Goal: Task Accomplishment & Management: Manage account settings

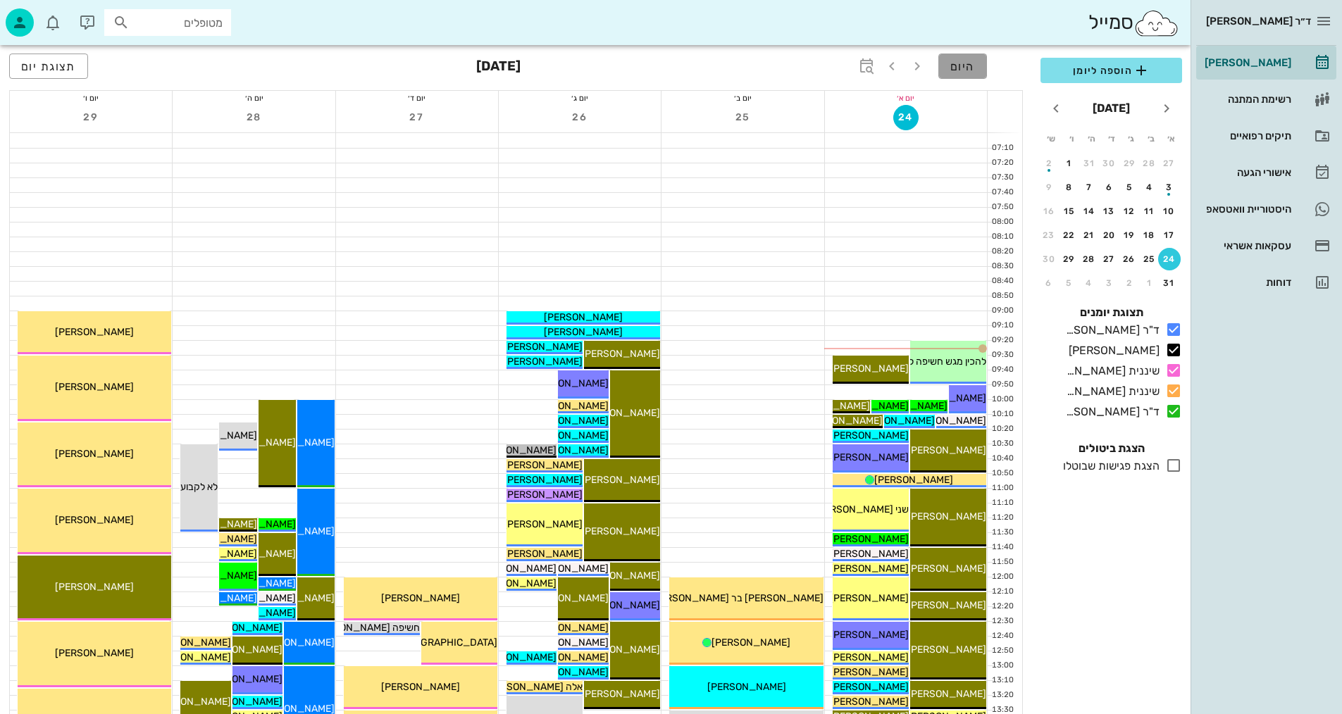
click at [965, 73] on button "היום" at bounding box center [962, 66] width 49 height 25
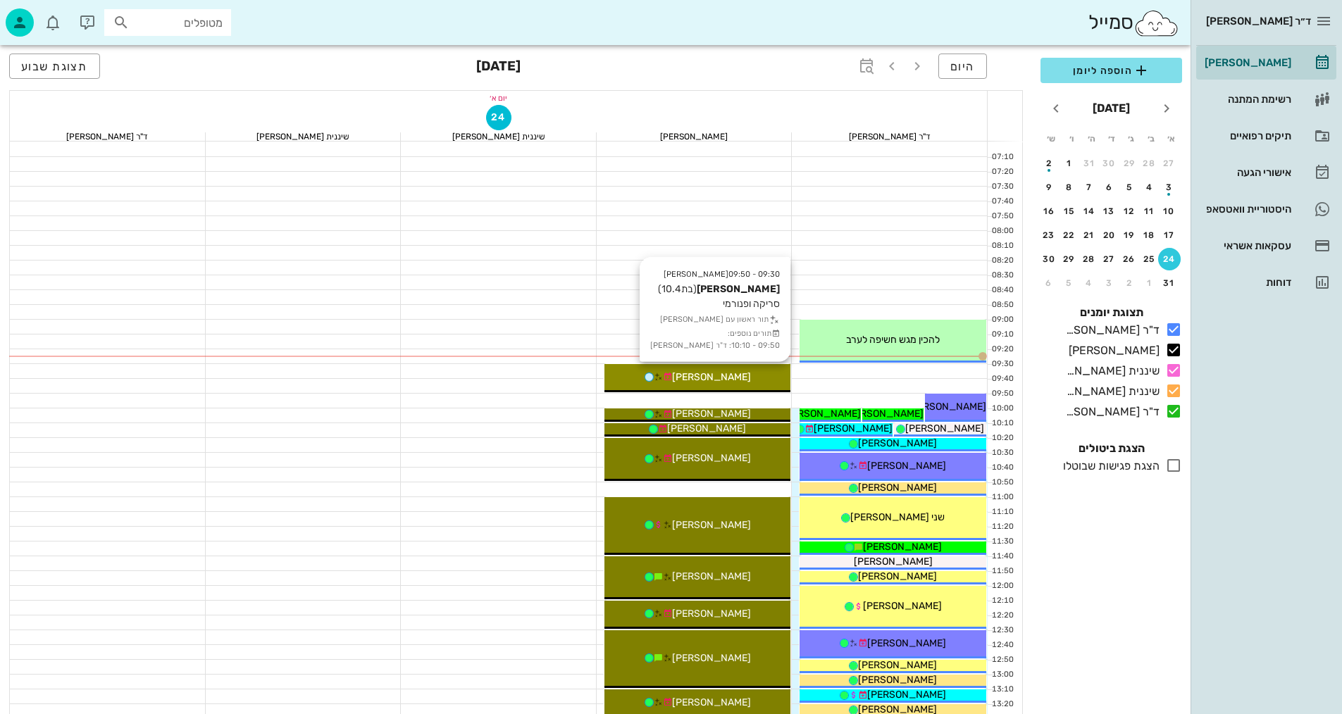
click at [713, 379] on span "[PERSON_NAME]" at bounding box center [711, 377] width 79 height 12
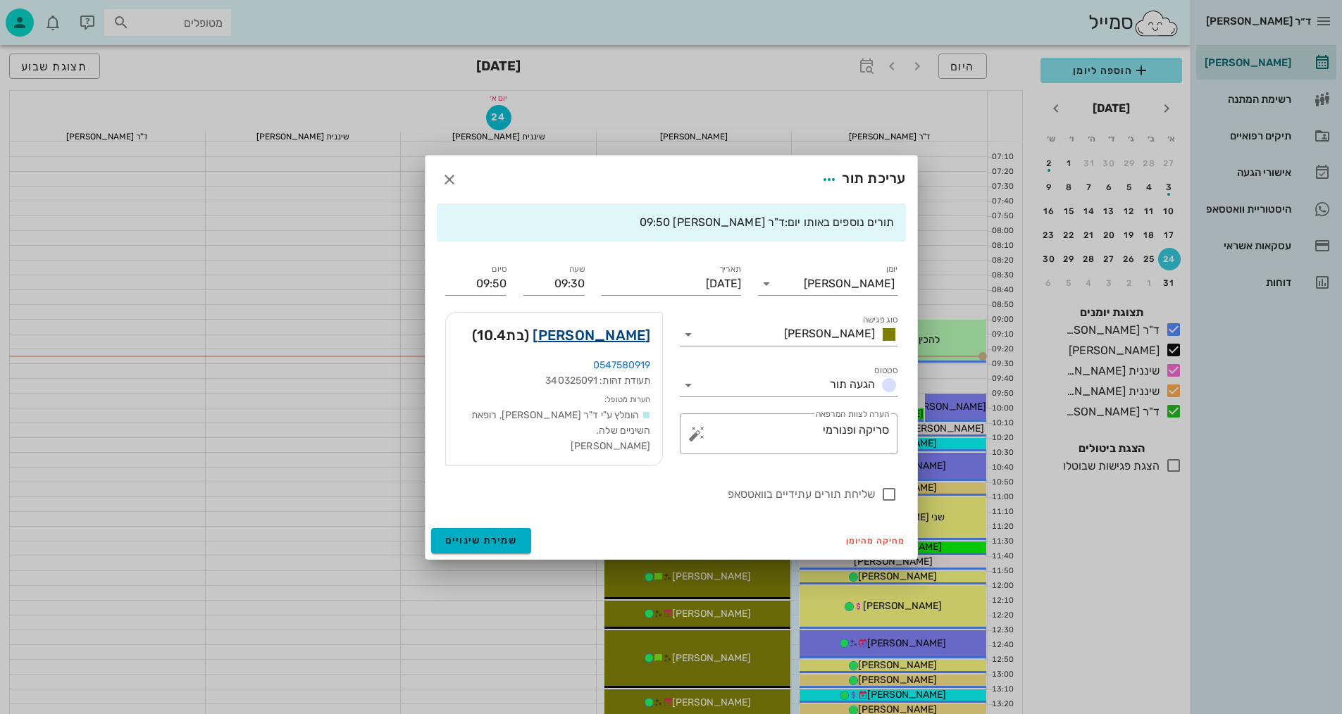
click at [644, 334] on link "[PERSON_NAME]" at bounding box center [591, 335] width 118 height 23
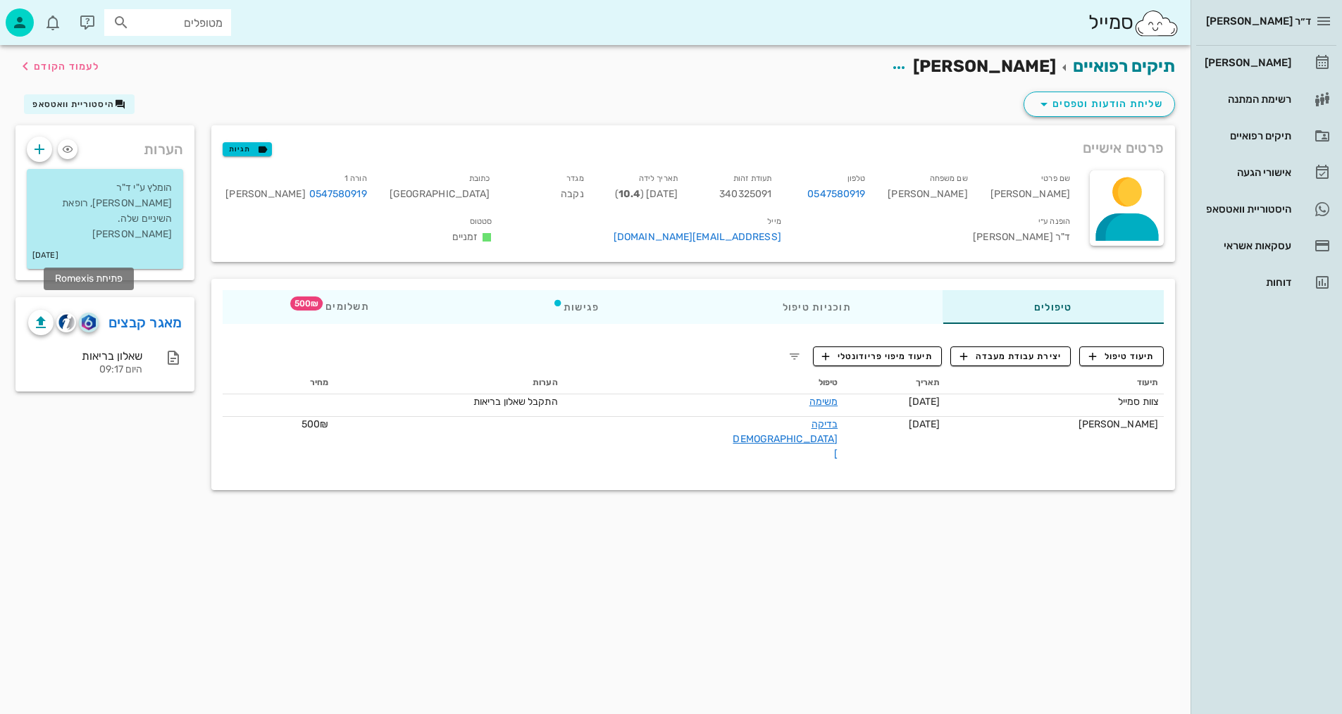
click at [88, 315] on img "button" at bounding box center [88, 322] width 13 height 15
click at [1124, 350] on span "תיעוד טיפול" at bounding box center [1121, 356] width 65 height 13
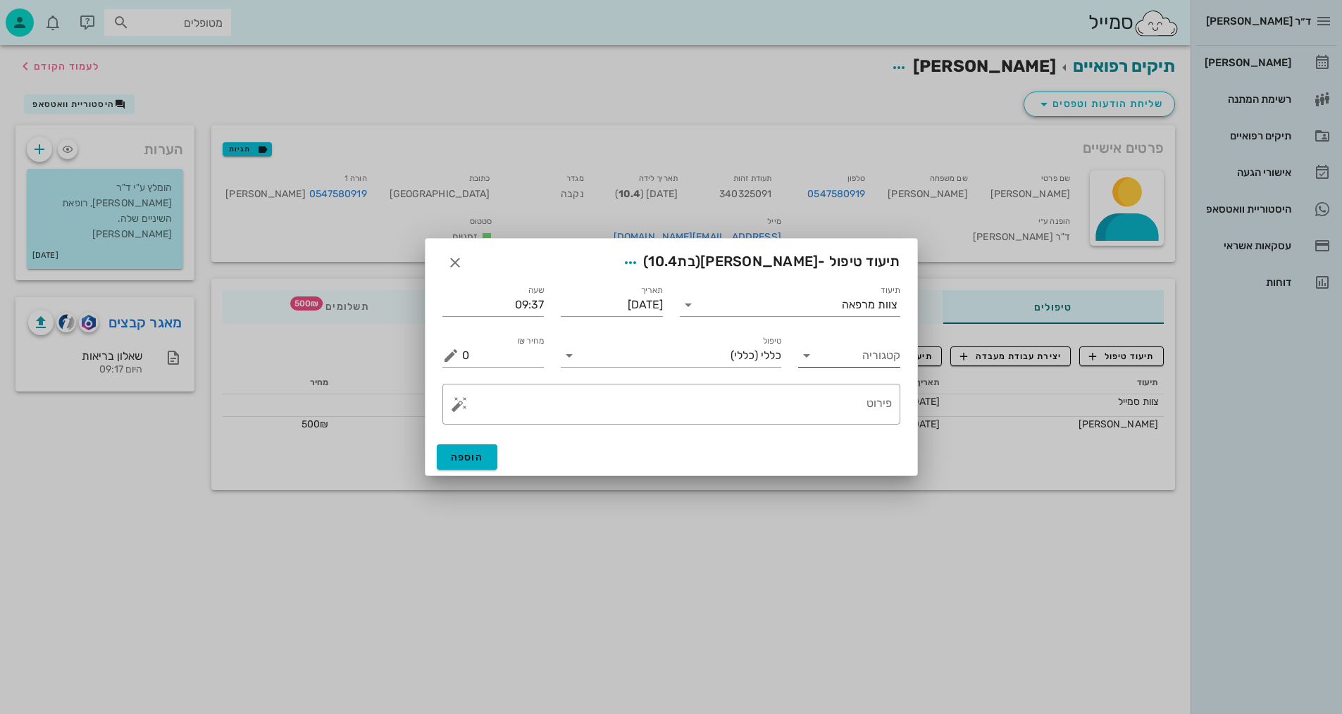
click at [882, 353] on input "קטגוריה" at bounding box center [860, 355] width 80 height 23
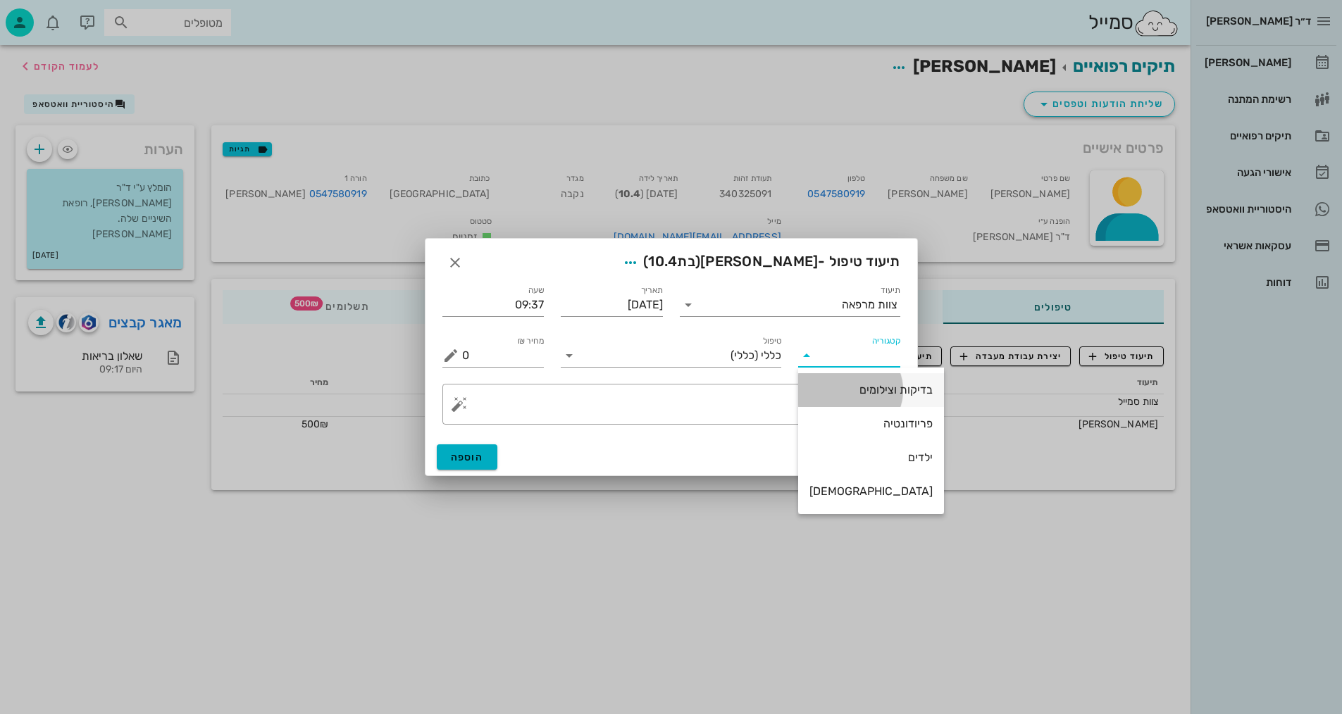
click at [873, 391] on div "בדיקות וצילומים" at bounding box center [870, 389] width 123 height 13
type input "בדיקות וצילומים"
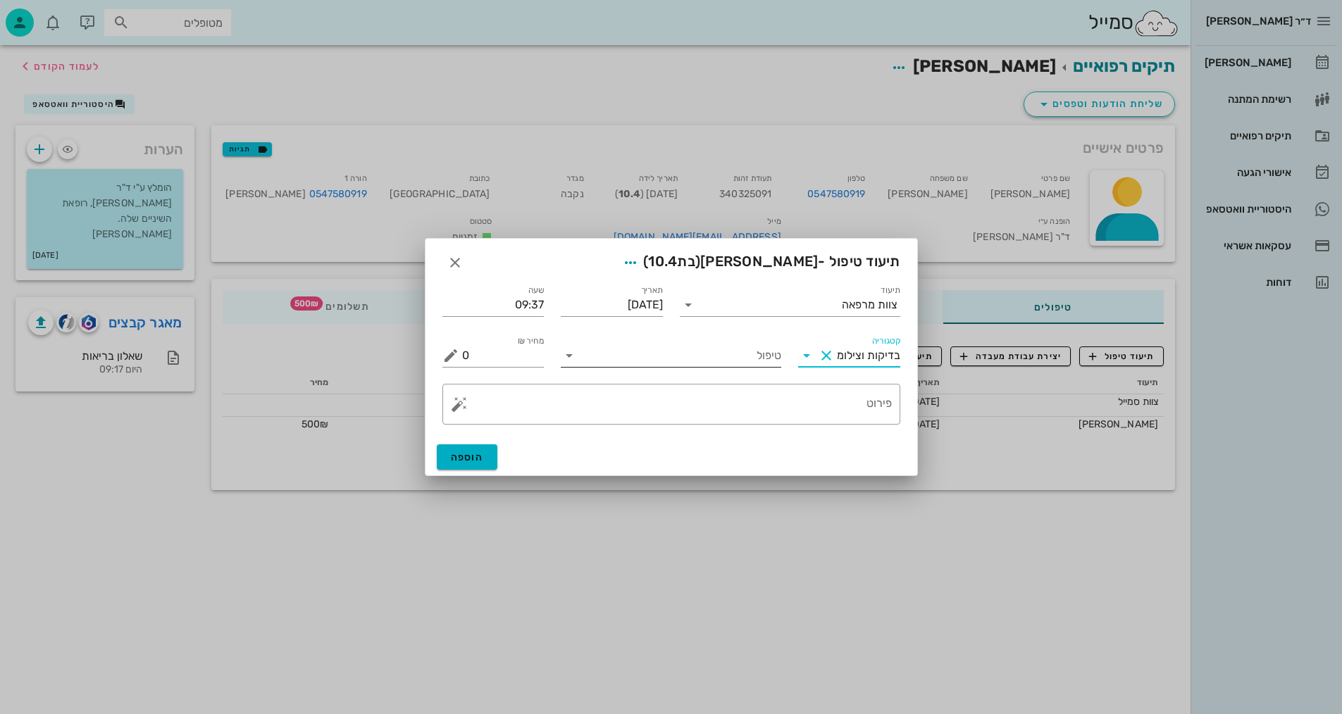
click at [756, 358] on input "טיפול" at bounding box center [680, 355] width 201 height 23
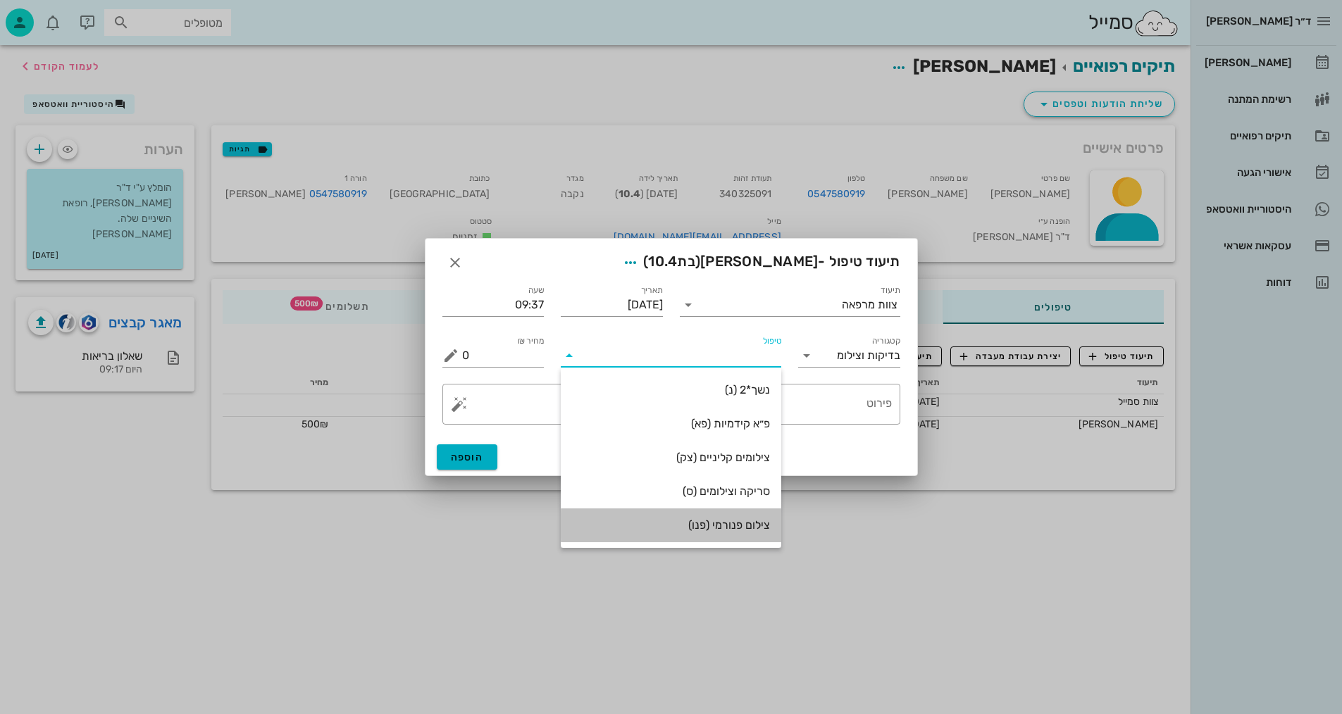
click at [737, 530] on div "צילום פנורמי (פנו)" at bounding box center [671, 524] width 198 height 13
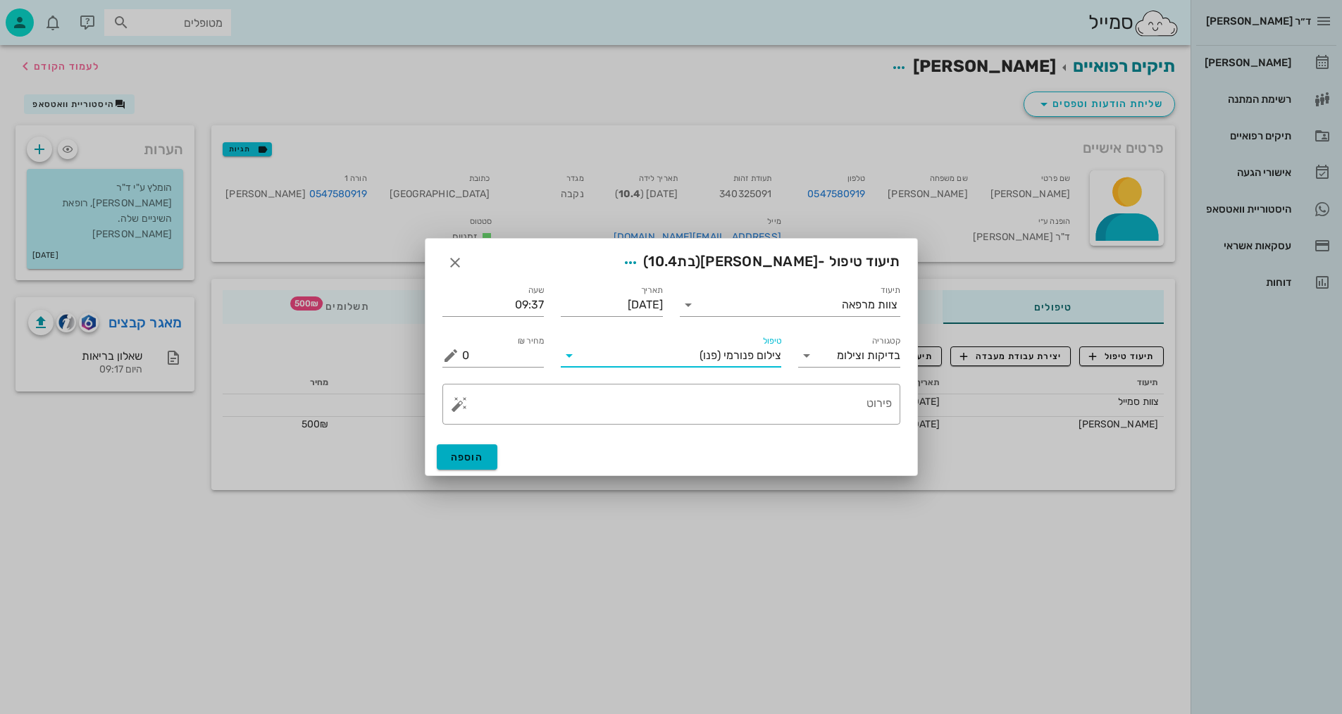
click at [821, 427] on div "​ פירוט" at bounding box center [671, 404] width 475 height 58
click at [839, 402] on textarea "פירוט" at bounding box center [677, 408] width 430 height 34
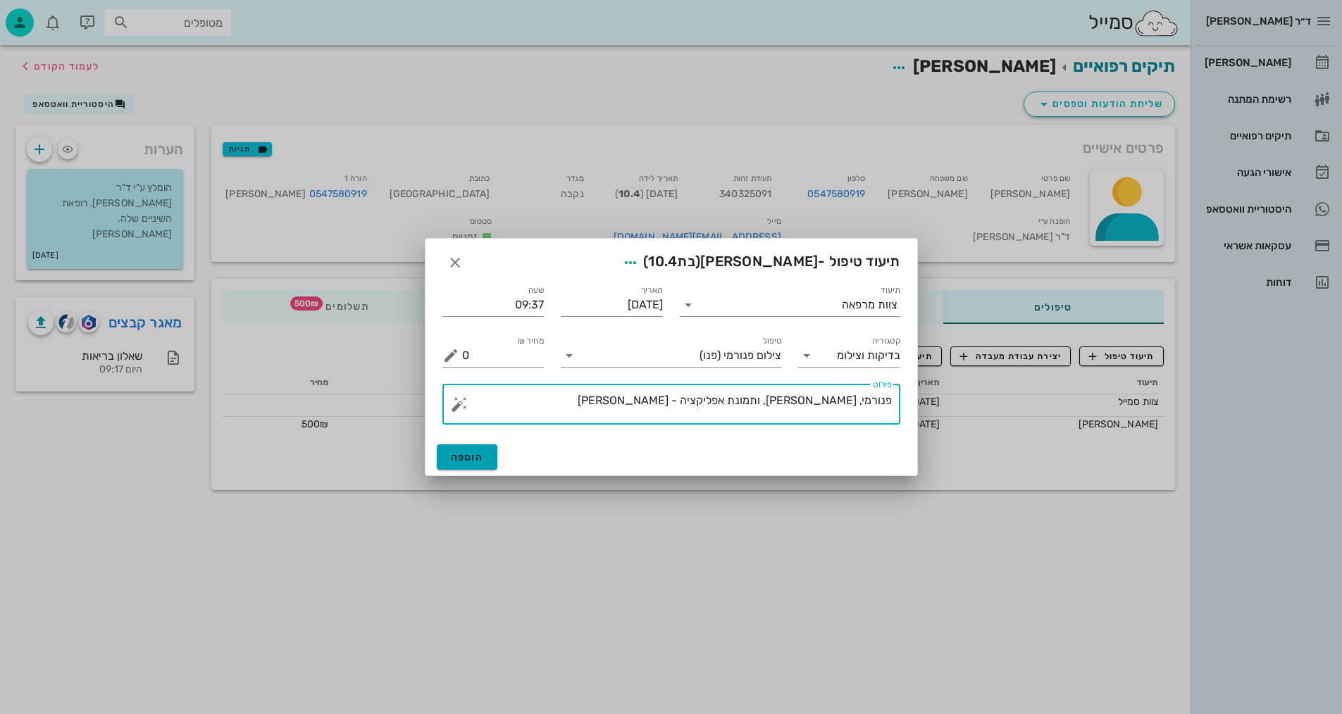
type textarea "פנורמי, [PERSON_NAME], ותמונת אפליקציה - [PERSON_NAME]"
click at [480, 455] on span "הוספה" at bounding box center [467, 457] width 33 height 12
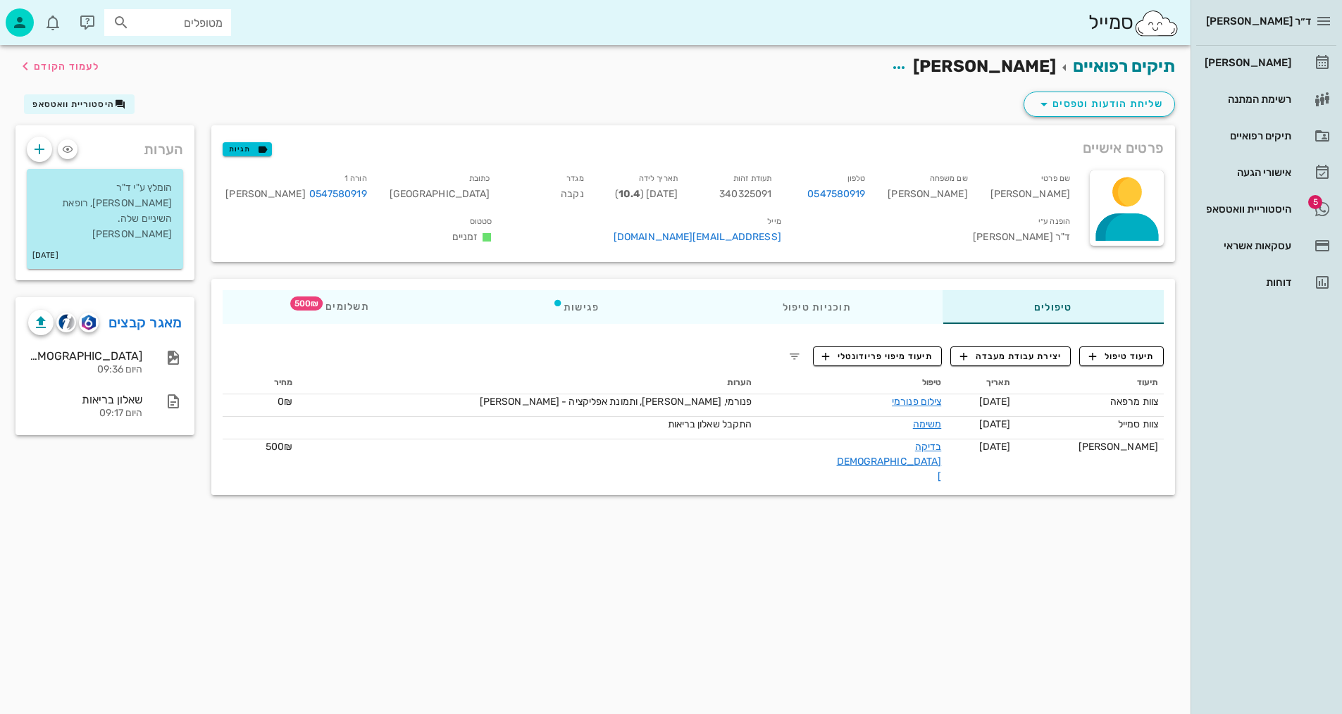
click at [679, 368] on div "תיעוד תאריך טיפול הערות מחיר צוות מרפאה [DATE] צילום פנורמי פנורמי, סריקה, ותמו…" at bounding box center [693, 427] width 958 height 129
click at [55, 67] on span "לעמוד הקודם" at bounding box center [66, 67] width 65 height 12
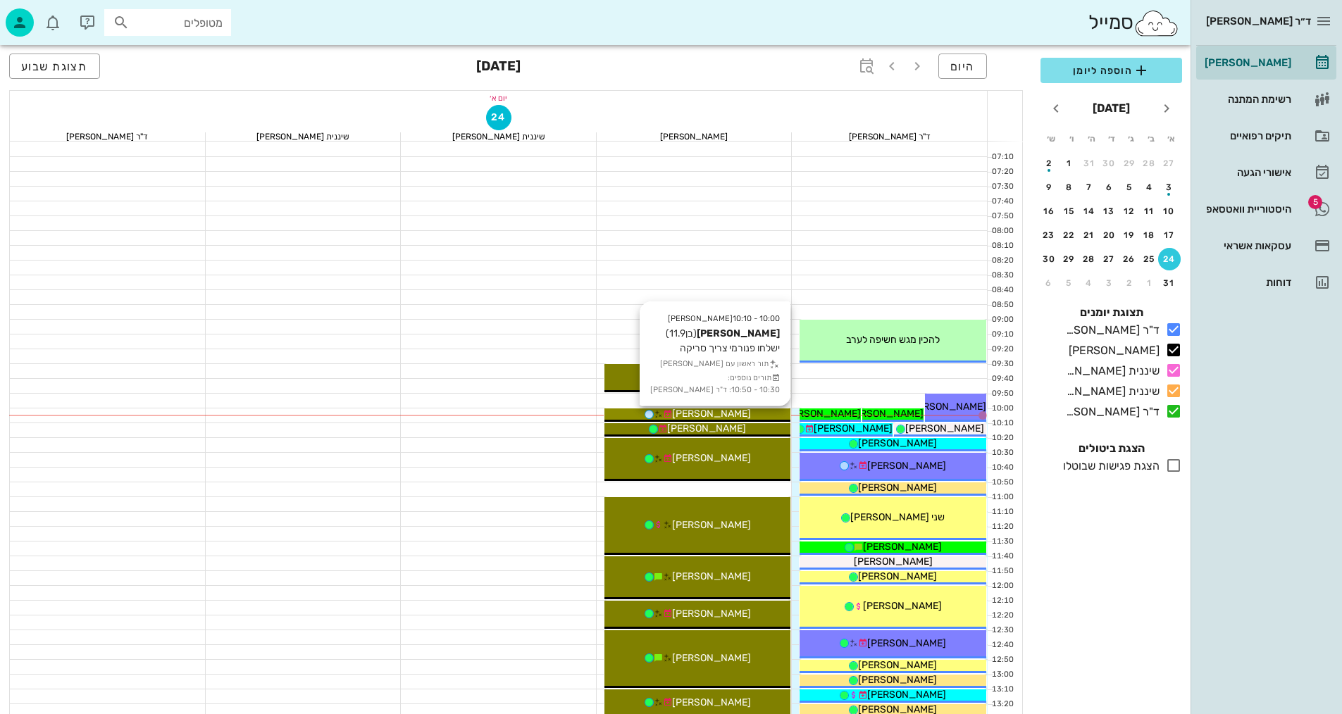
click at [763, 412] on div "[PERSON_NAME]" at bounding box center [697, 413] width 187 height 15
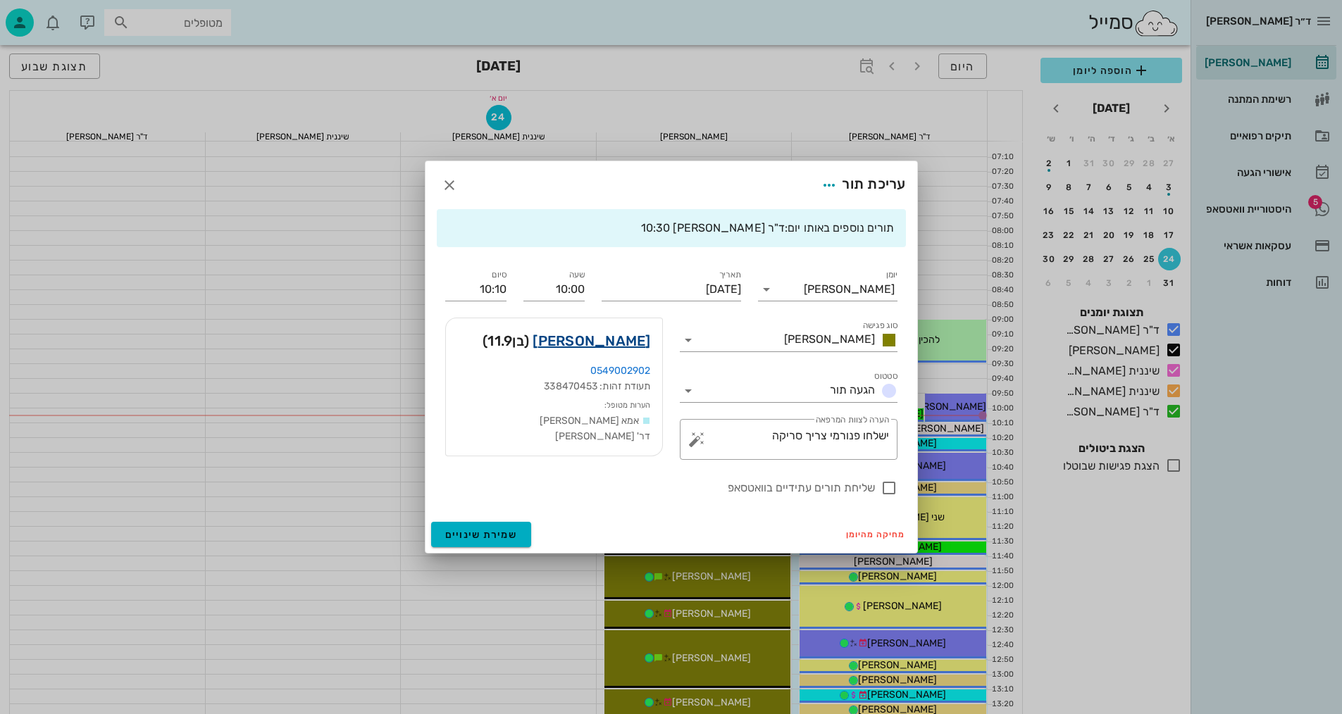
click at [609, 347] on link "[PERSON_NAME]" at bounding box center [591, 341] width 118 height 23
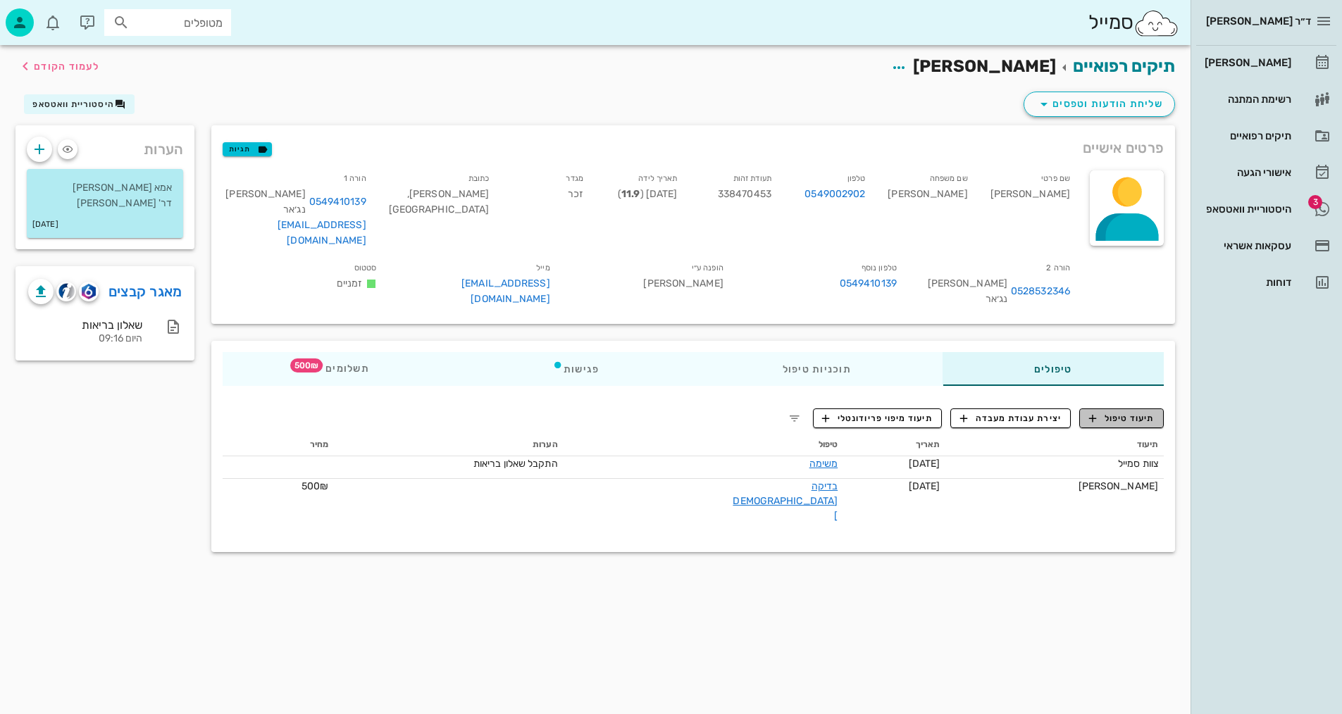
click at [1113, 412] on span "תיעוד טיפול" at bounding box center [1121, 418] width 65 height 13
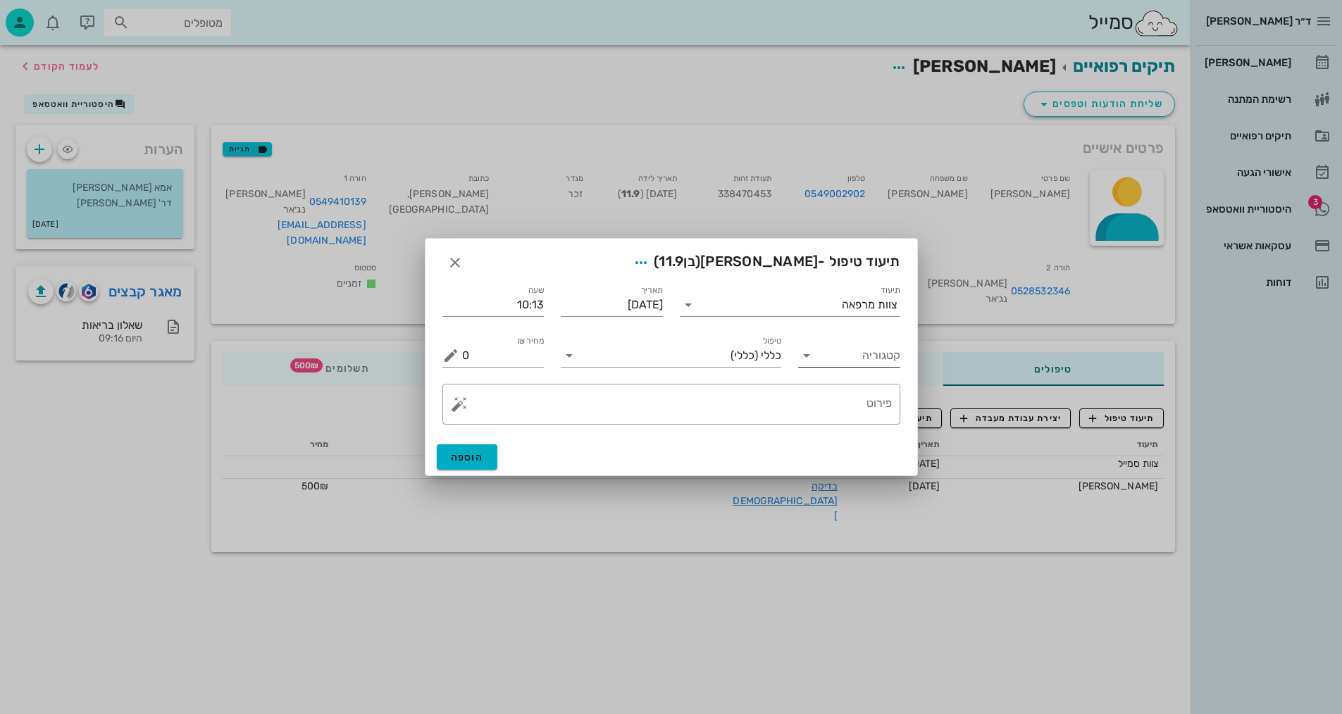
click at [873, 338] on div "קטגוריה" at bounding box center [849, 351] width 102 height 31
click at [875, 364] on input "קטגוריה" at bounding box center [860, 355] width 80 height 23
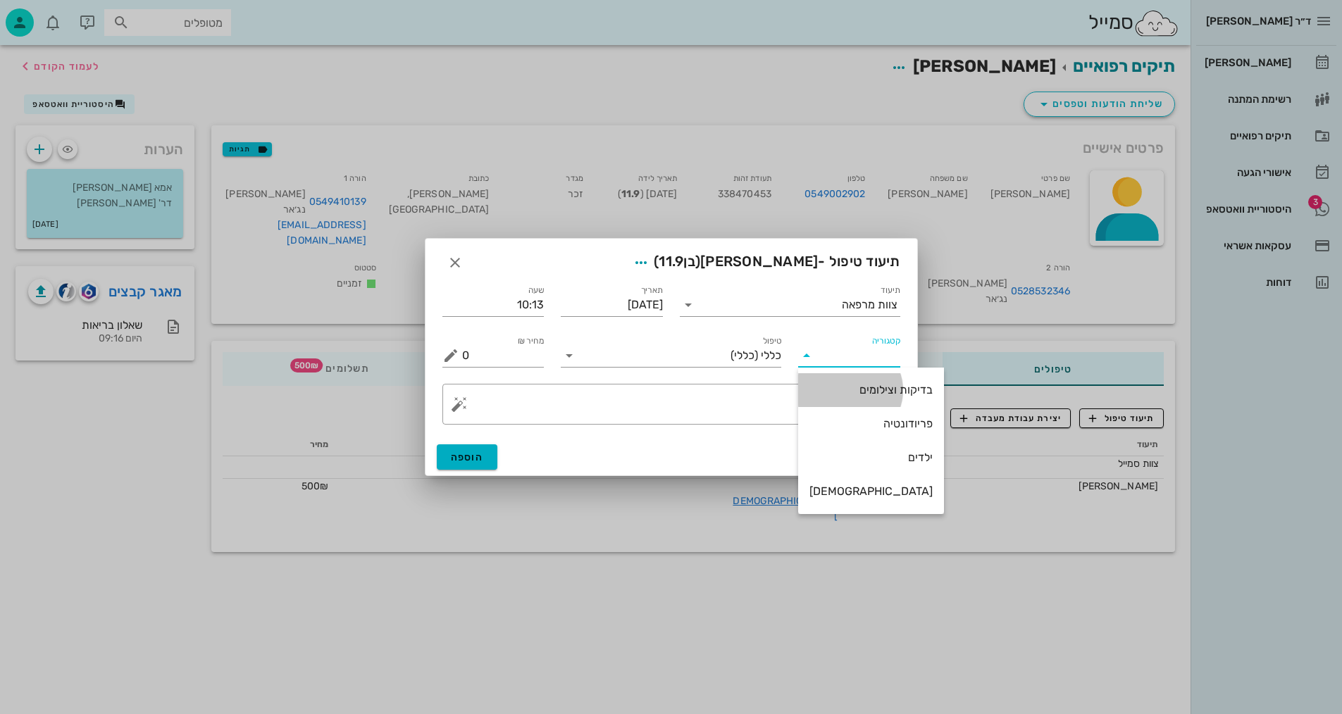
drag, startPoint x: 868, startPoint y: 385, endPoint x: 759, endPoint y: 377, distance: 109.4
click at [868, 385] on div "בדיקות וצילומים" at bounding box center [870, 389] width 123 height 13
type input "בדיקות וצילומים"
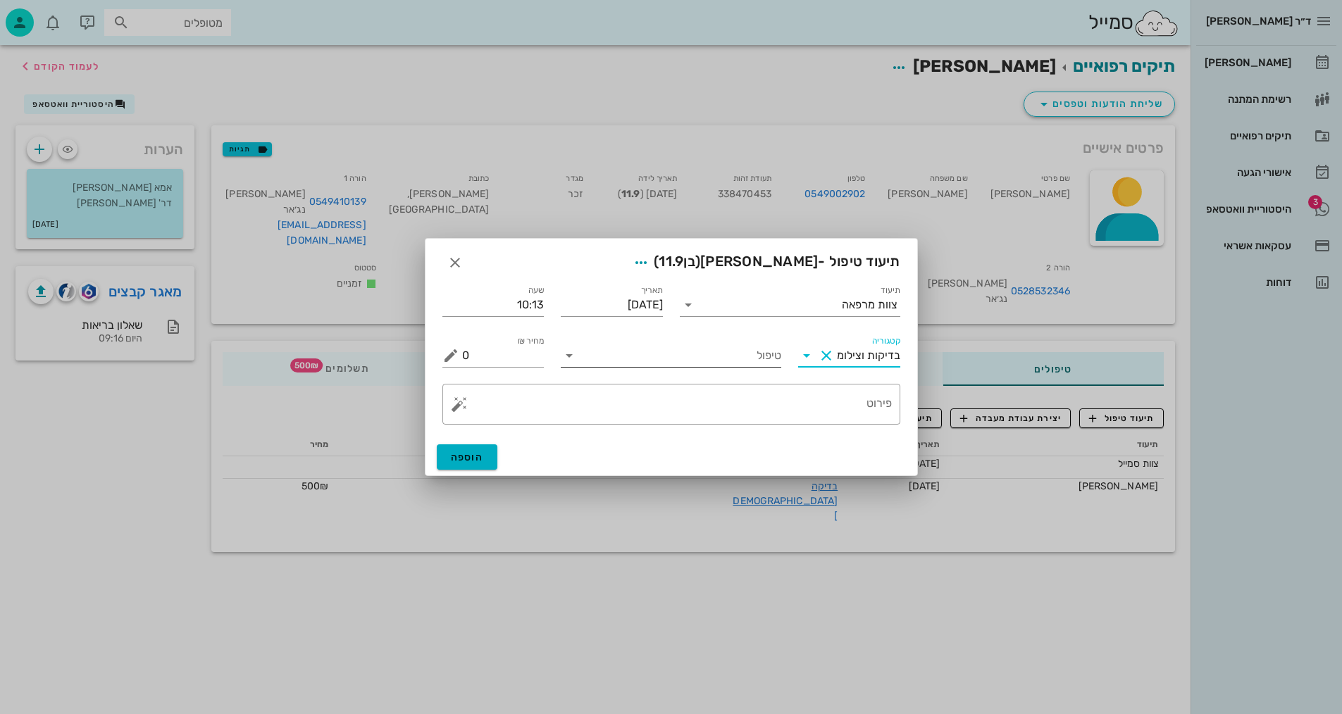
click at [757, 363] on input "טיפול" at bounding box center [680, 355] width 201 height 23
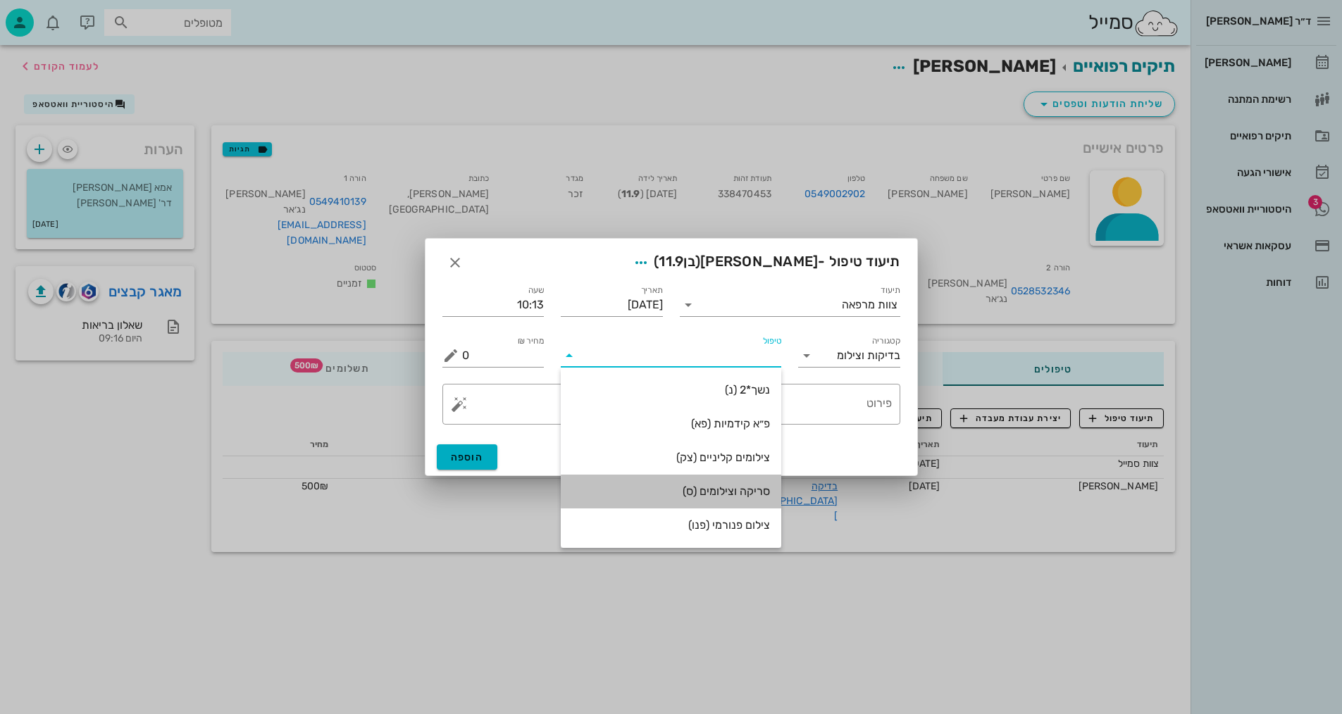
click at [735, 489] on div "סריקה וצילומים (ס)" at bounding box center [671, 491] width 198 height 13
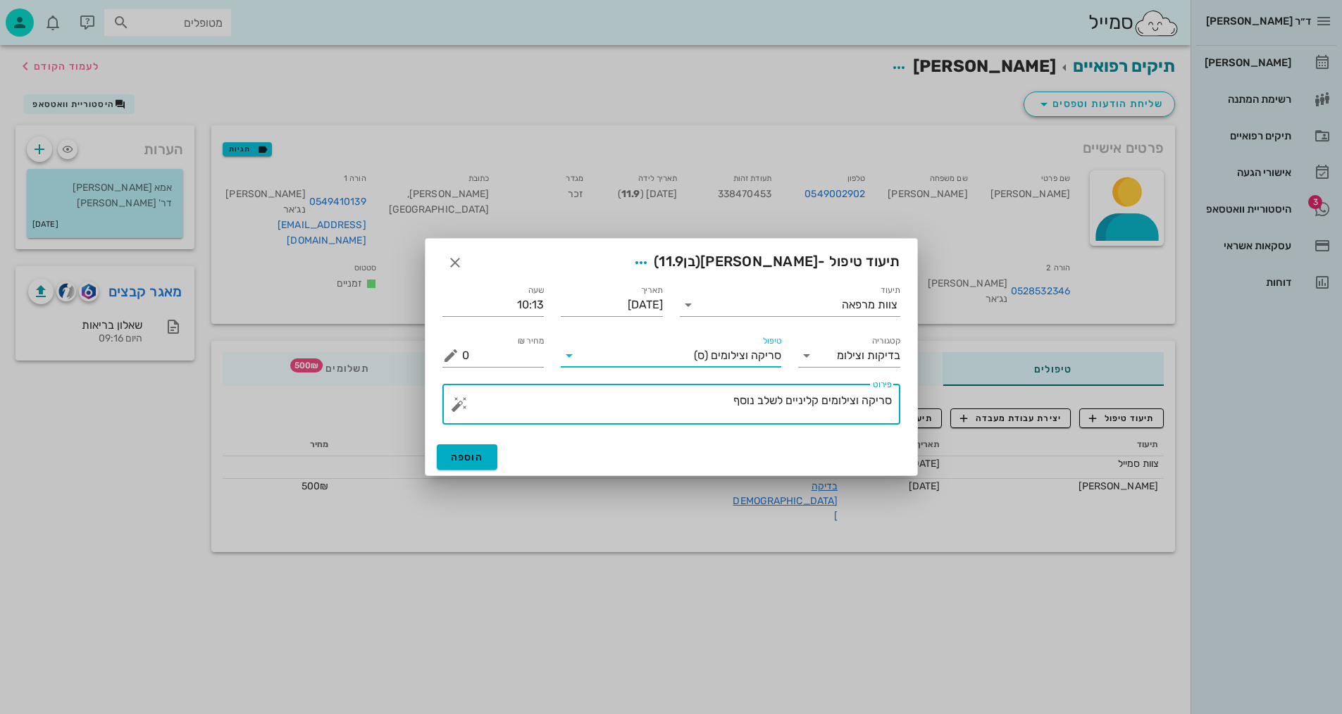
drag, startPoint x: 725, startPoint y: 405, endPoint x: 854, endPoint y: 400, distance: 129.0
click at [854, 400] on textarea "סריקה וצילומים קליניים לשלב נוסף" at bounding box center [677, 408] width 430 height 34
type textarea "[PERSON_NAME] ותמונת אפליקציה - [PERSON_NAME]"
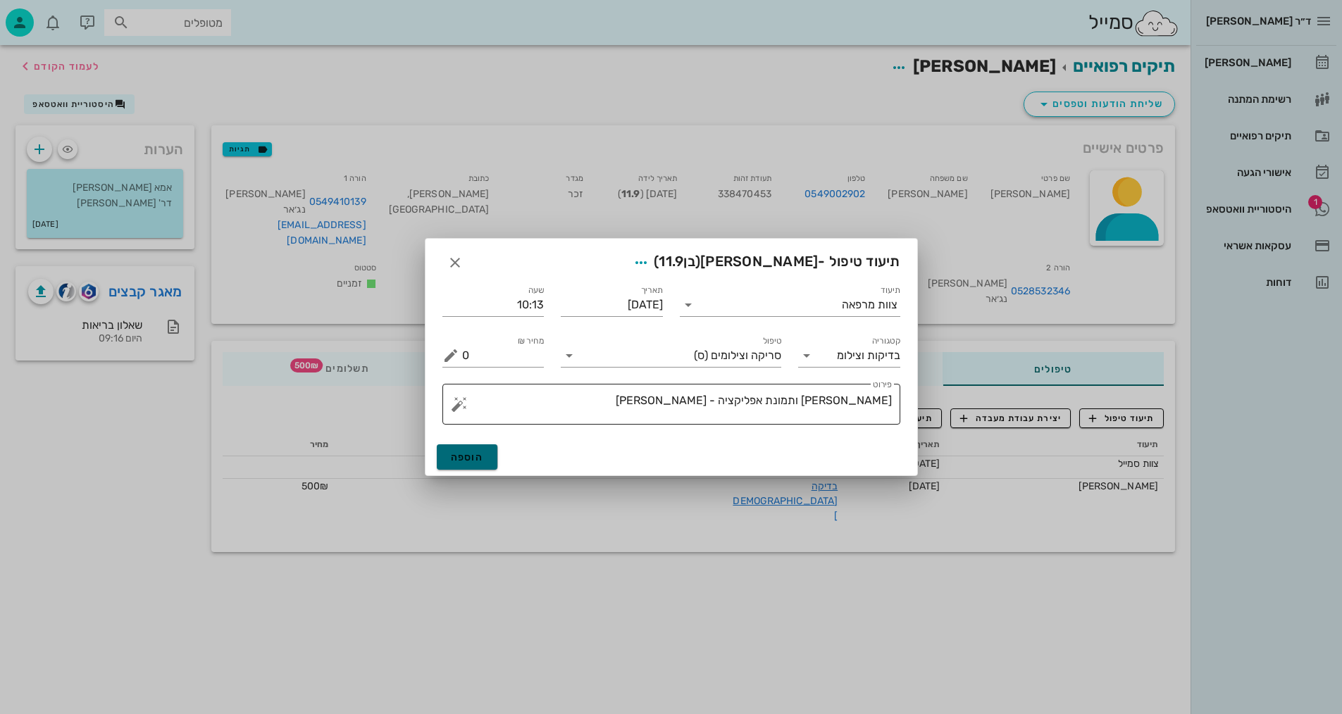
drag, startPoint x: 465, startPoint y: 456, endPoint x: 497, endPoint y: 402, distance: 63.2
click at [462, 453] on span "הוספה" at bounding box center [467, 457] width 33 height 12
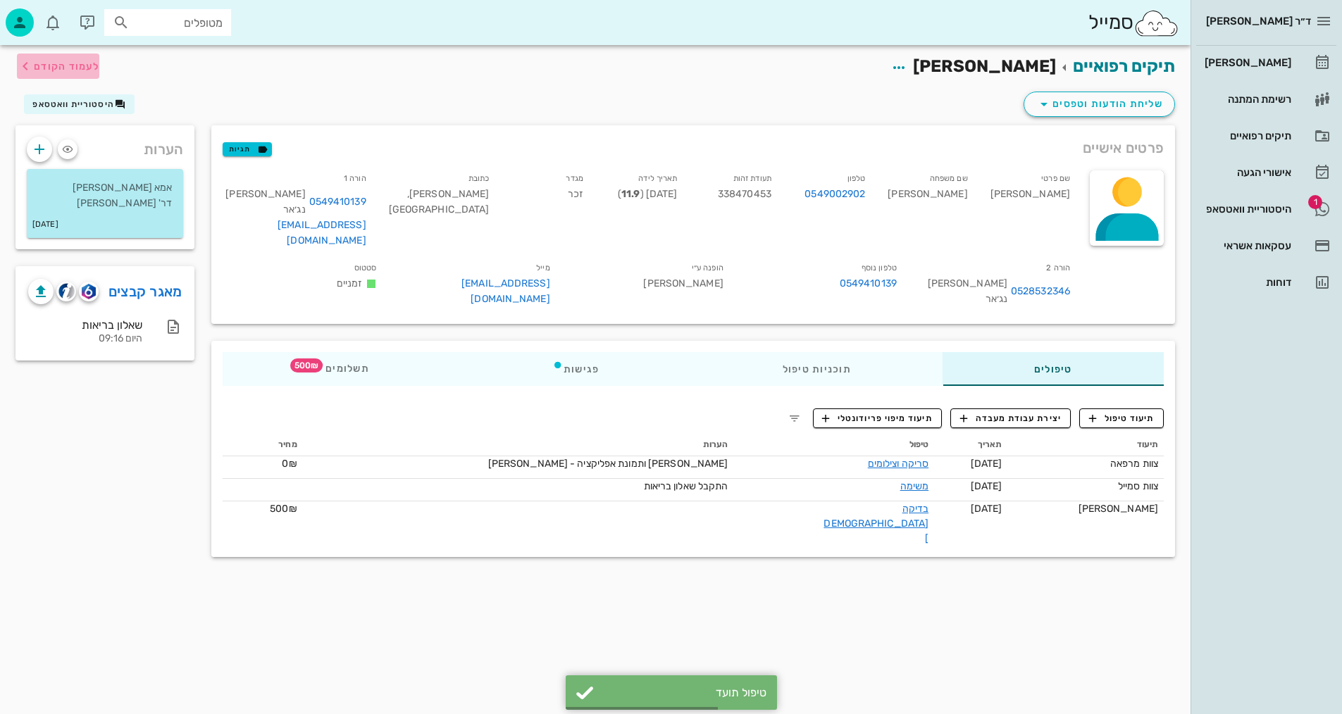
click at [77, 68] on span "לעמוד הקודם" at bounding box center [66, 67] width 65 height 12
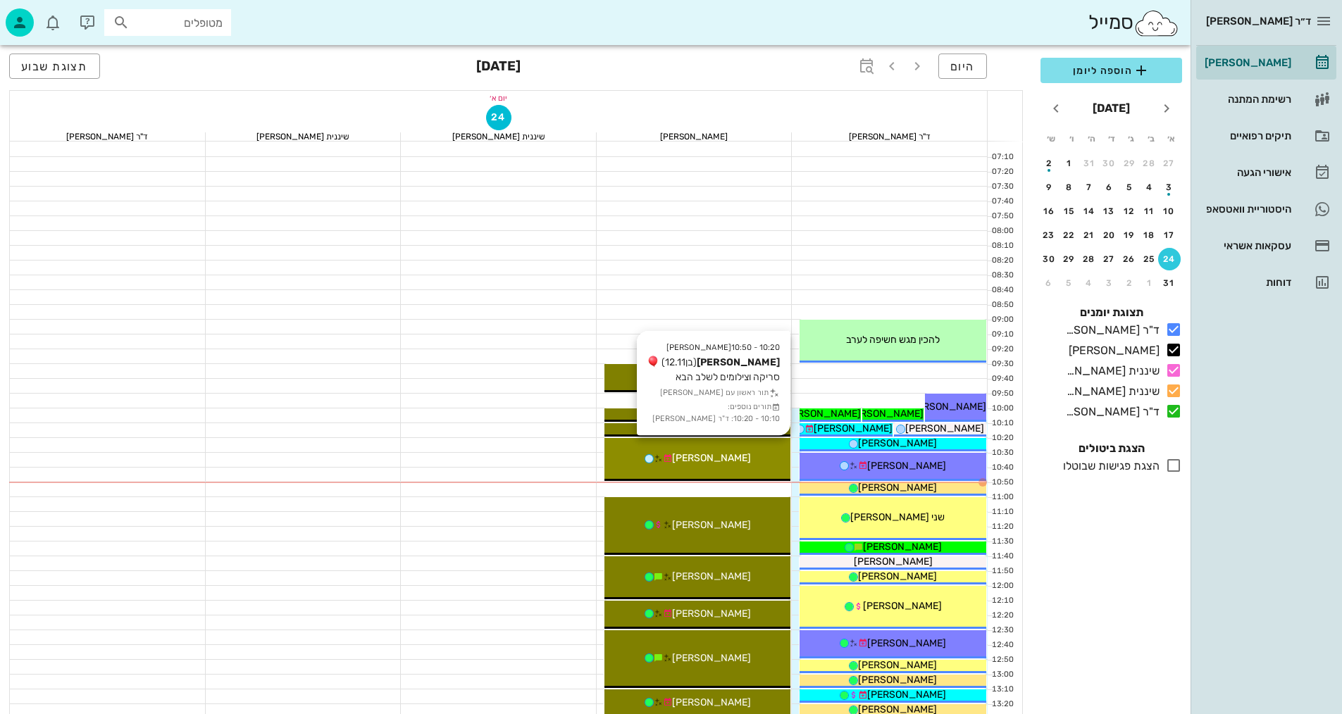
click at [761, 467] on div "10:20 - 10:50 [PERSON_NAME] (בן 12.11 ) סריקה וצילומים לשלב הבא תור ראשון עם [P…" at bounding box center [697, 459] width 187 height 43
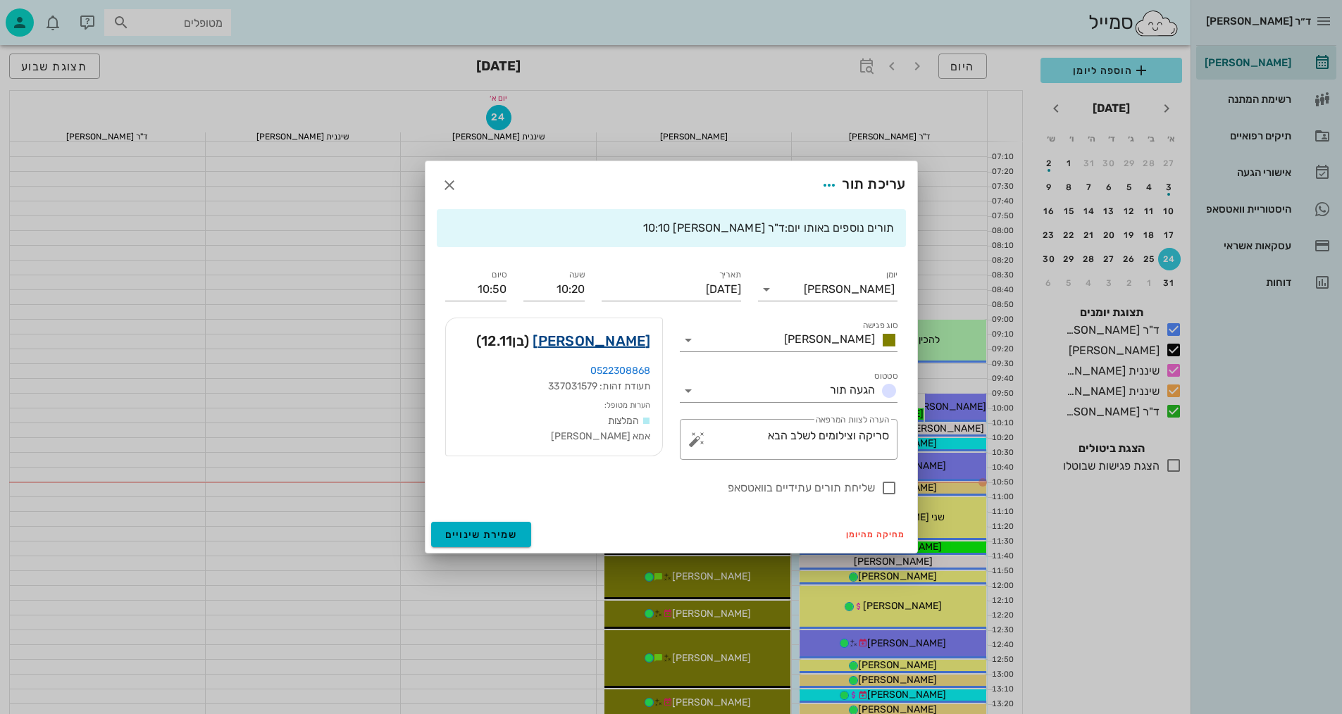
click at [639, 340] on link "[PERSON_NAME]" at bounding box center [591, 341] width 118 height 23
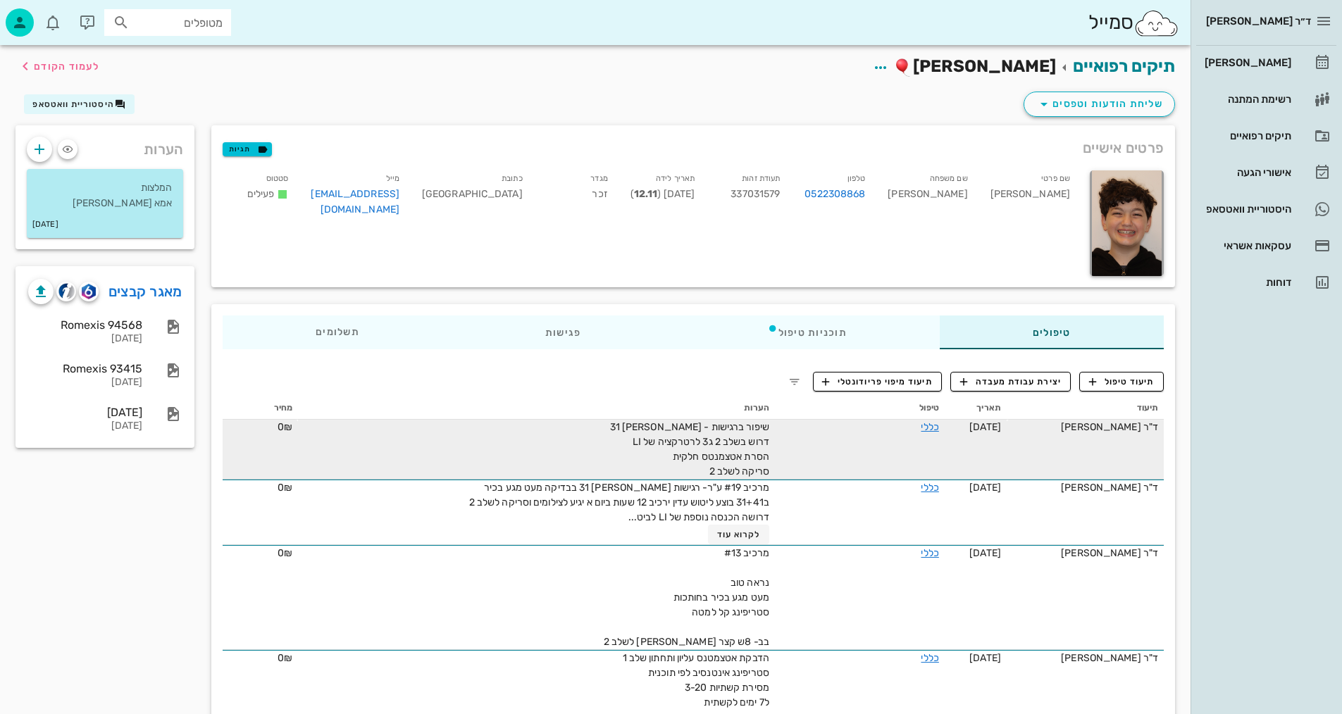
click at [340, 424] on td "שיפור ברגישות - [PERSON_NAME] 31 דרוש בשלב 2 ג3 לרטרקציה של LI הסרת אטצמנטס חלק…" at bounding box center [536, 450] width 477 height 60
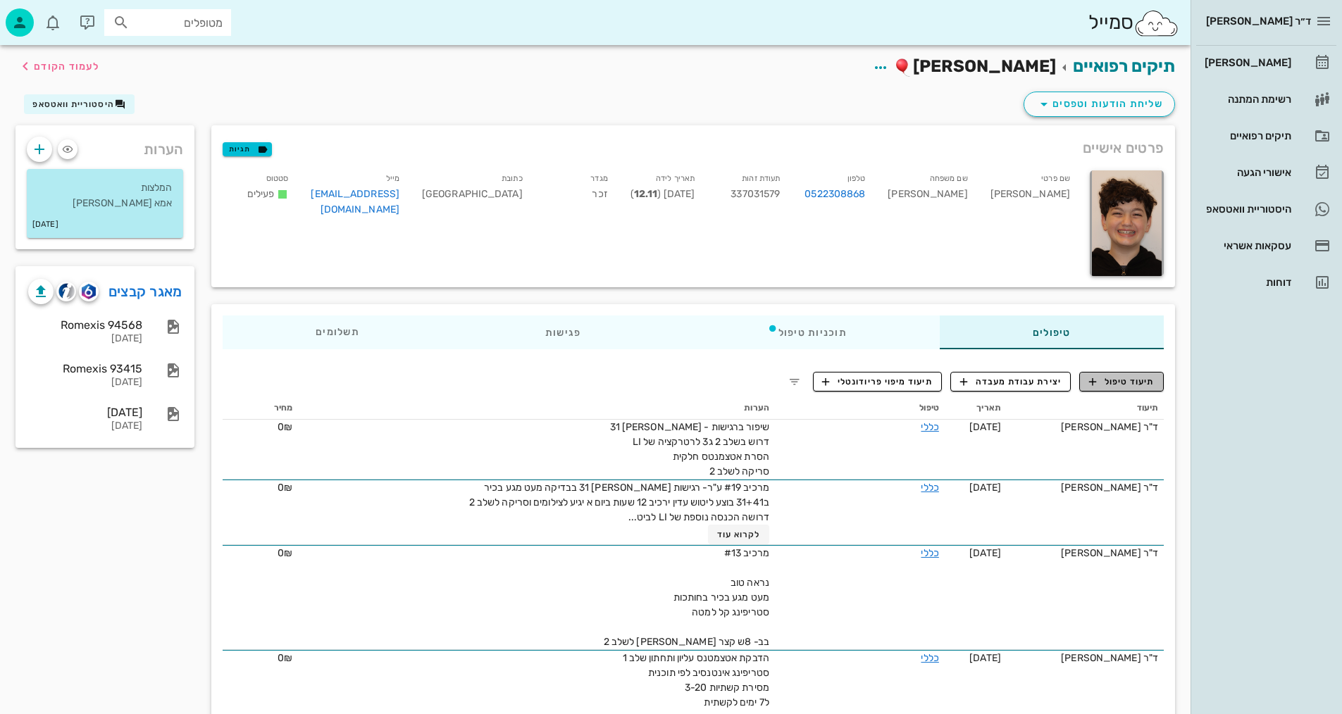
click at [1142, 384] on span "תיעוד טיפול" at bounding box center [1121, 381] width 65 height 13
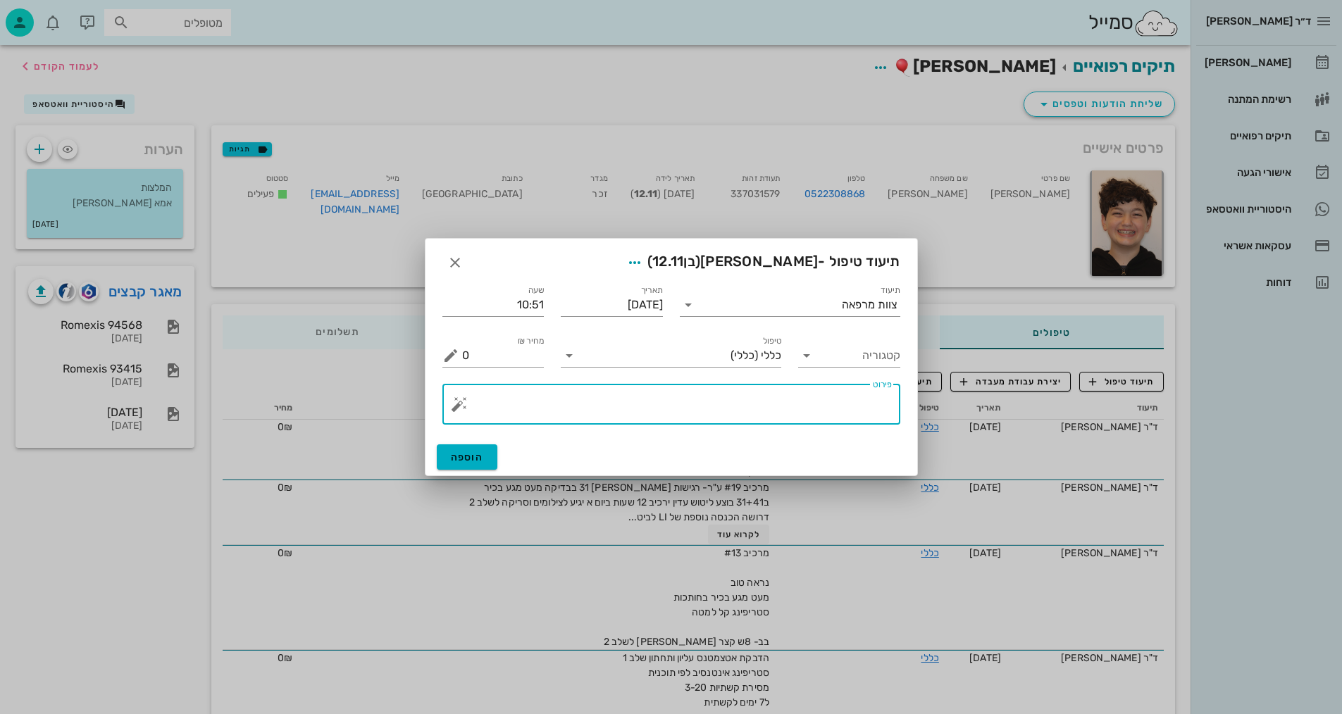
click at [746, 415] on textarea "פירוט" at bounding box center [677, 408] width 430 height 34
type textarea "צילומים קליניים+ סריקה לשלב נוסף"
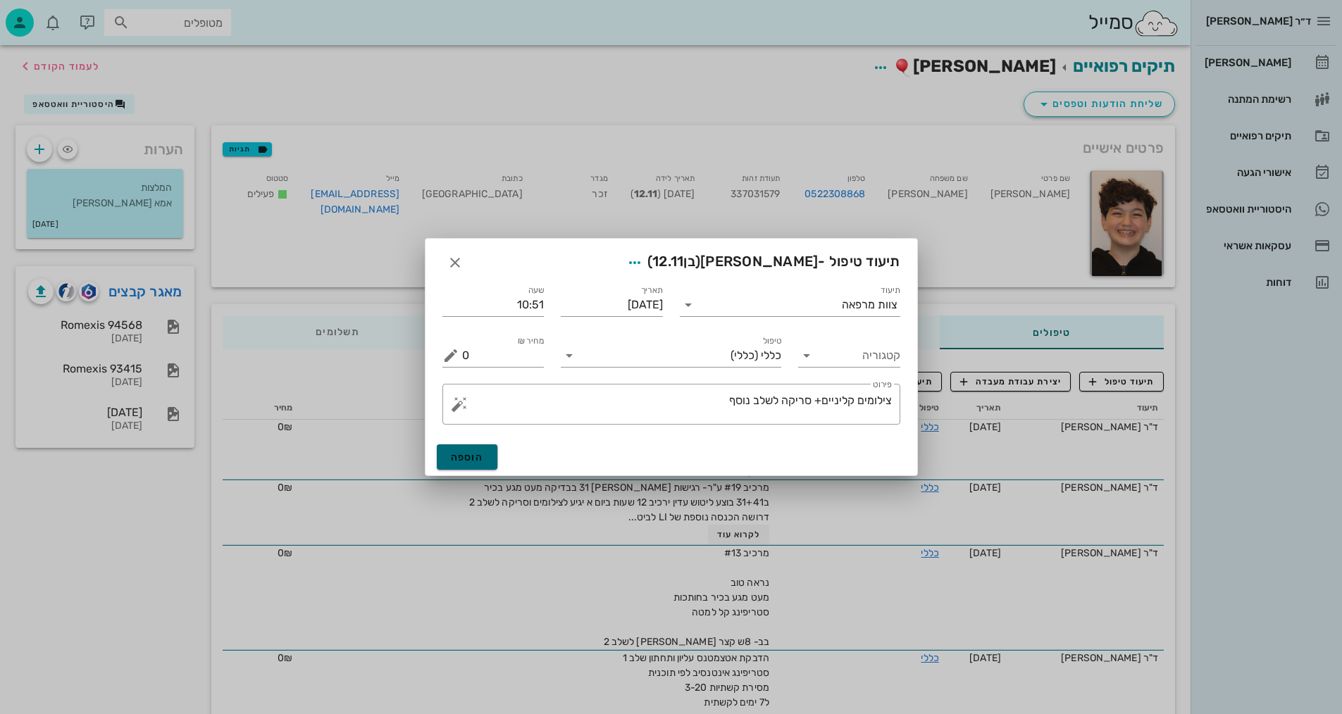
drag, startPoint x: 476, startPoint y: 456, endPoint x: 389, endPoint y: 424, distance: 92.5
click at [475, 458] on span "הוספה" at bounding box center [467, 457] width 33 height 12
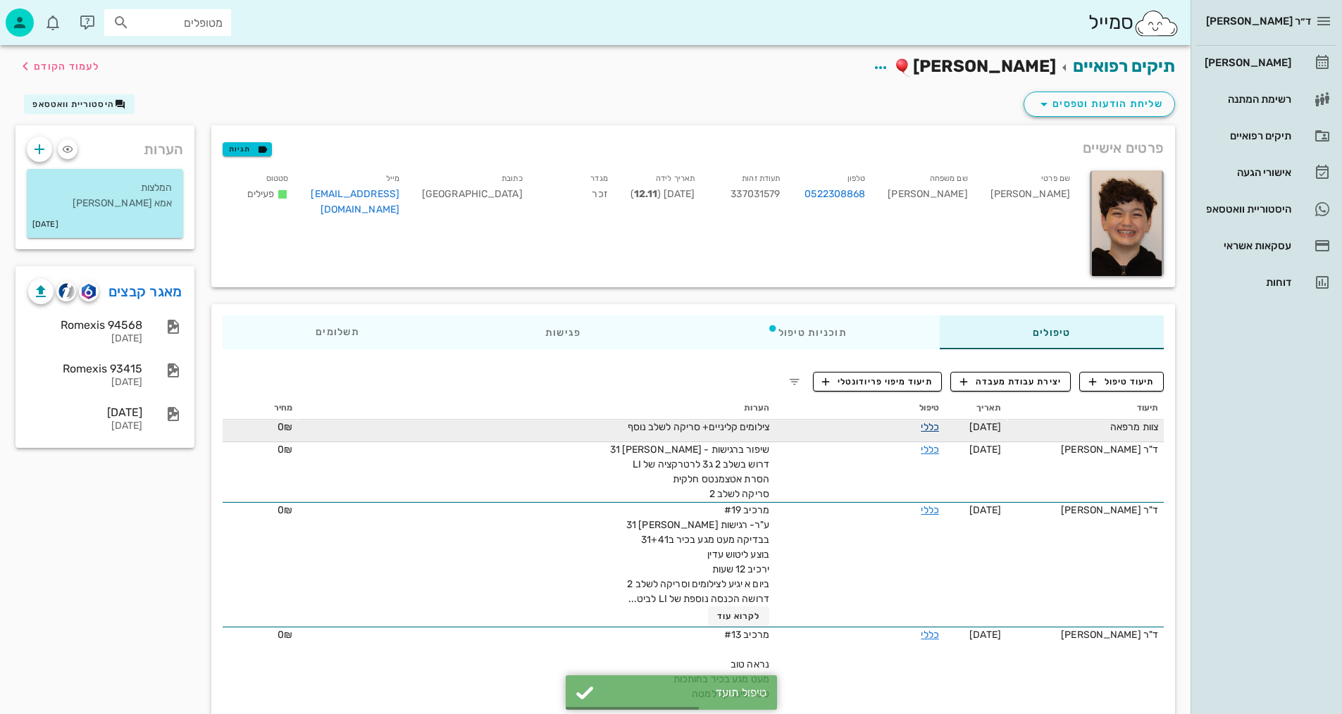
click at [922, 428] on link "כללי" at bounding box center [929, 427] width 18 height 12
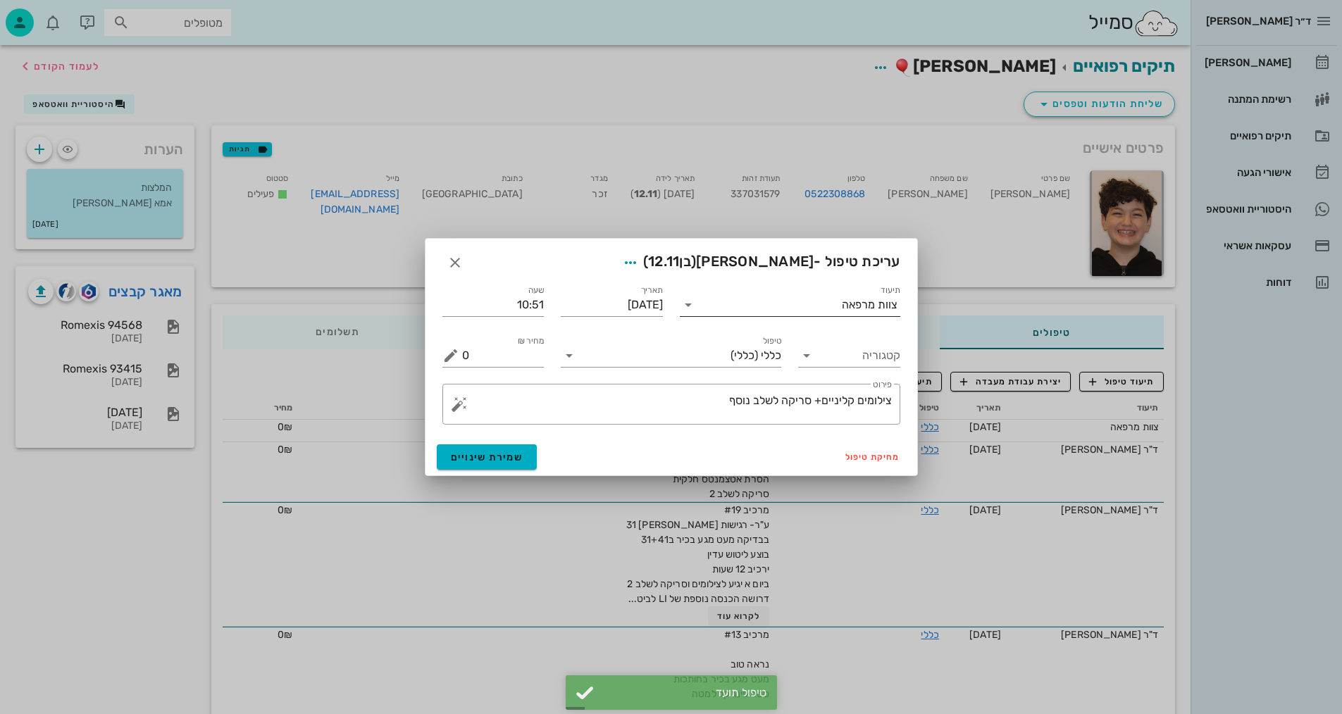
click at [712, 302] on input "תיעוד" at bounding box center [770, 305] width 142 height 23
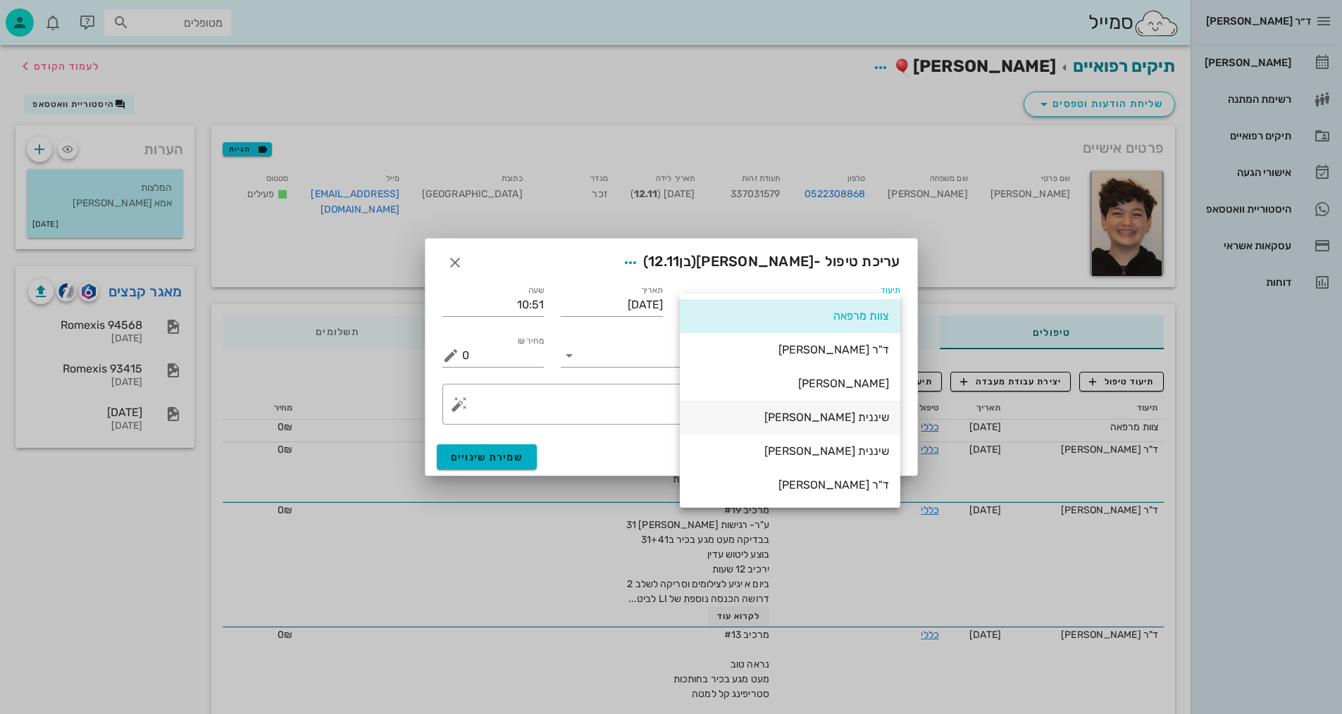
click at [881, 415] on div "שיננית [PERSON_NAME]" at bounding box center [790, 417] width 198 height 13
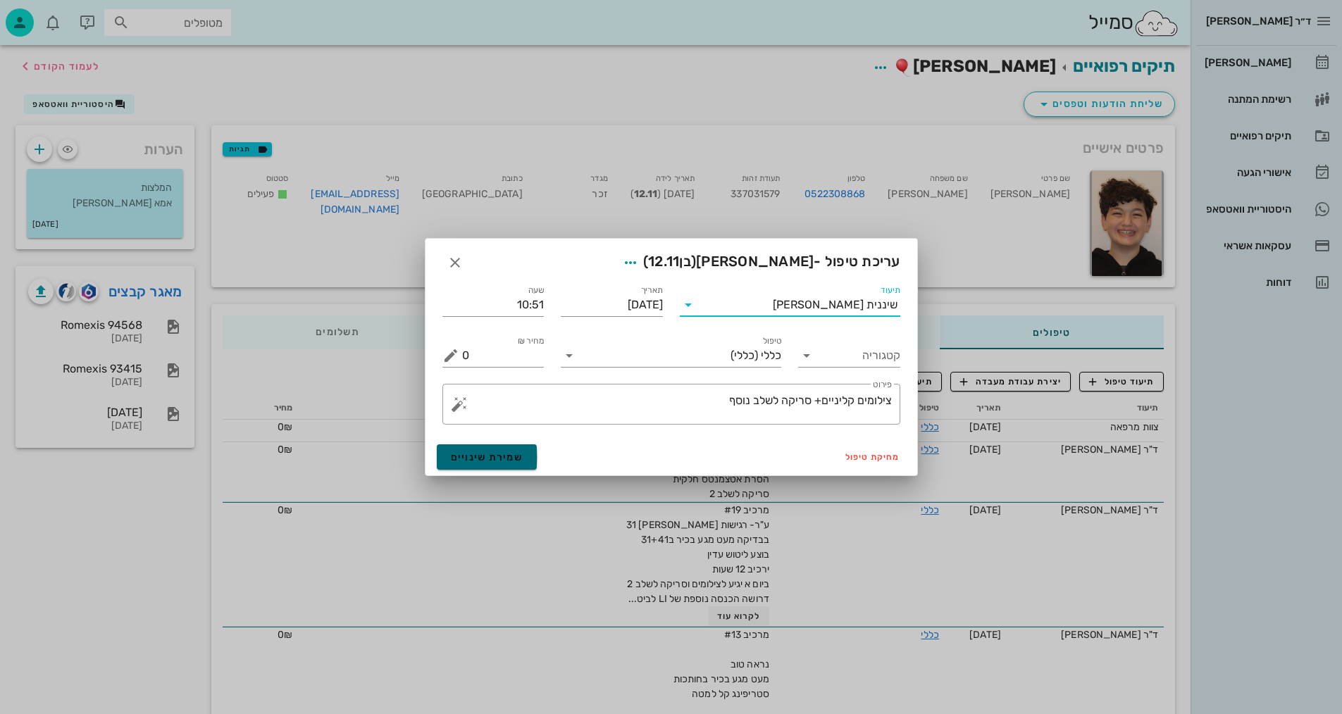
click at [523, 455] on button "שמירת שינויים" at bounding box center [487, 456] width 101 height 25
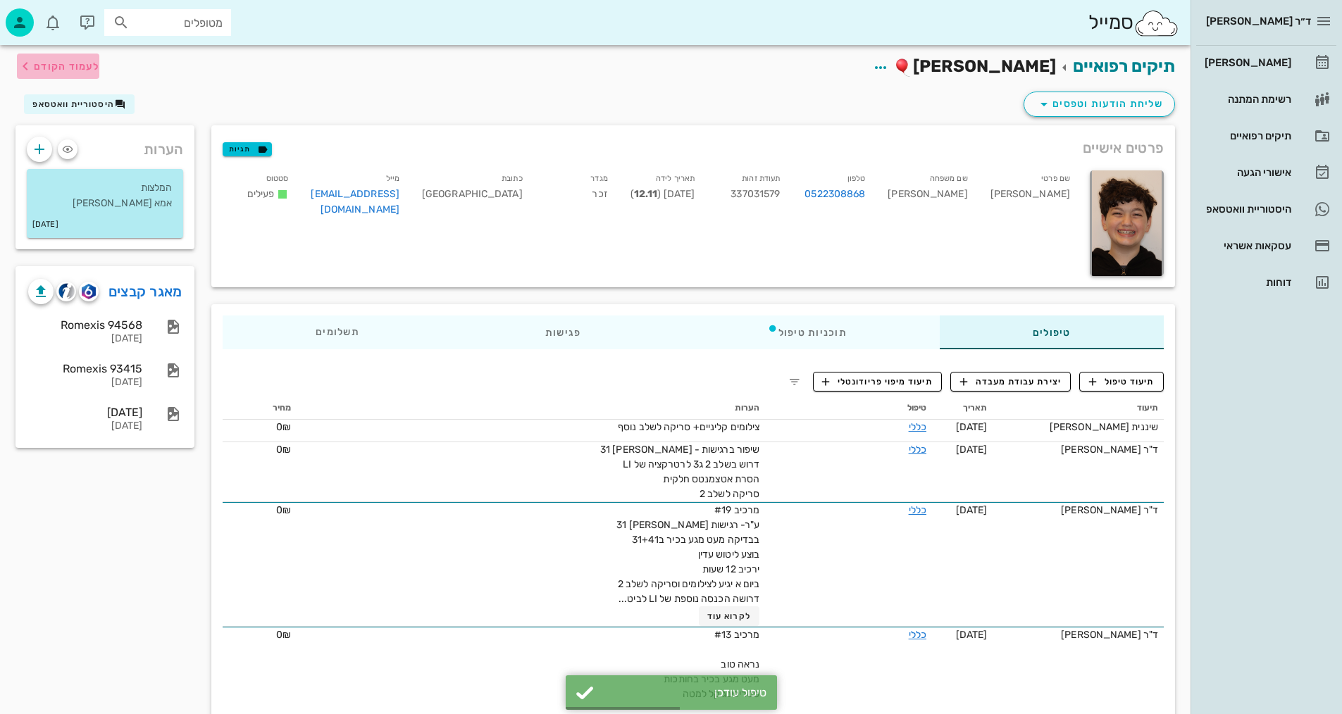
click at [55, 62] on span "לעמוד הקודם" at bounding box center [66, 67] width 65 height 12
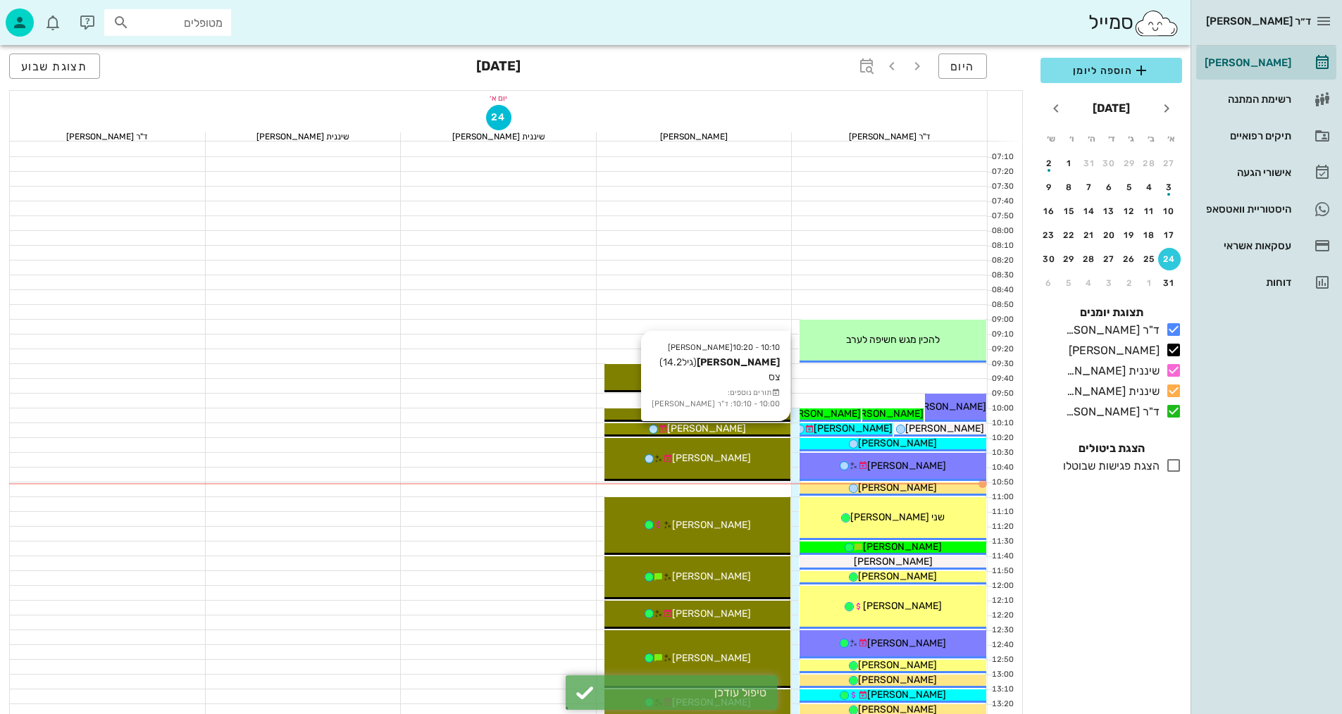
click at [747, 430] on div "[PERSON_NAME]" at bounding box center [697, 428] width 187 height 15
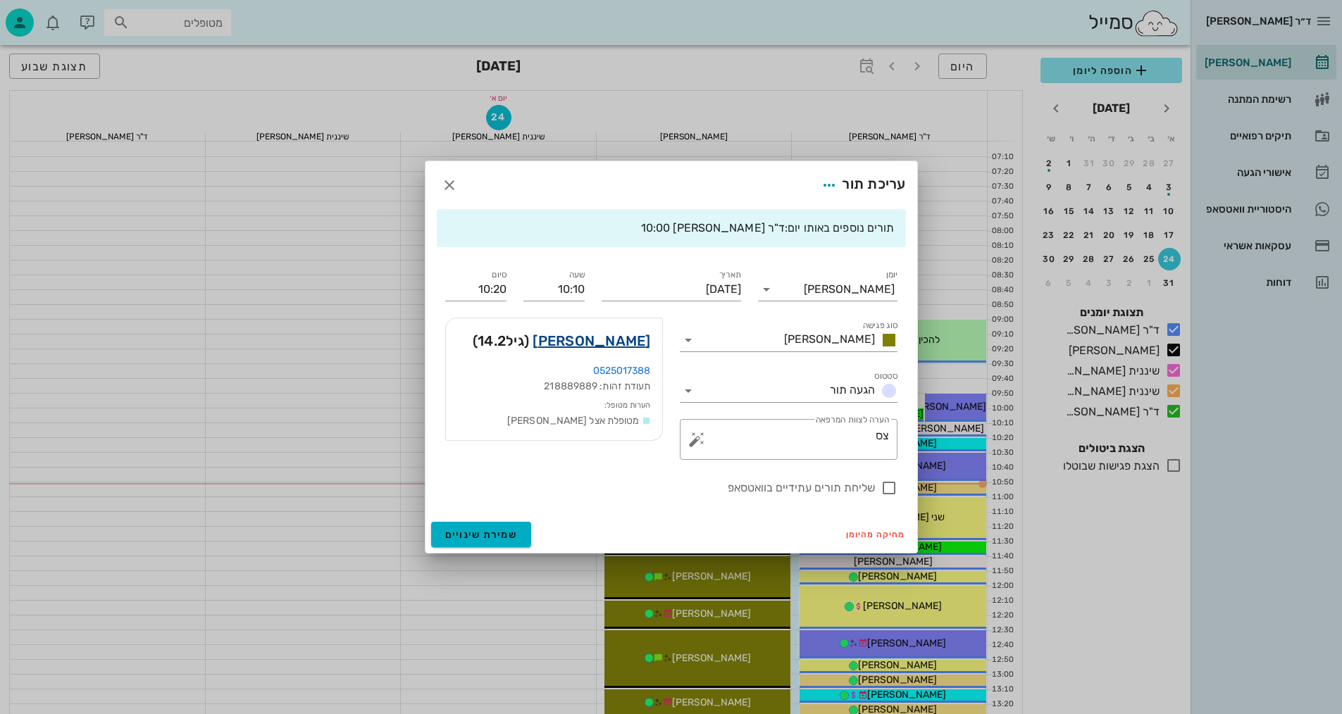
click at [627, 334] on link "[PERSON_NAME]" at bounding box center [591, 341] width 118 height 23
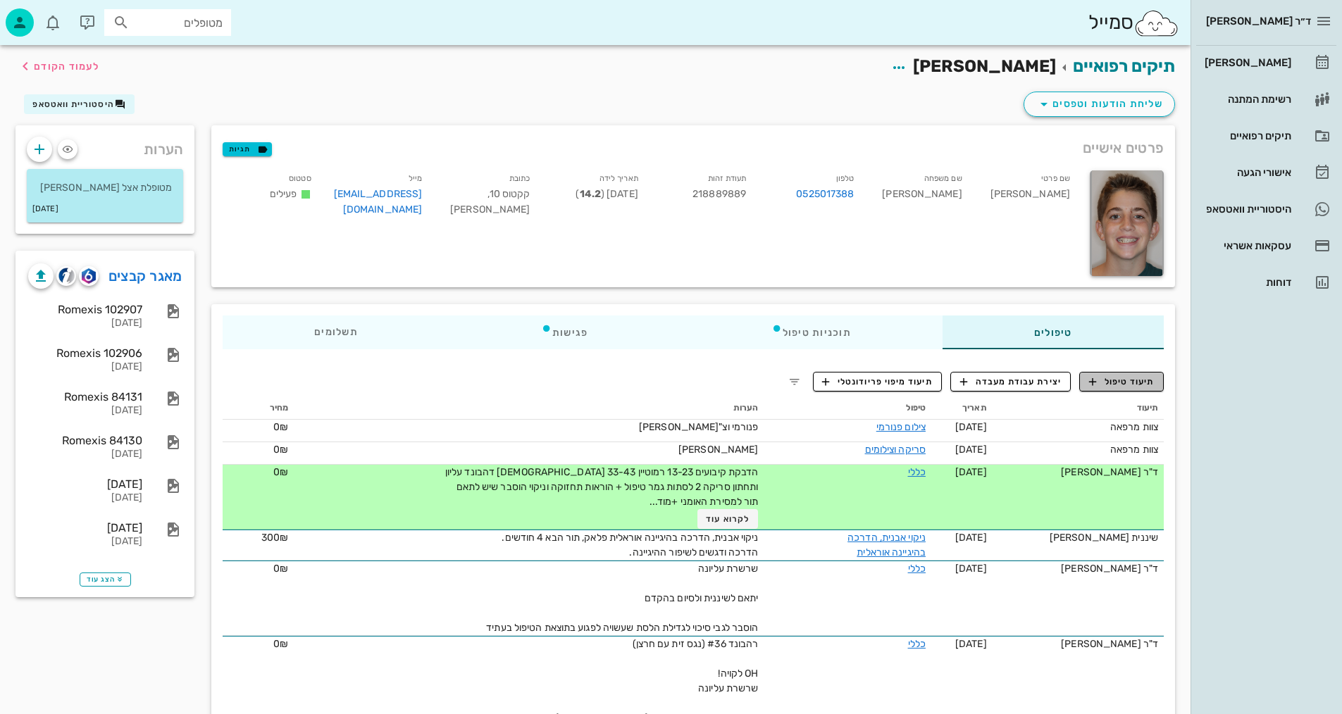
click at [1108, 377] on span "תיעוד טיפול" at bounding box center [1121, 381] width 65 height 13
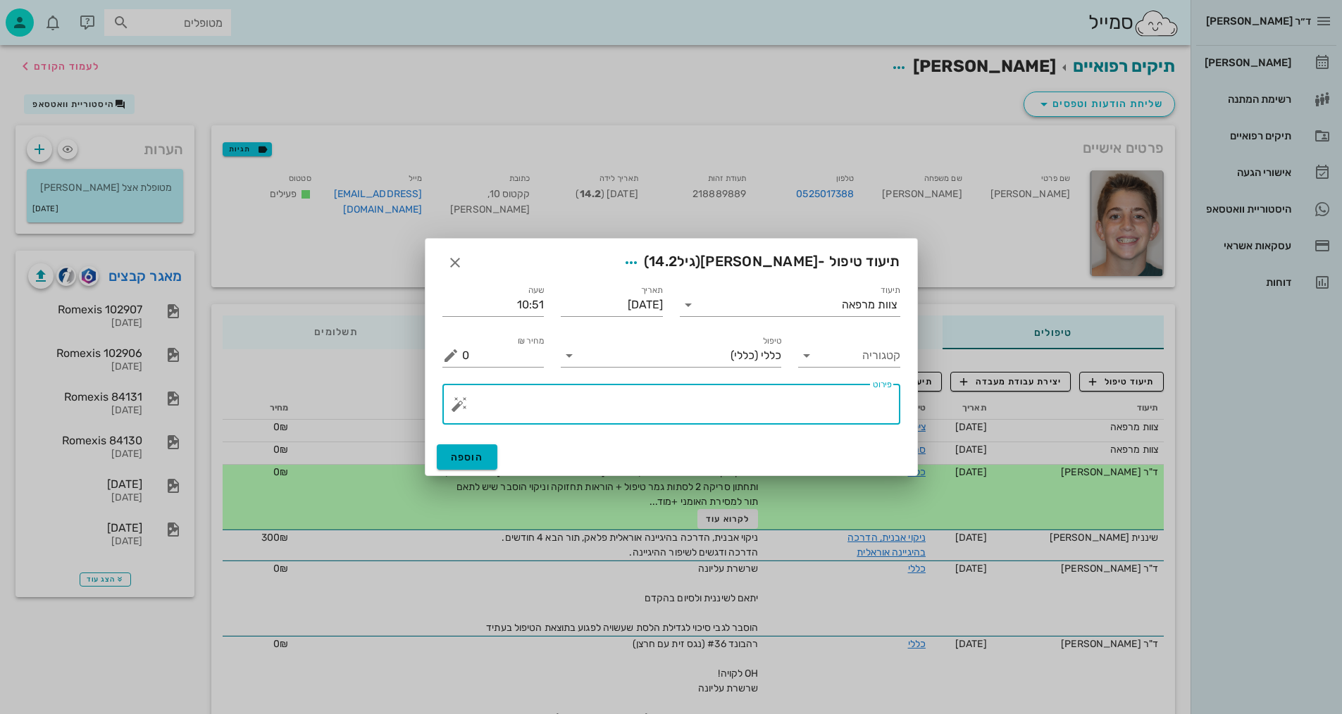
click at [804, 399] on textarea "פירוט" at bounding box center [677, 408] width 430 height 34
type textarea "צילומים קליניים-סיום"
click at [758, 308] on input "תיעוד" at bounding box center [770, 305] width 142 height 23
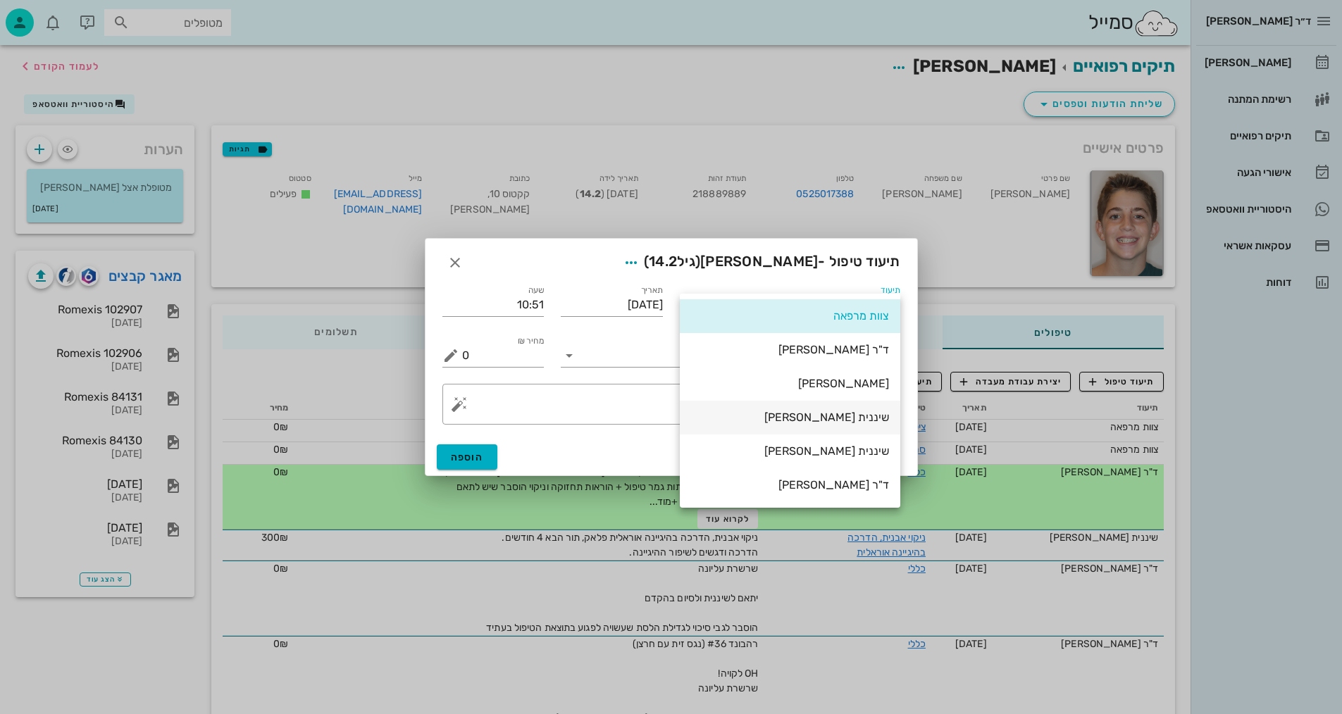
click at [851, 423] on div "שיננית [PERSON_NAME]" at bounding box center [790, 417] width 198 height 13
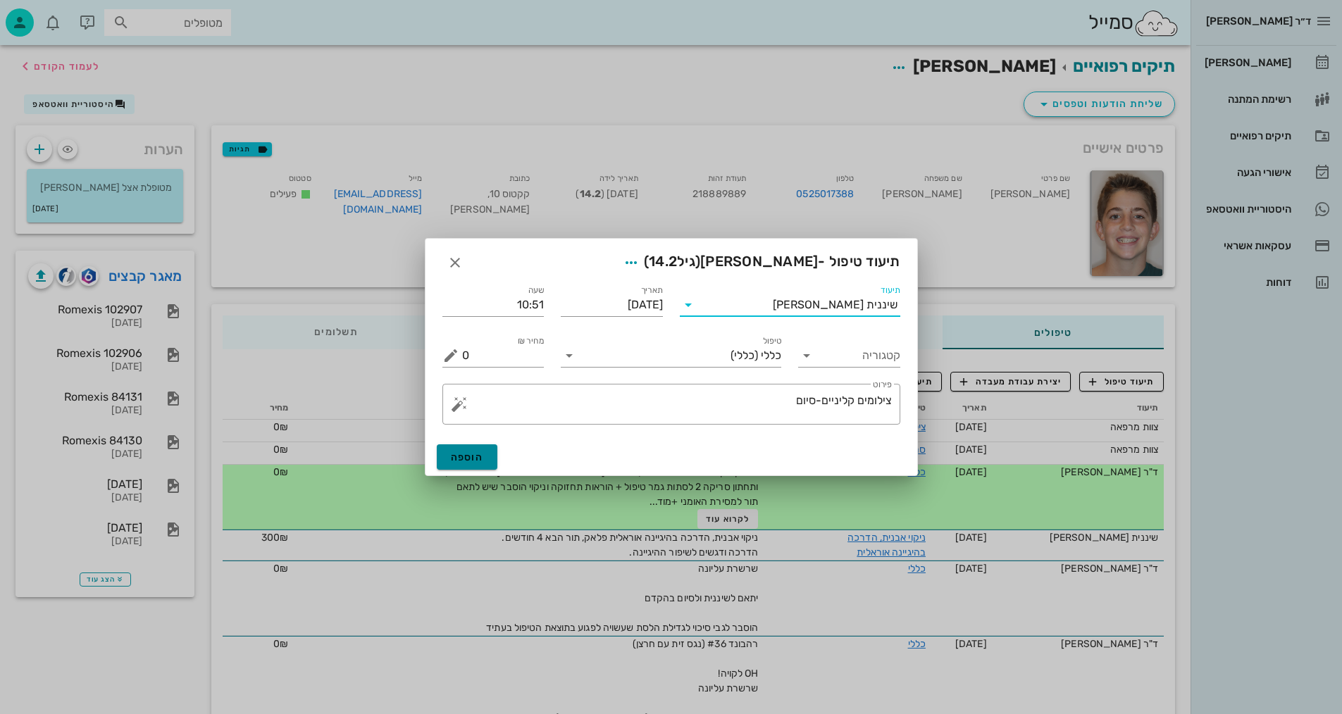
click at [469, 456] on span "הוספה" at bounding box center [467, 457] width 33 height 12
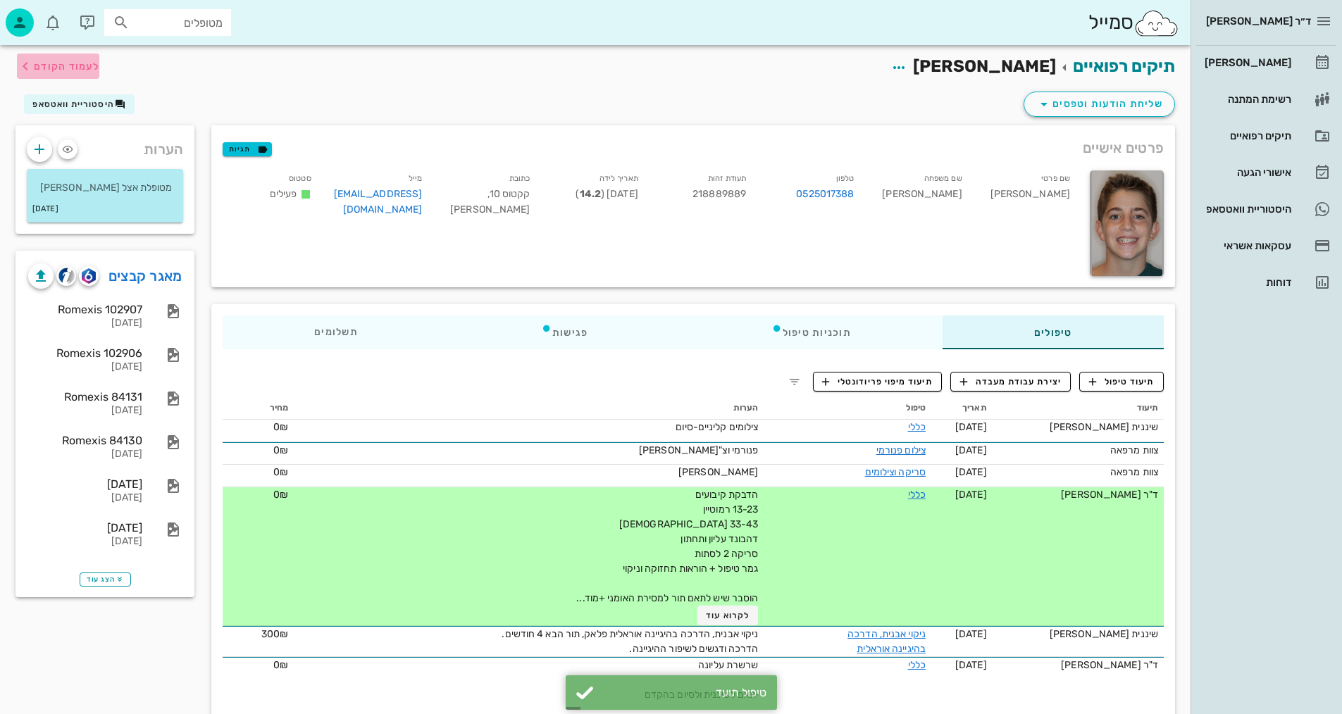
click at [46, 63] on span "לעמוד הקודם" at bounding box center [66, 67] width 65 height 12
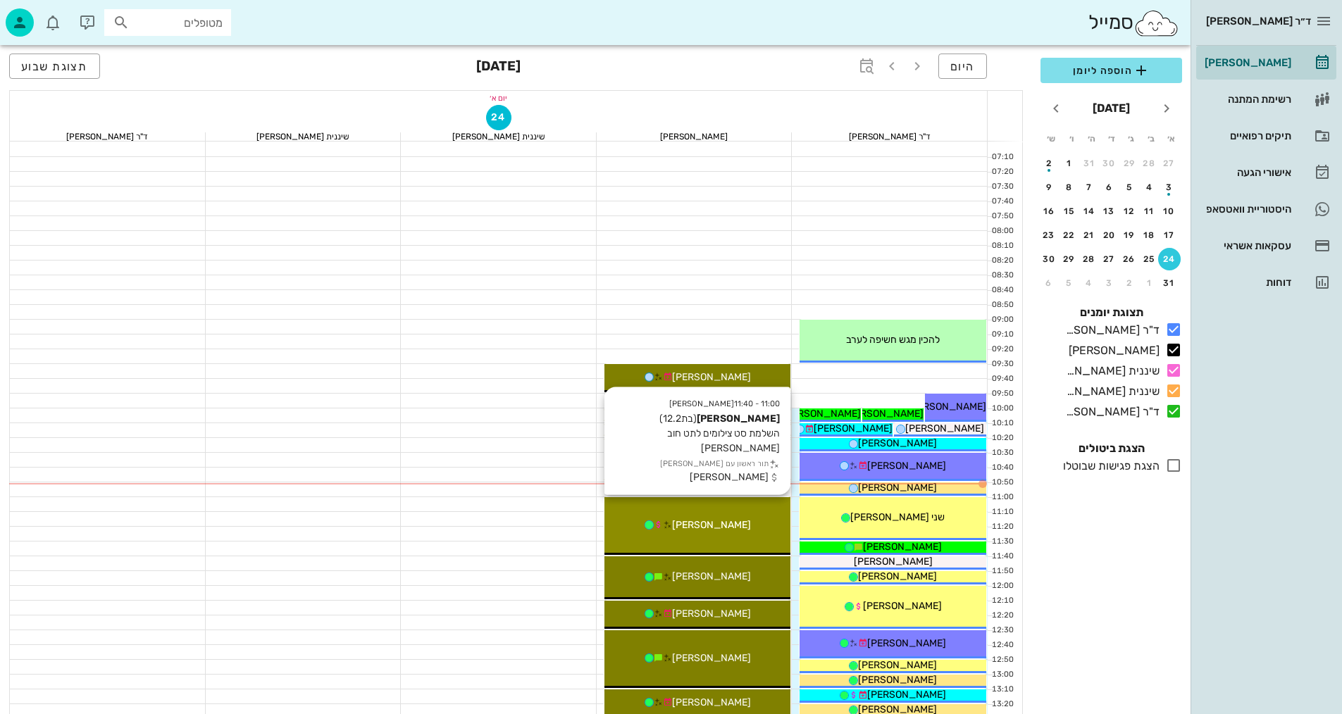
click at [737, 527] on div "[PERSON_NAME]" at bounding box center [697, 525] width 187 height 15
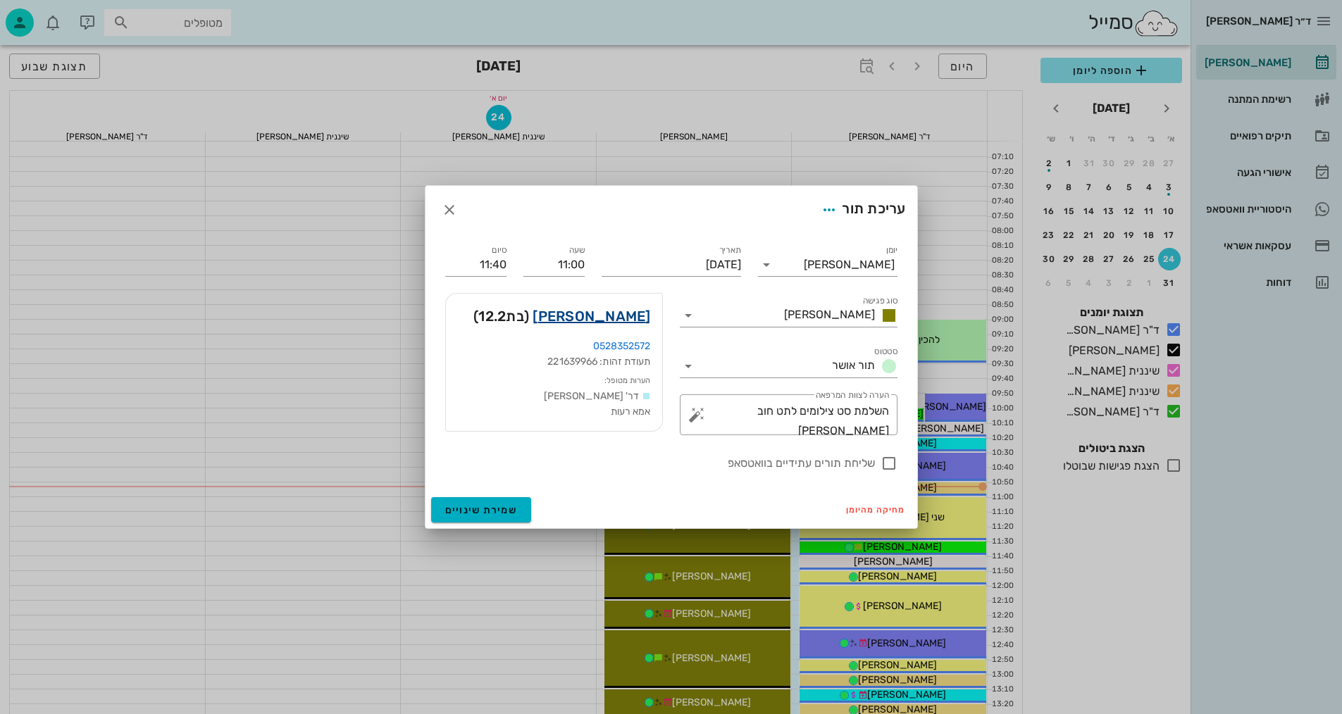
click at [603, 316] on link "[PERSON_NAME]" at bounding box center [591, 316] width 118 height 23
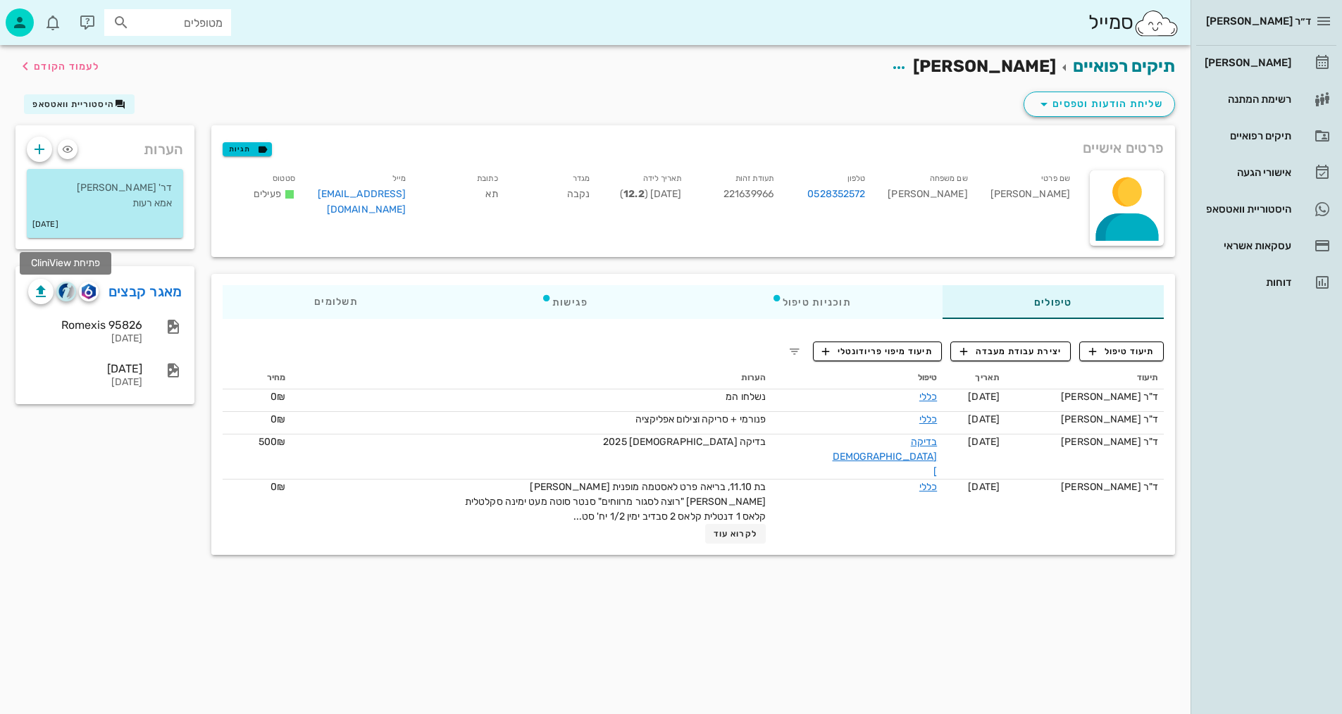
click at [68, 296] on img "button" at bounding box center [66, 291] width 16 height 16
click at [87, 296] on img "button" at bounding box center [88, 291] width 13 height 15
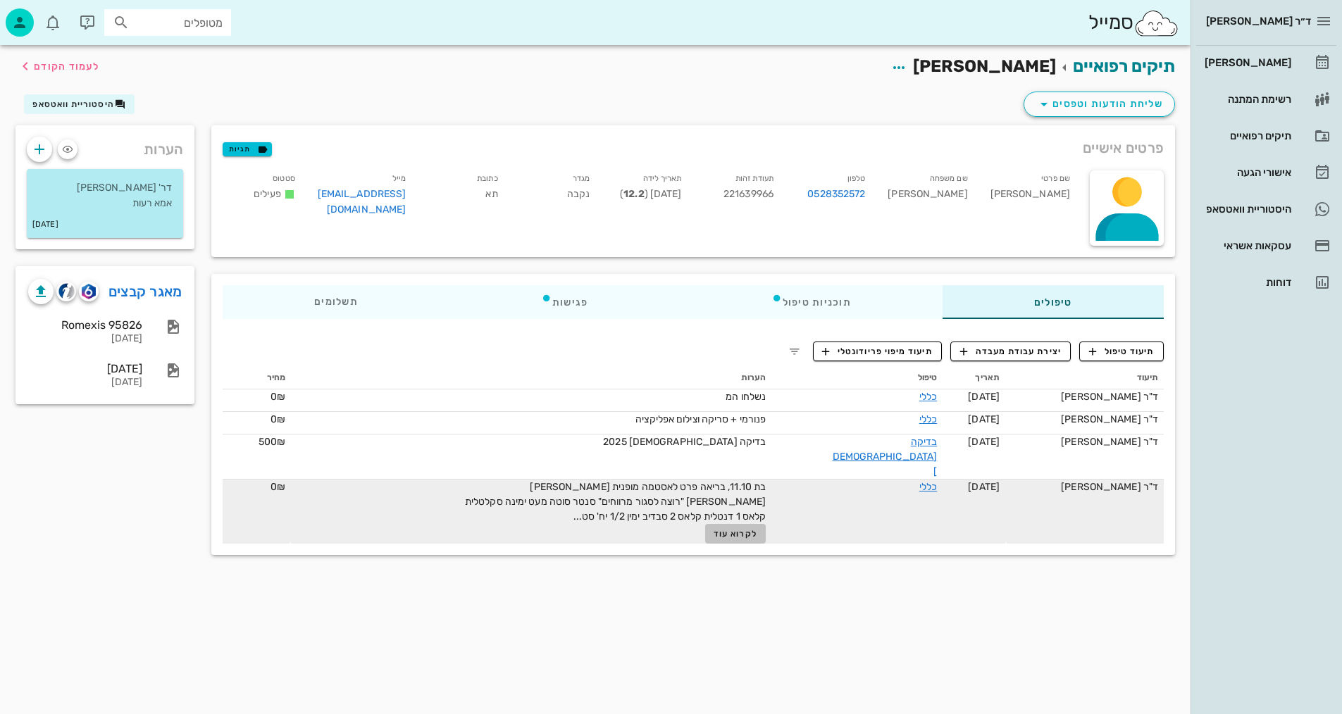
click at [757, 529] on span "לקרוא עוד" at bounding box center [735, 534] width 44 height 10
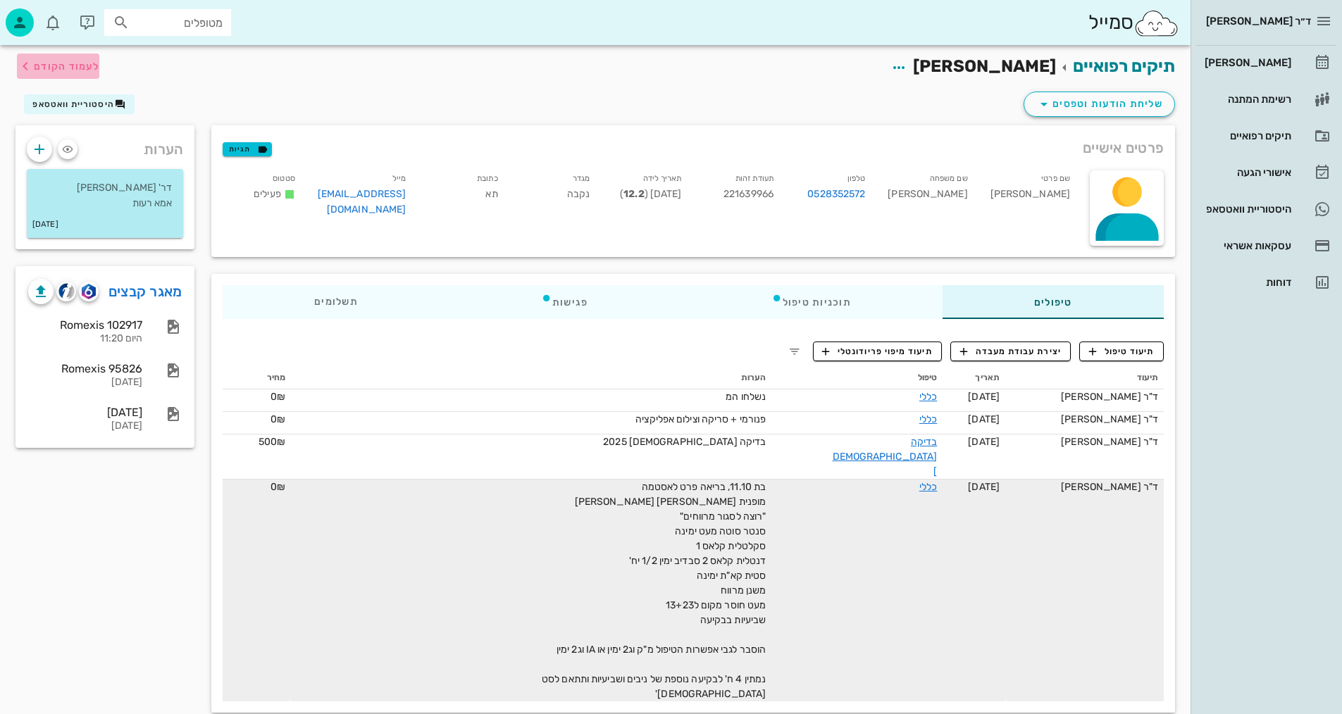
click at [58, 70] on span "לעמוד הקודם" at bounding box center [66, 67] width 65 height 12
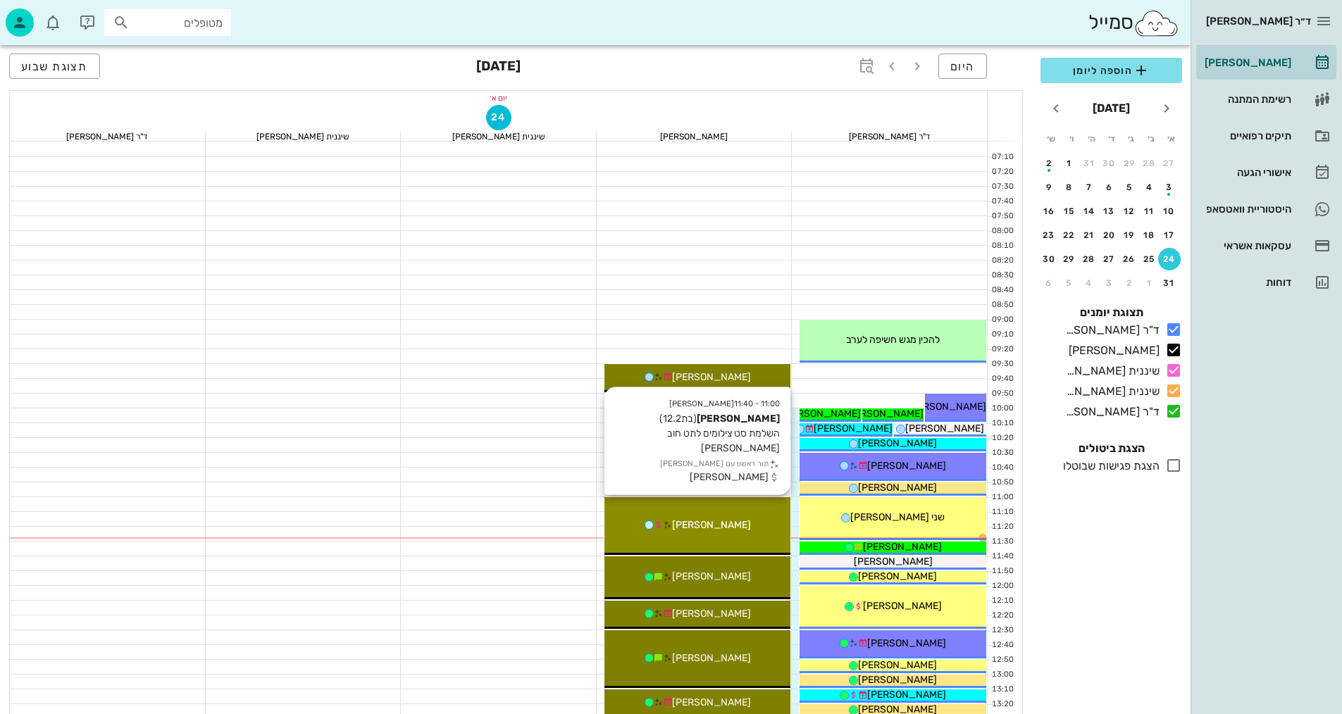
click at [698, 530] on span "[PERSON_NAME]" at bounding box center [711, 525] width 79 height 12
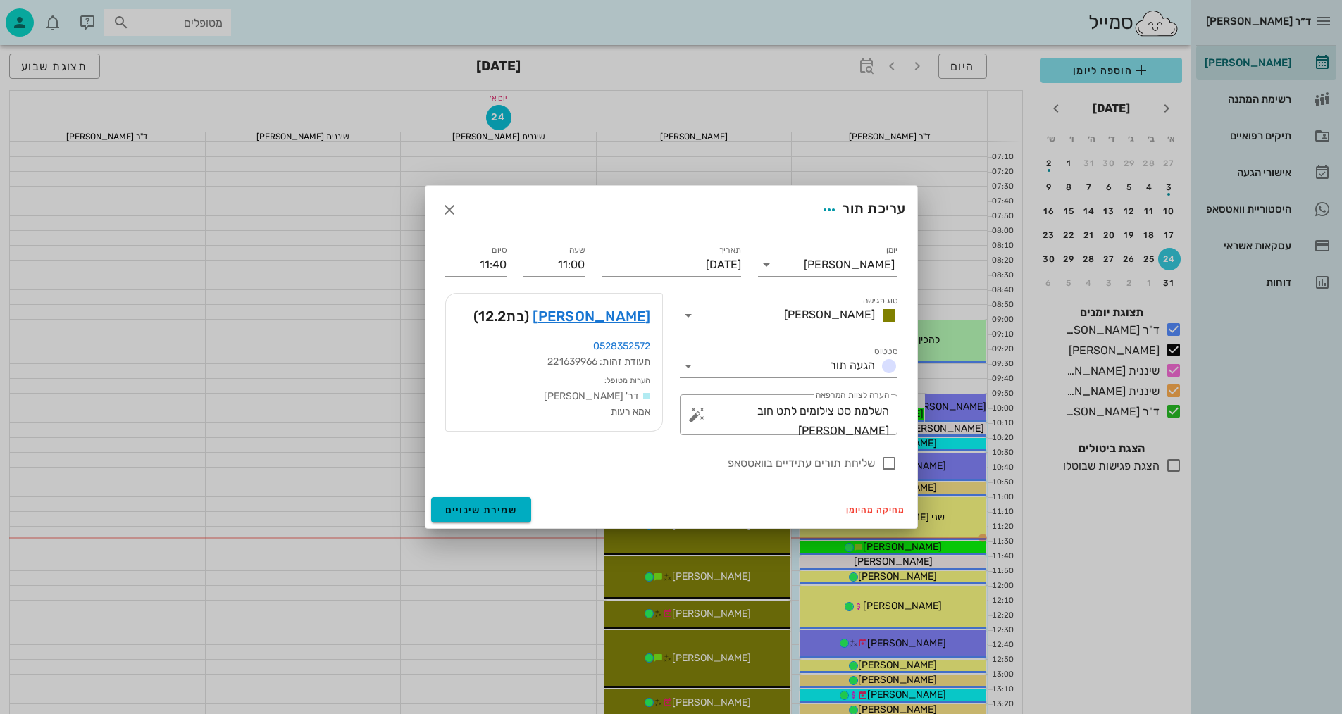
click at [698, 529] on div "ד״ר [PERSON_NAME] [PERSON_NAME] רשימת המתנה תיקים רפואיים אישורי הגעה היסטוריית…" at bounding box center [671, 692] width 1342 height 1384
click at [608, 319] on link "[PERSON_NAME]" at bounding box center [591, 316] width 118 height 23
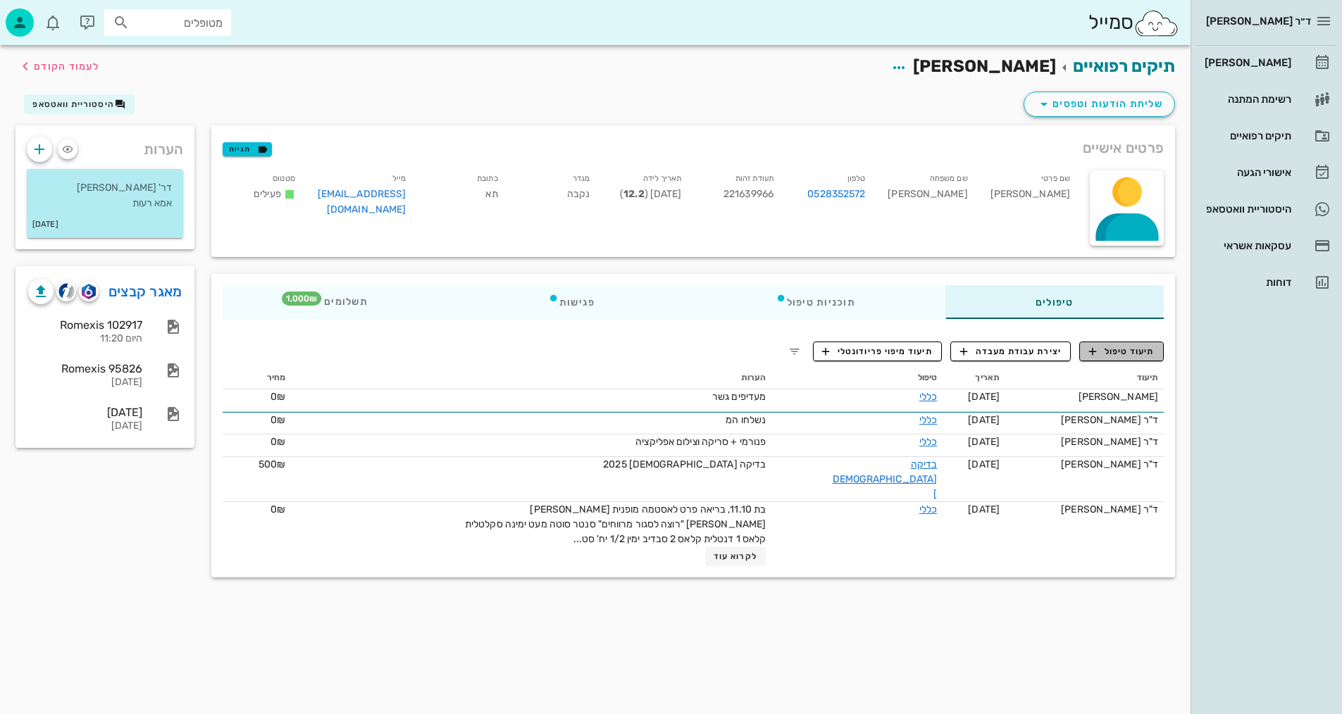
click at [1130, 352] on span "תיעוד טיפול" at bounding box center [1121, 351] width 65 height 13
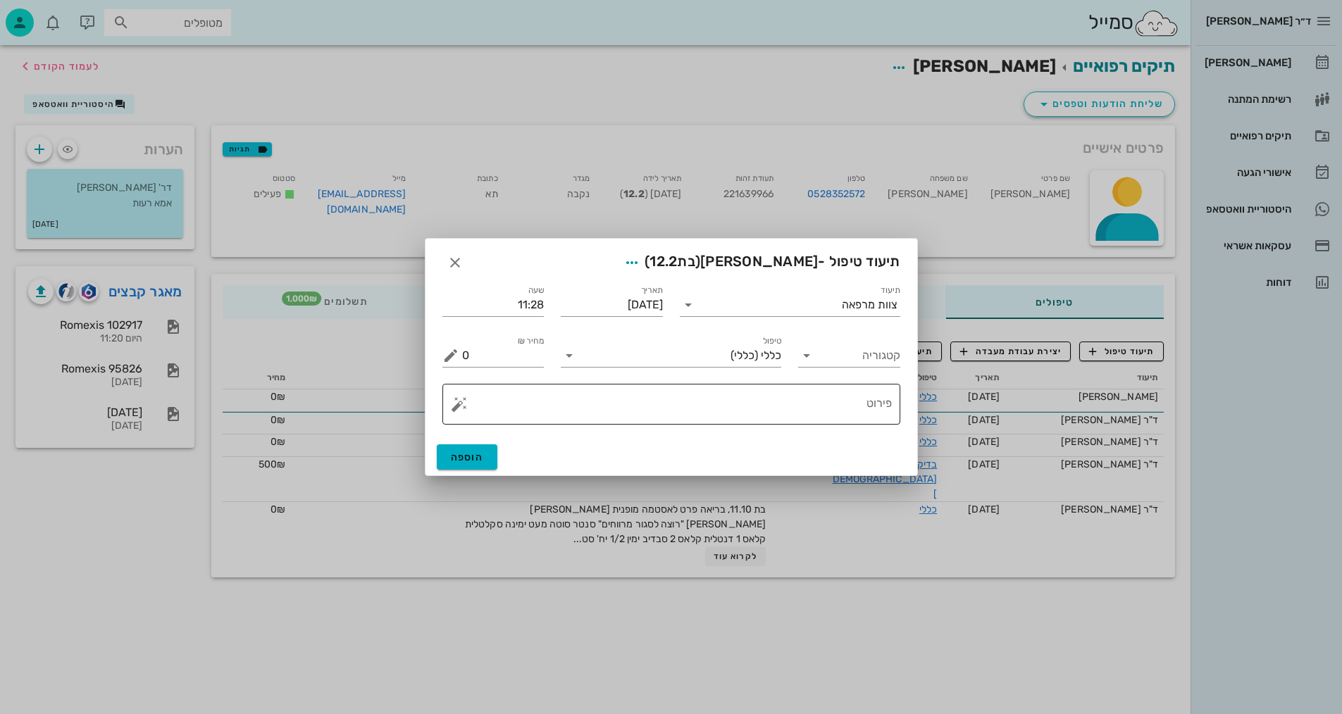
click at [754, 412] on textarea "פירוט" at bounding box center [677, 408] width 430 height 34
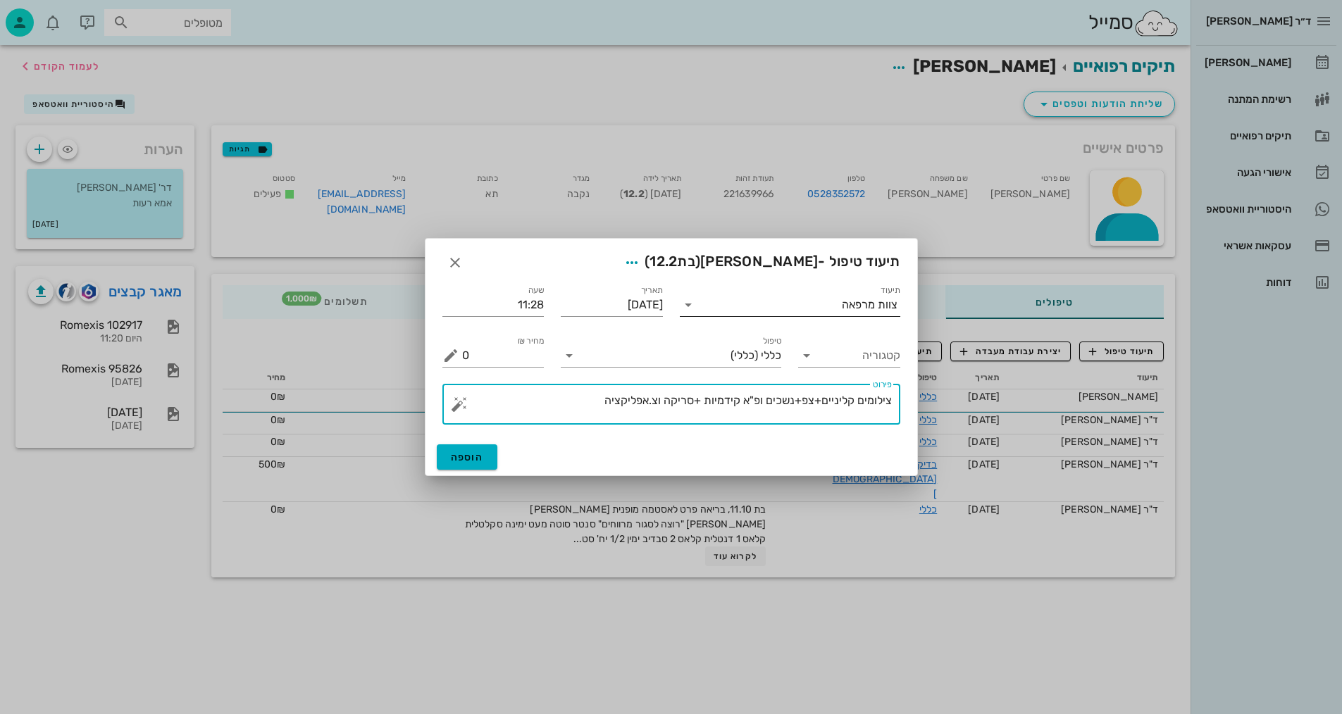
type textarea "צילומים קליניים+צפ+נשכים ופ"א קידמיות +סריקה וצ.אפליקציה"
click at [751, 312] on input "תיעוד" at bounding box center [770, 305] width 142 height 23
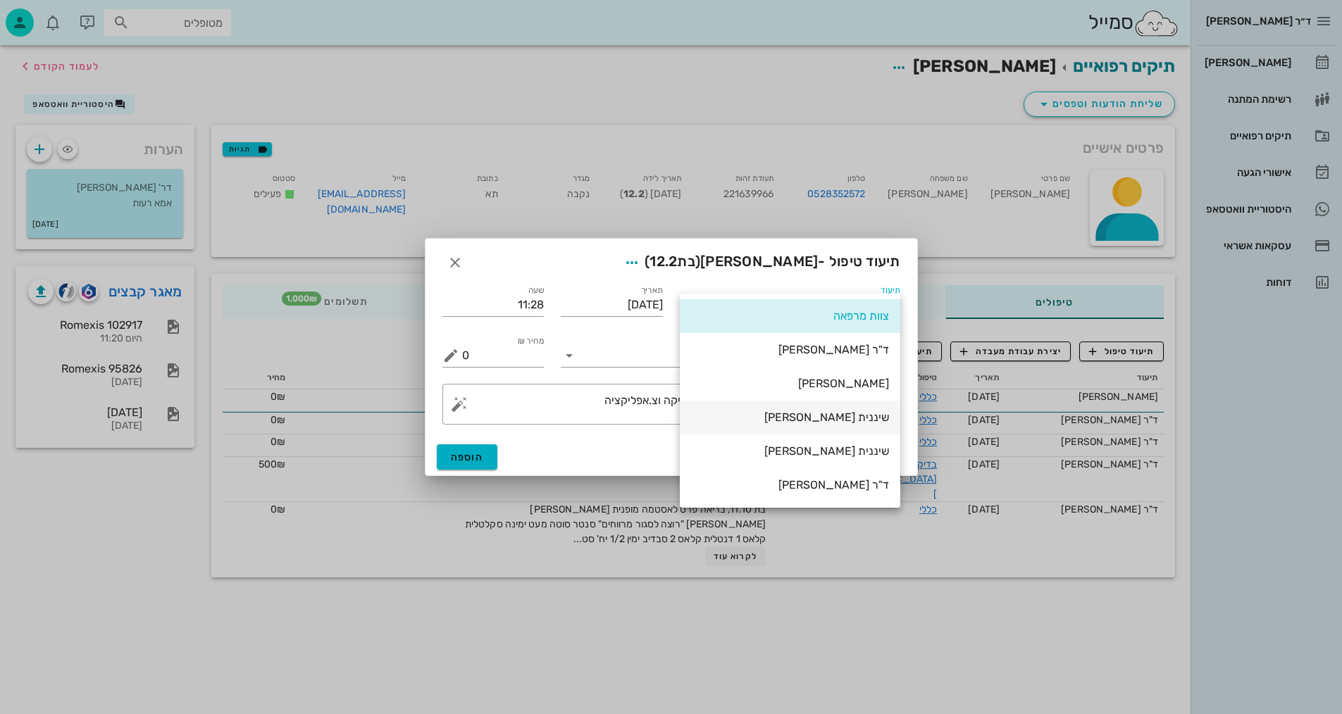
click at [829, 419] on div "שיננית [PERSON_NAME]" at bounding box center [790, 417] width 198 height 13
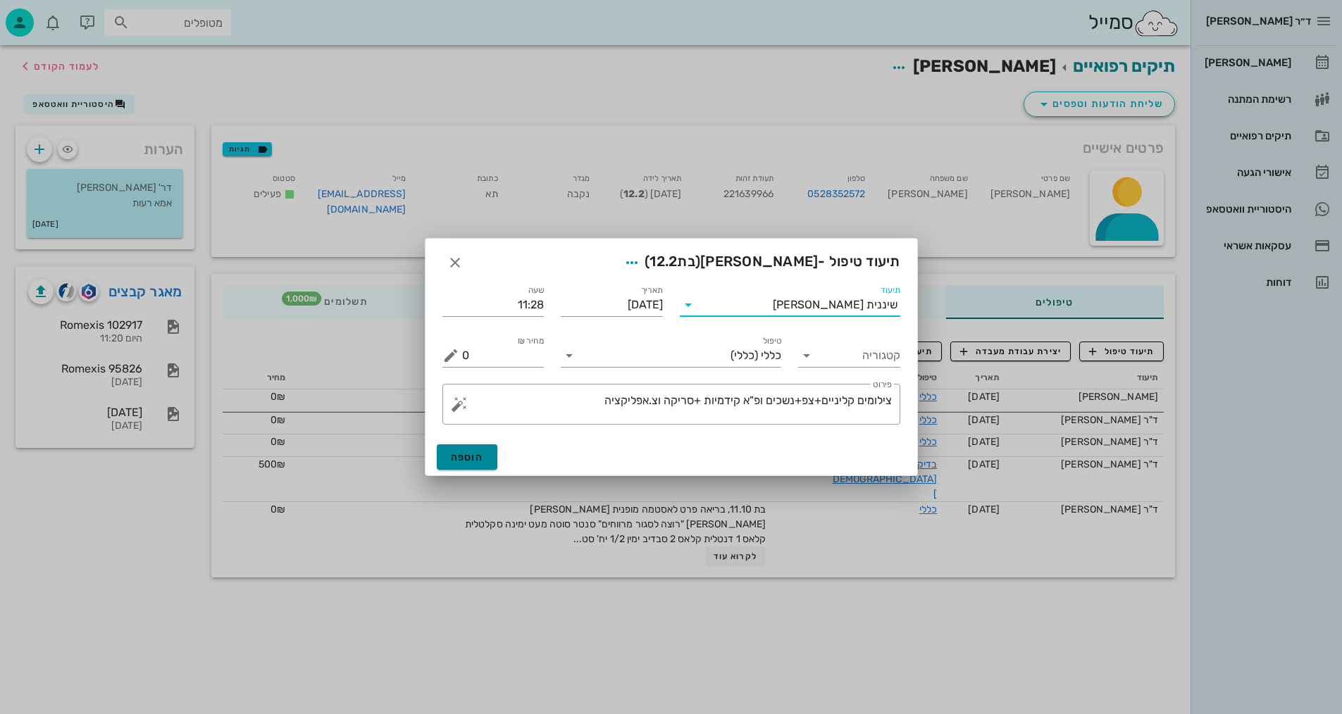
click at [479, 451] on span "הוספה" at bounding box center [467, 457] width 33 height 12
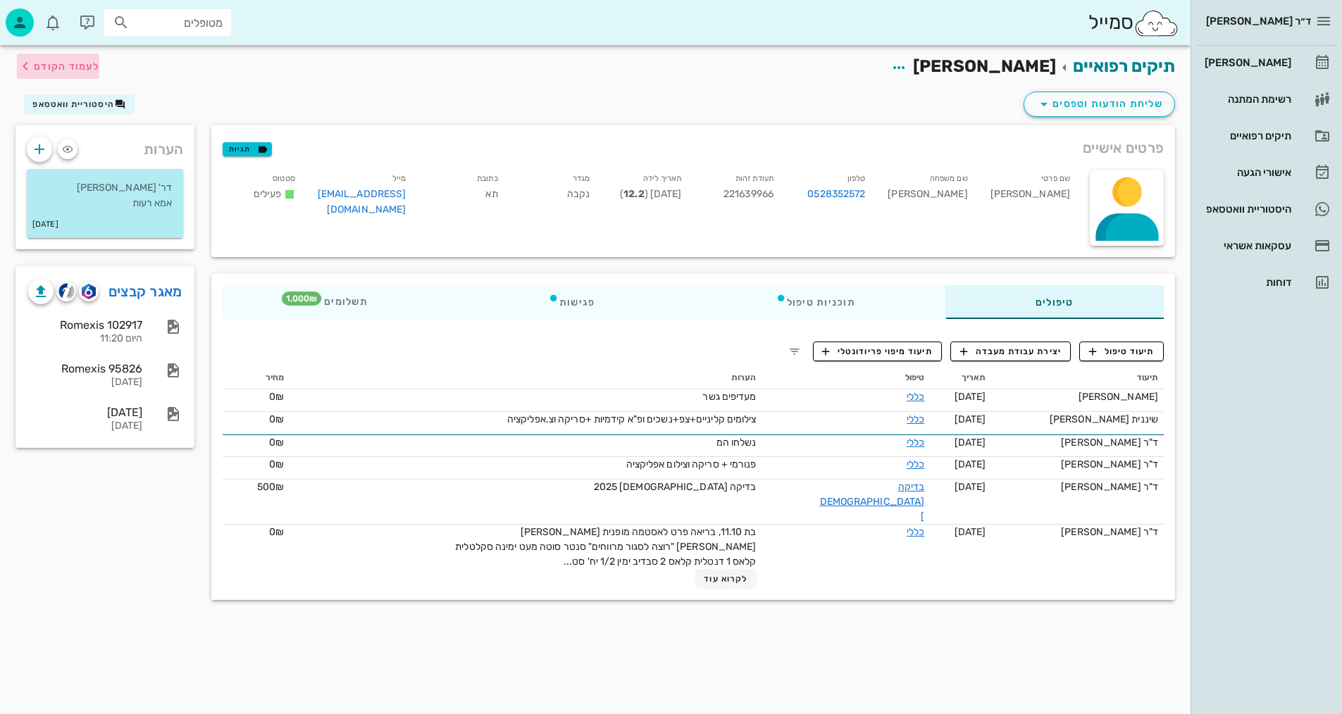
click at [66, 67] on span "לעמוד הקודם" at bounding box center [66, 67] width 65 height 12
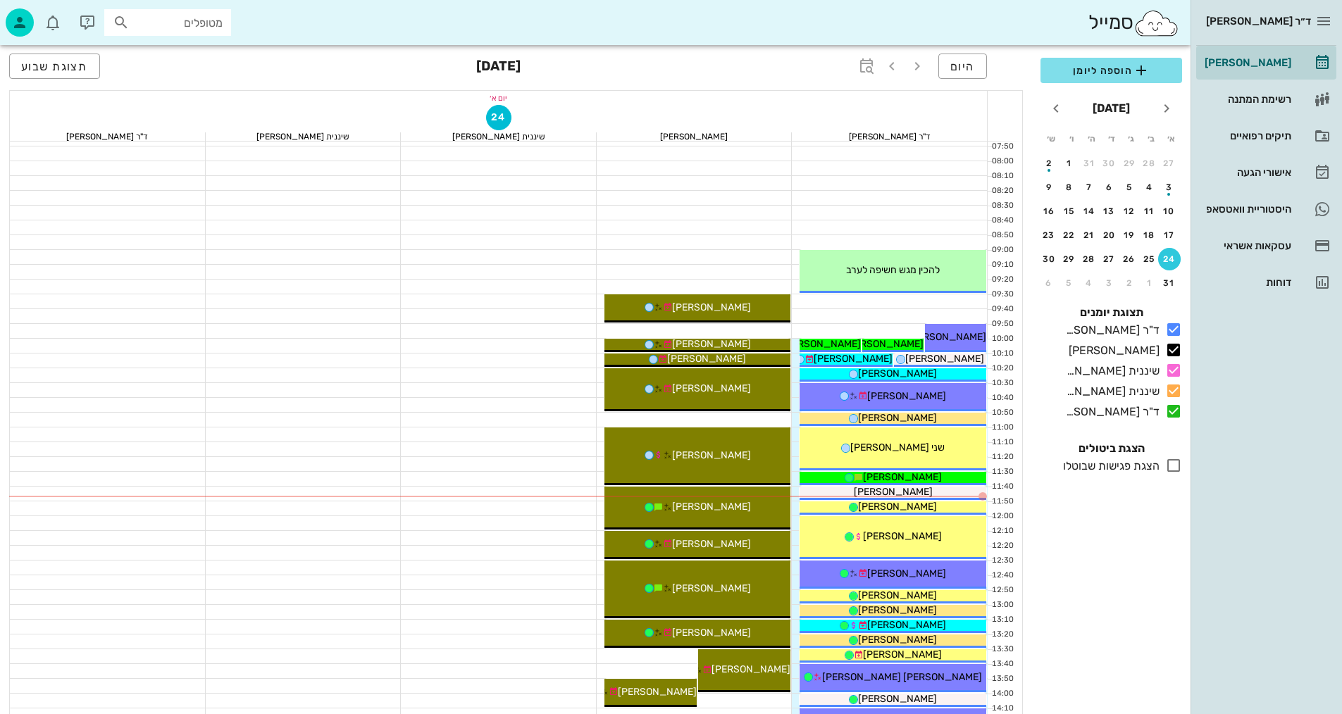
scroll to position [70, 0]
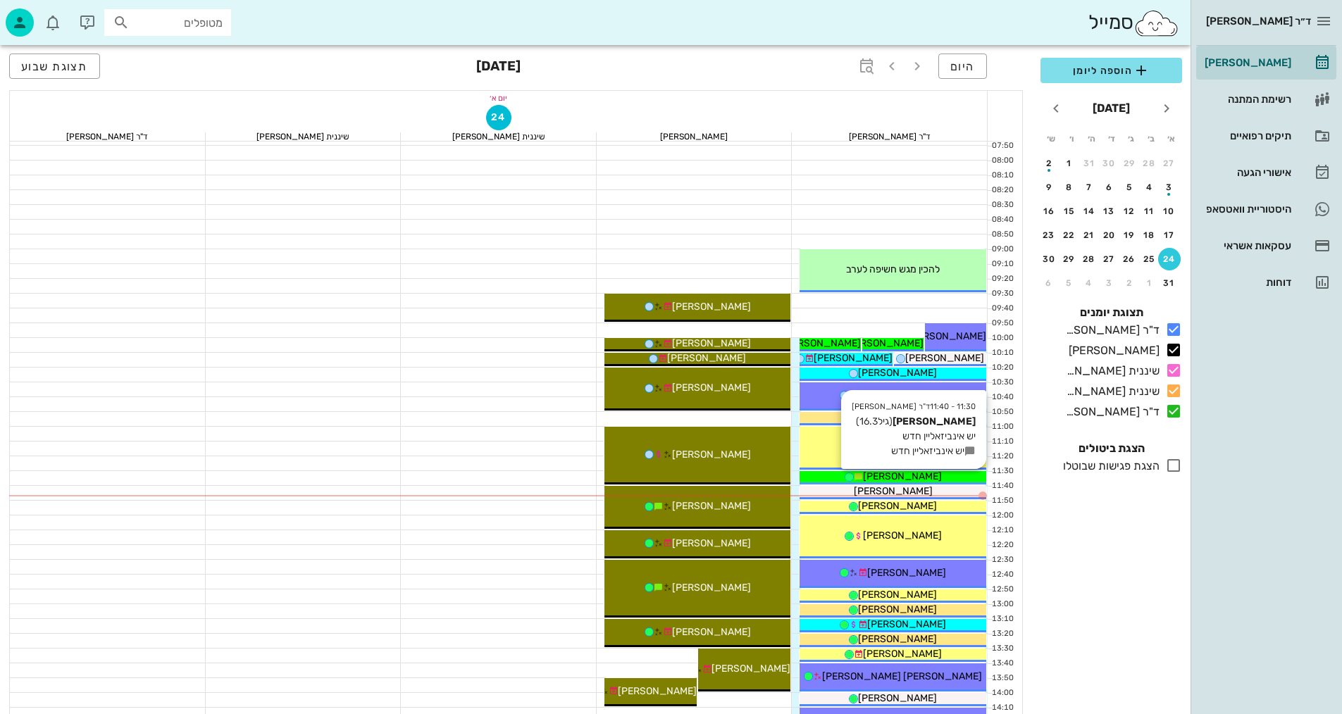
click at [918, 473] on span "[PERSON_NAME]" at bounding box center [902, 476] width 79 height 12
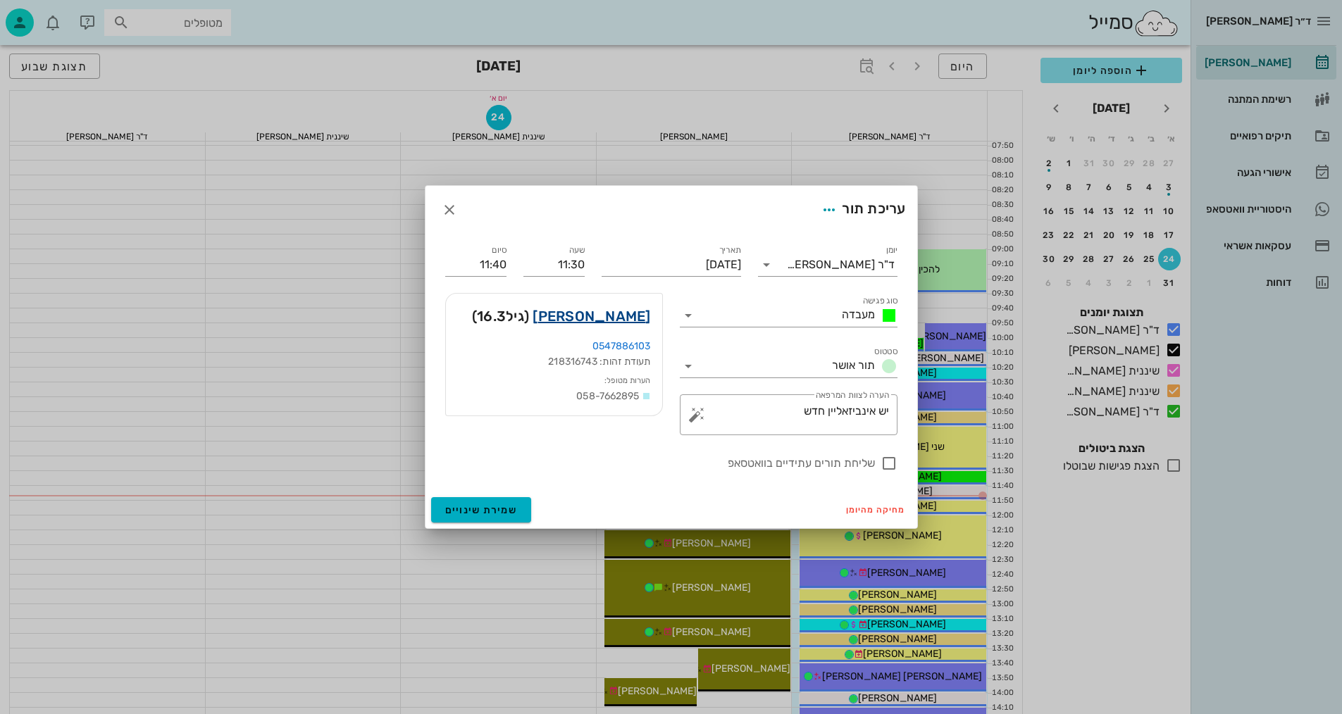
click at [602, 315] on link "[PERSON_NAME]" at bounding box center [591, 316] width 118 height 23
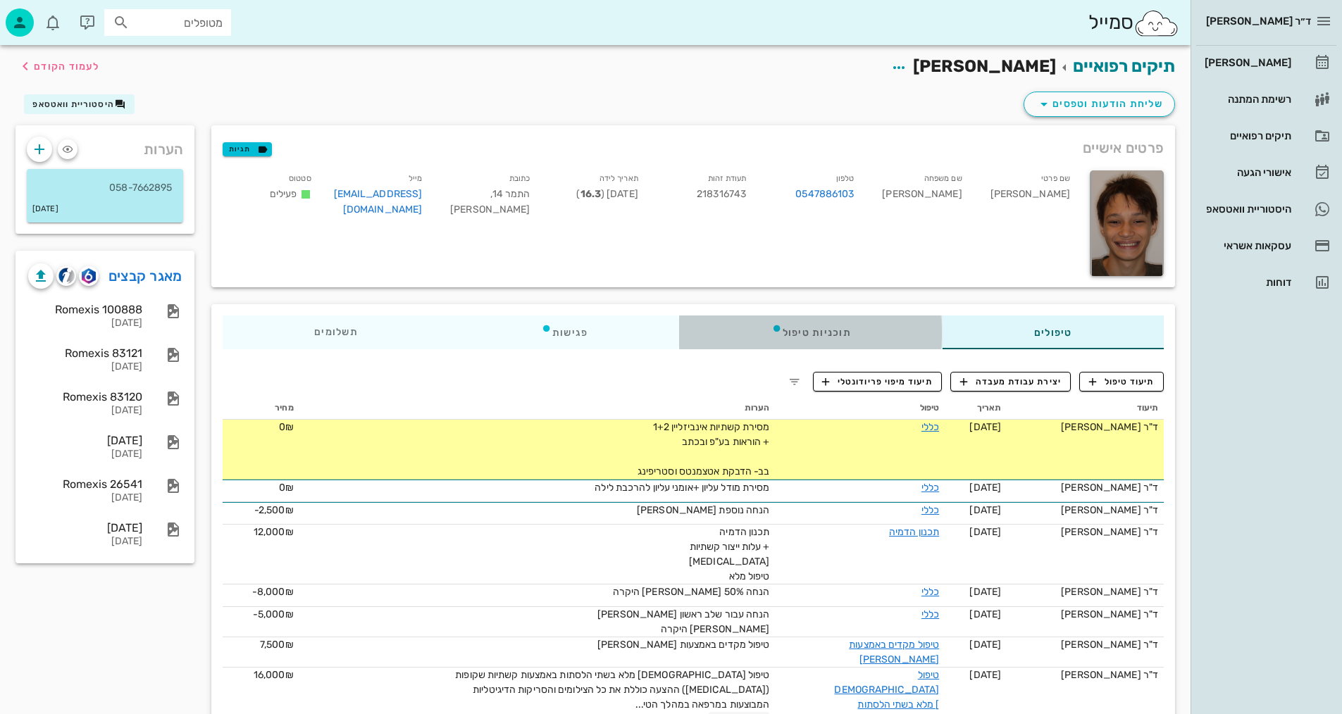
click at [778, 339] on div "תוכניות טיפול" at bounding box center [811, 333] width 263 height 34
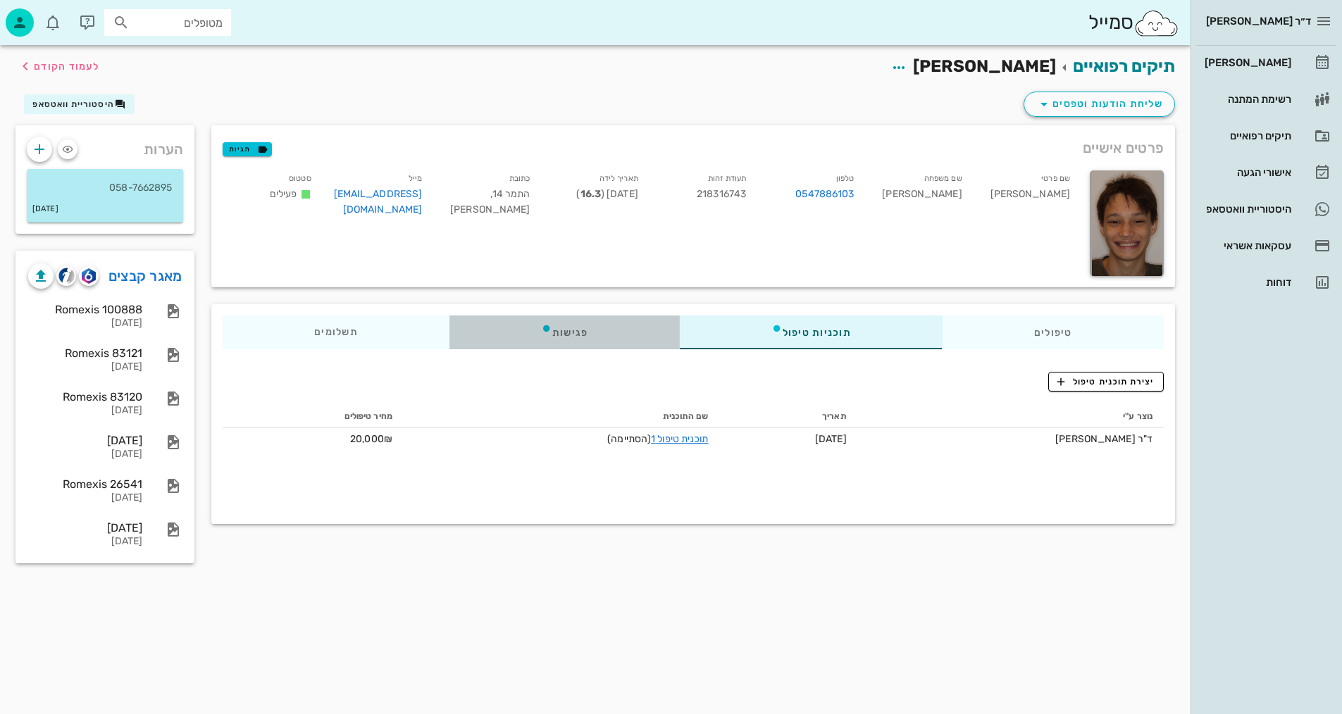
click at [554, 325] on div "פגישות" at bounding box center [564, 333] width 230 height 34
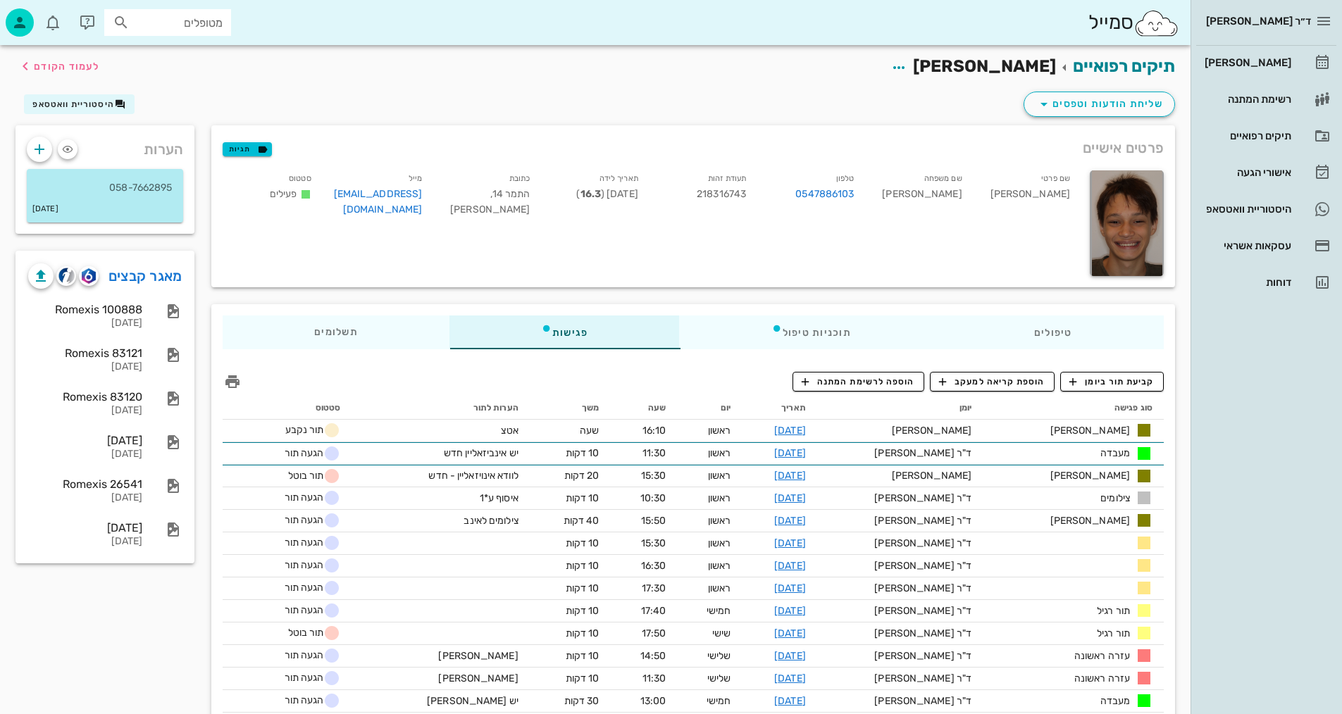
click at [413, 97] on div "שליחת הודעות וטפסים היסטוריית וואטסאפ" at bounding box center [595, 107] width 1176 height 37
click at [49, 65] on span "לעמוד הקודם" at bounding box center [66, 67] width 65 height 12
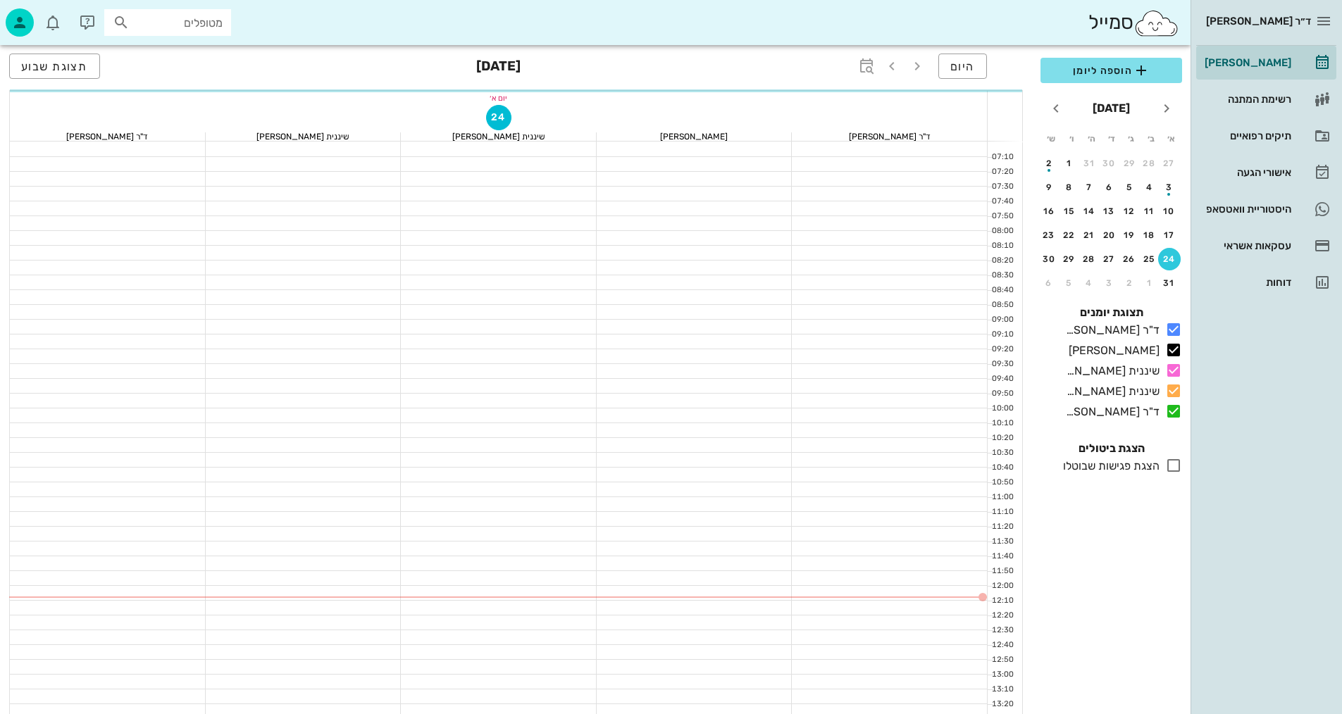
scroll to position [70, 0]
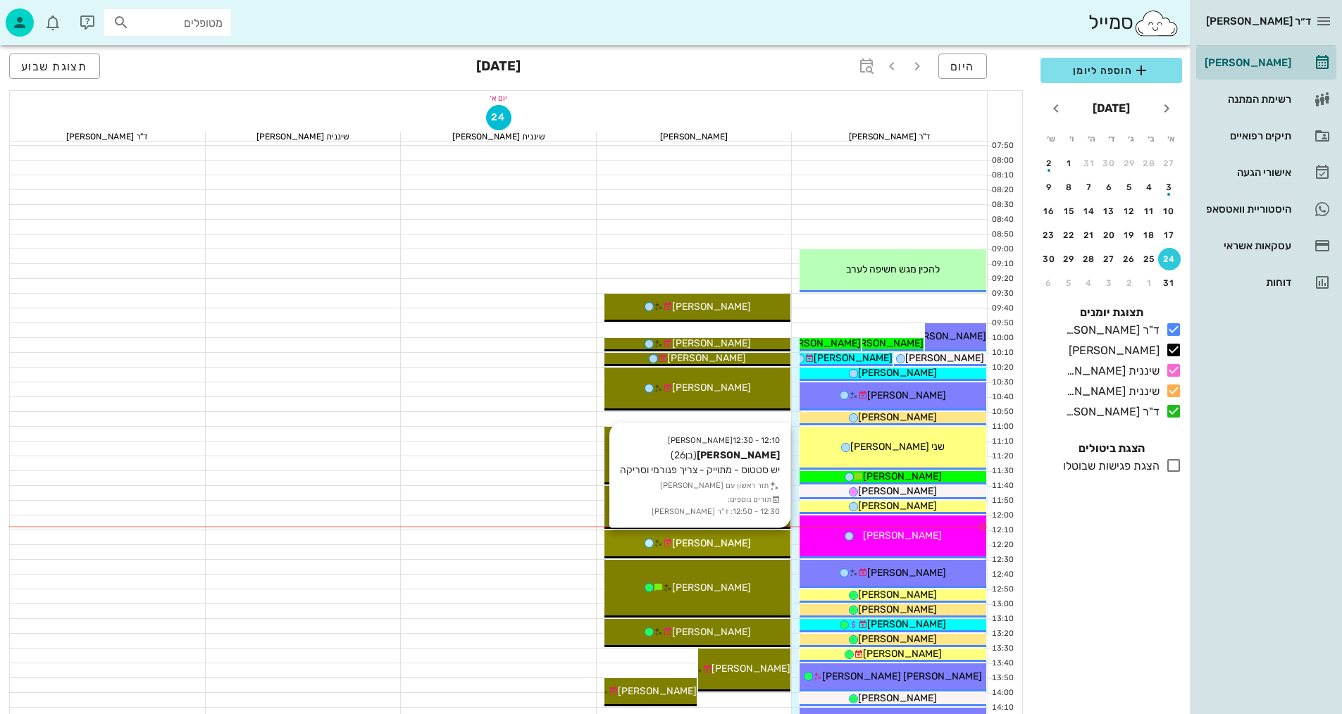
click at [745, 554] on div "12:10 - 12:30 [PERSON_NAME] (בן 26 ) יש סטטוס - מתוייק - צריך פנורמי וסריקה תור…" at bounding box center [697, 544] width 187 height 28
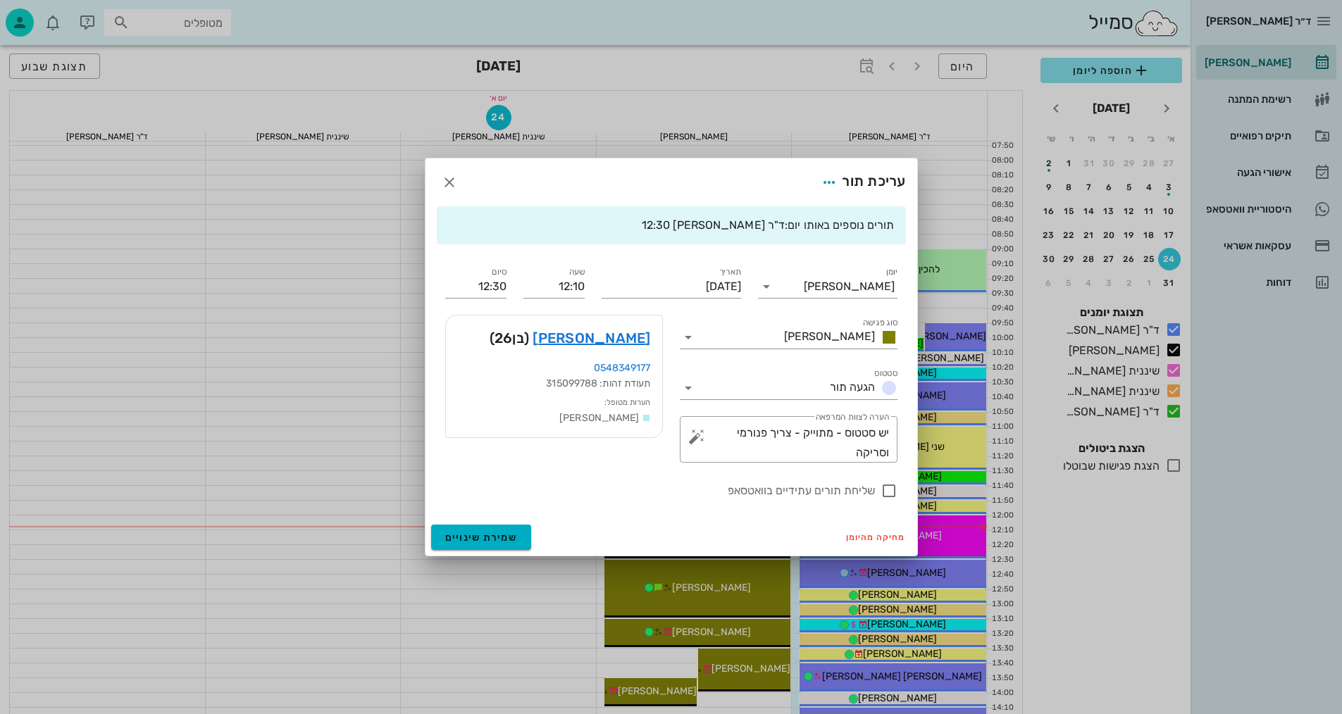
click at [745, 553] on div at bounding box center [671, 357] width 1342 height 714
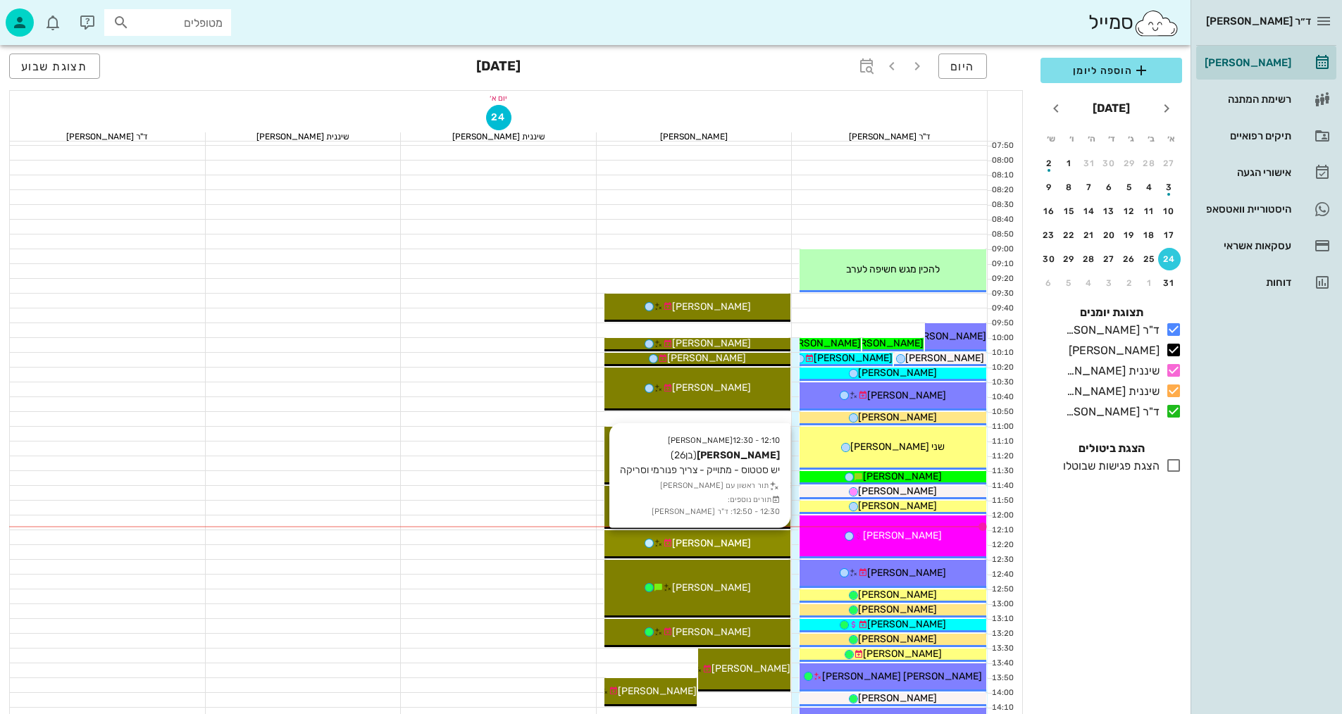
click at [744, 538] on div "[PERSON_NAME]" at bounding box center [697, 543] width 187 height 15
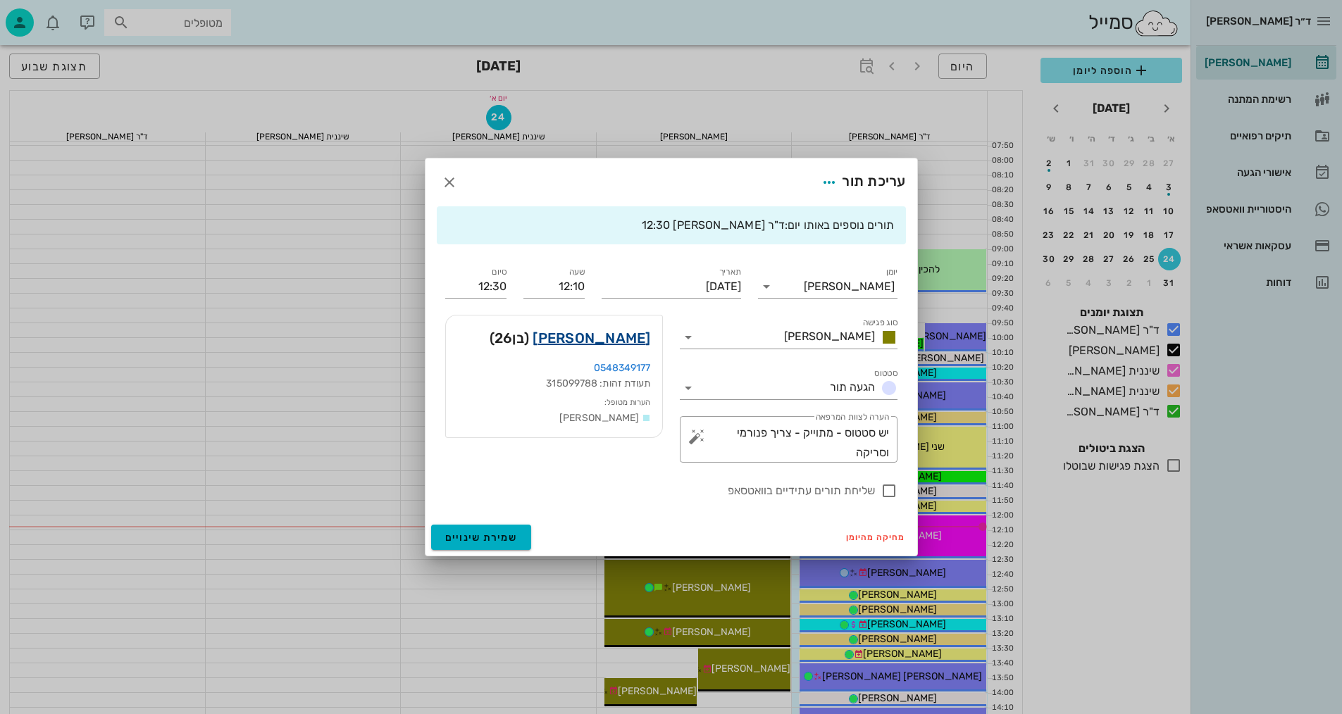
click at [618, 334] on link "[PERSON_NAME]" at bounding box center [591, 338] width 118 height 23
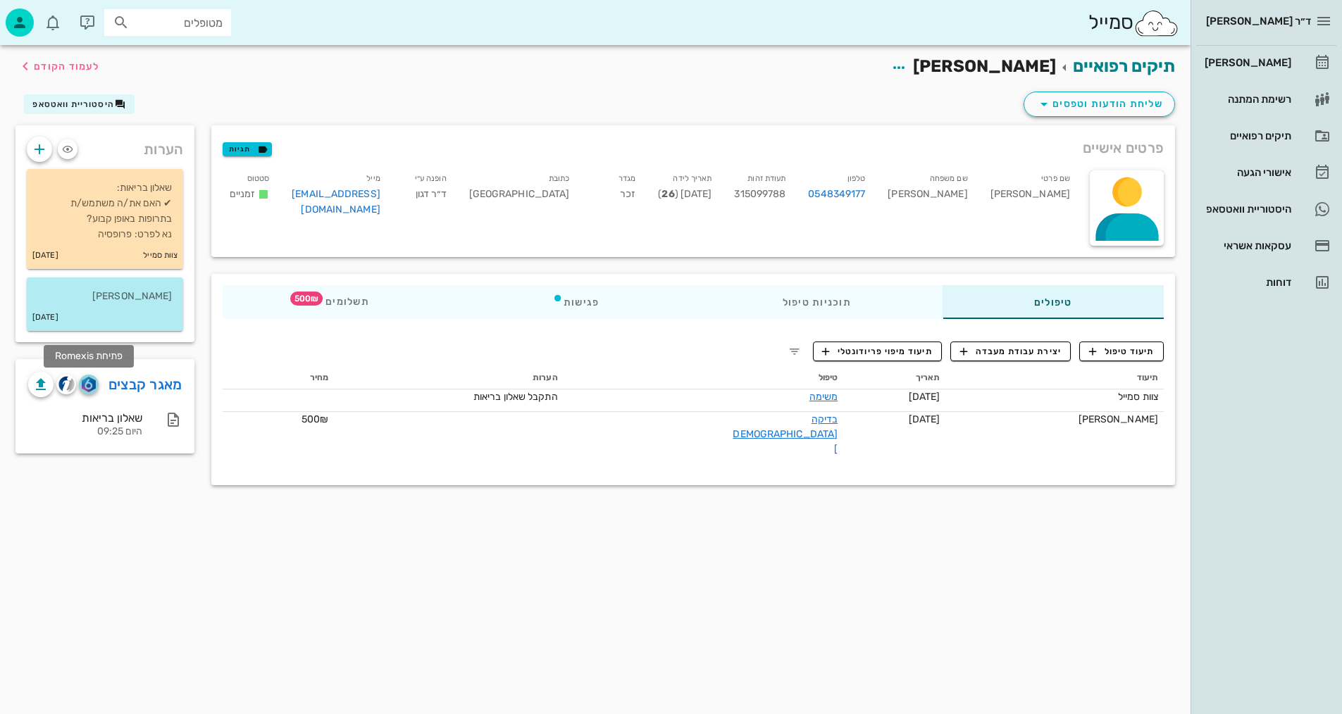
click at [87, 385] on img "button" at bounding box center [88, 384] width 13 height 15
click at [92, 58] on span "לעמוד הקודם" at bounding box center [58, 66] width 82 height 17
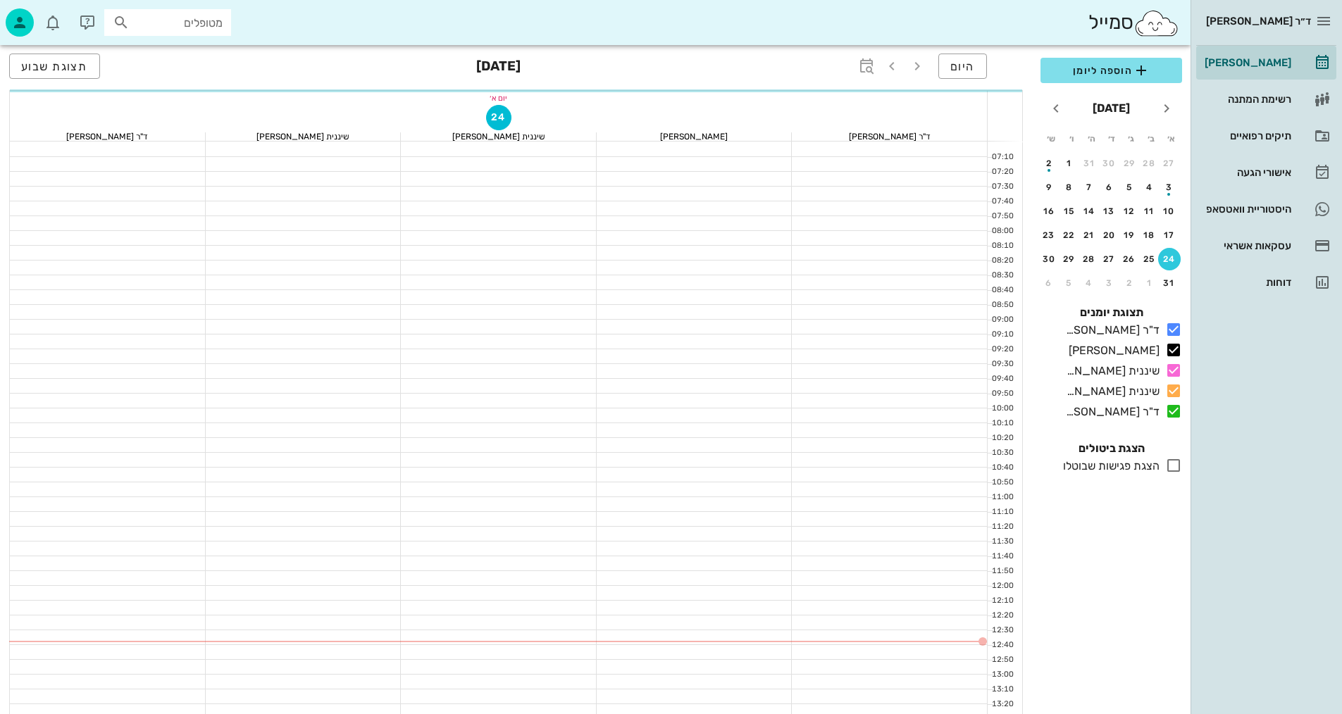
scroll to position [70, 0]
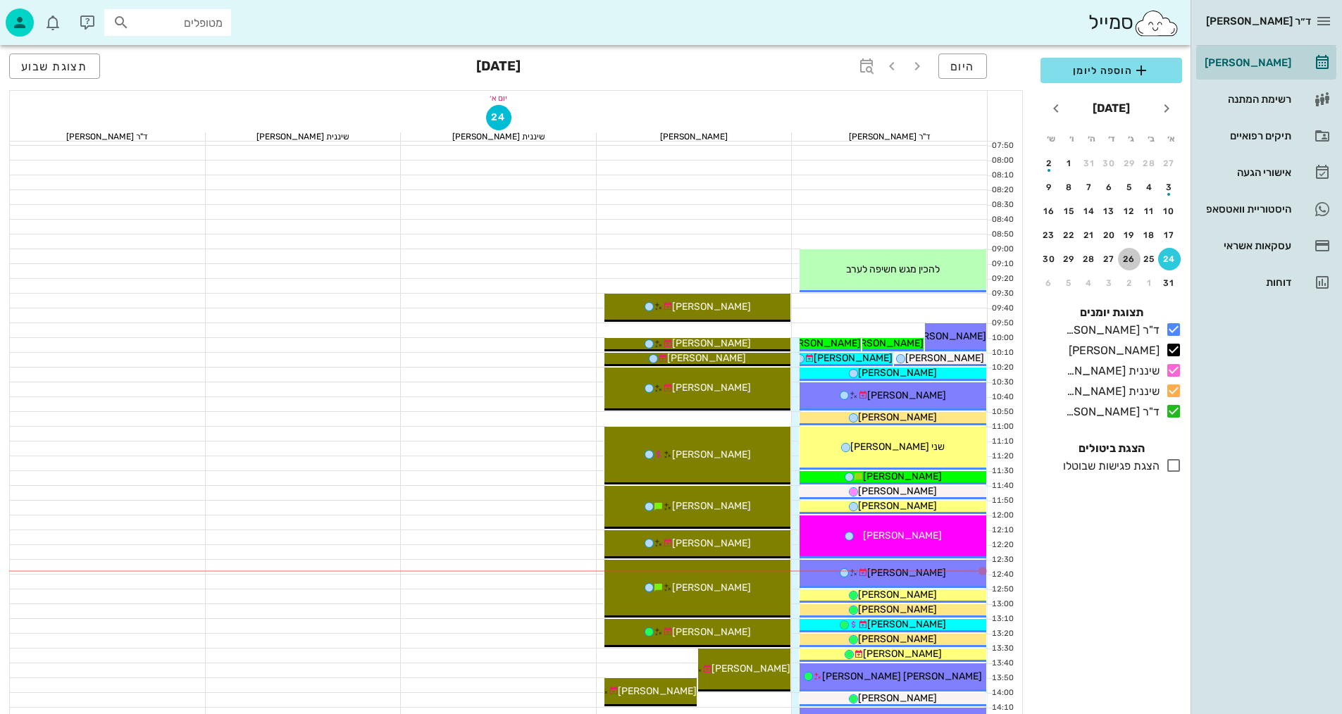
click at [1121, 254] on div "26" at bounding box center [1129, 259] width 23 height 10
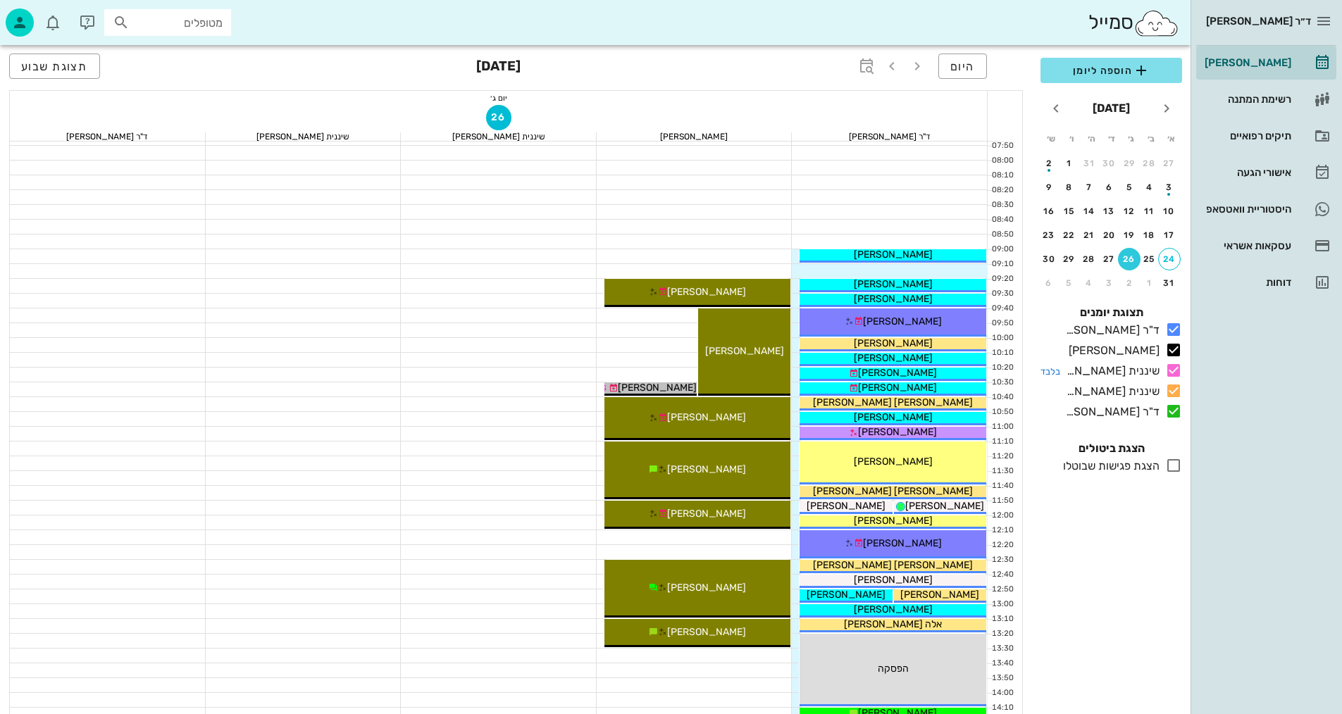
click at [1171, 364] on icon at bounding box center [1173, 370] width 17 height 17
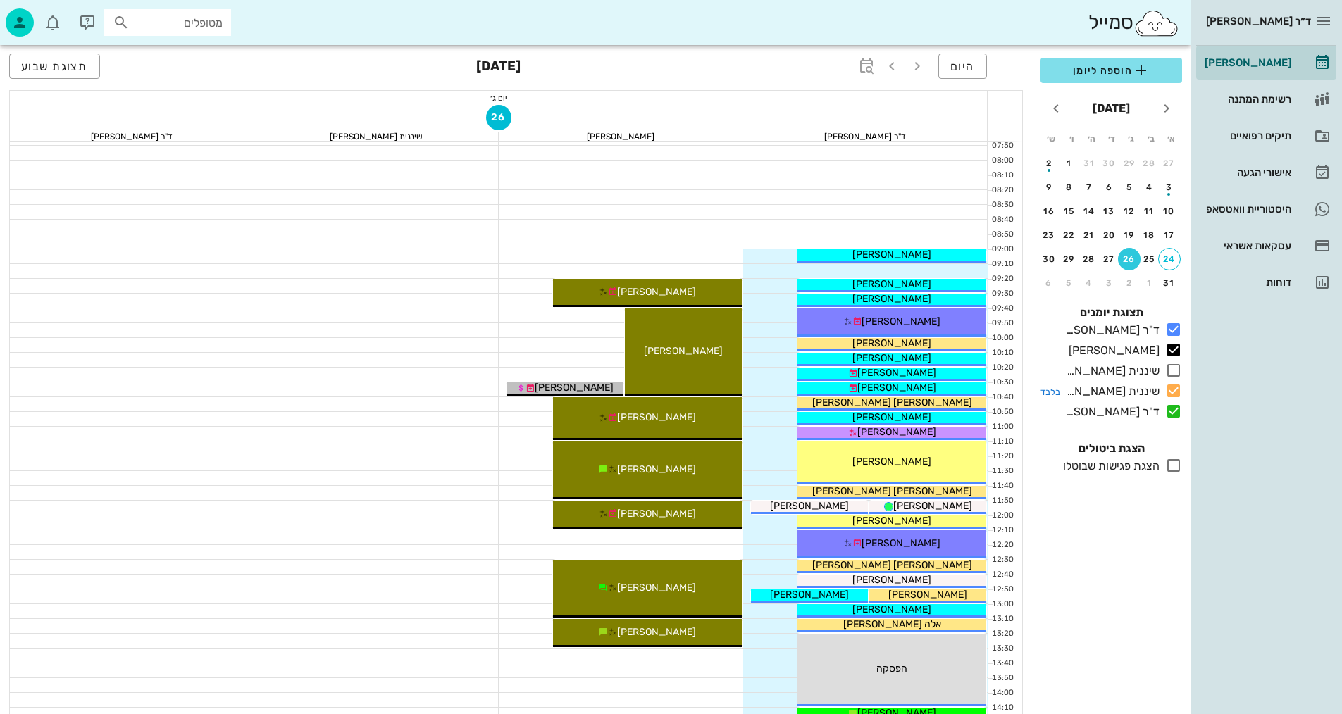
drag, startPoint x: 1168, startPoint y: 392, endPoint x: 1175, endPoint y: 393, distance: 7.2
click at [1169, 392] on icon at bounding box center [1173, 390] width 17 height 17
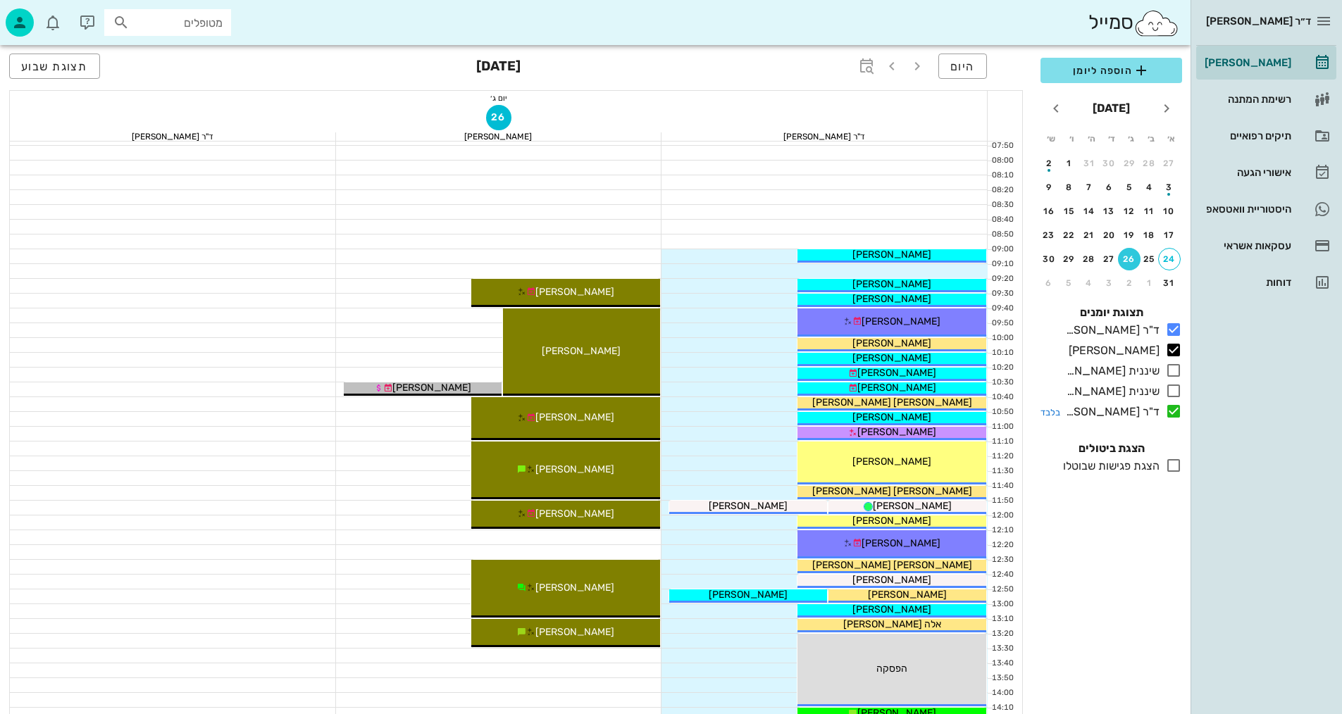
click at [1178, 413] on icon at bounding box center [1173, 411] width 17 height 17
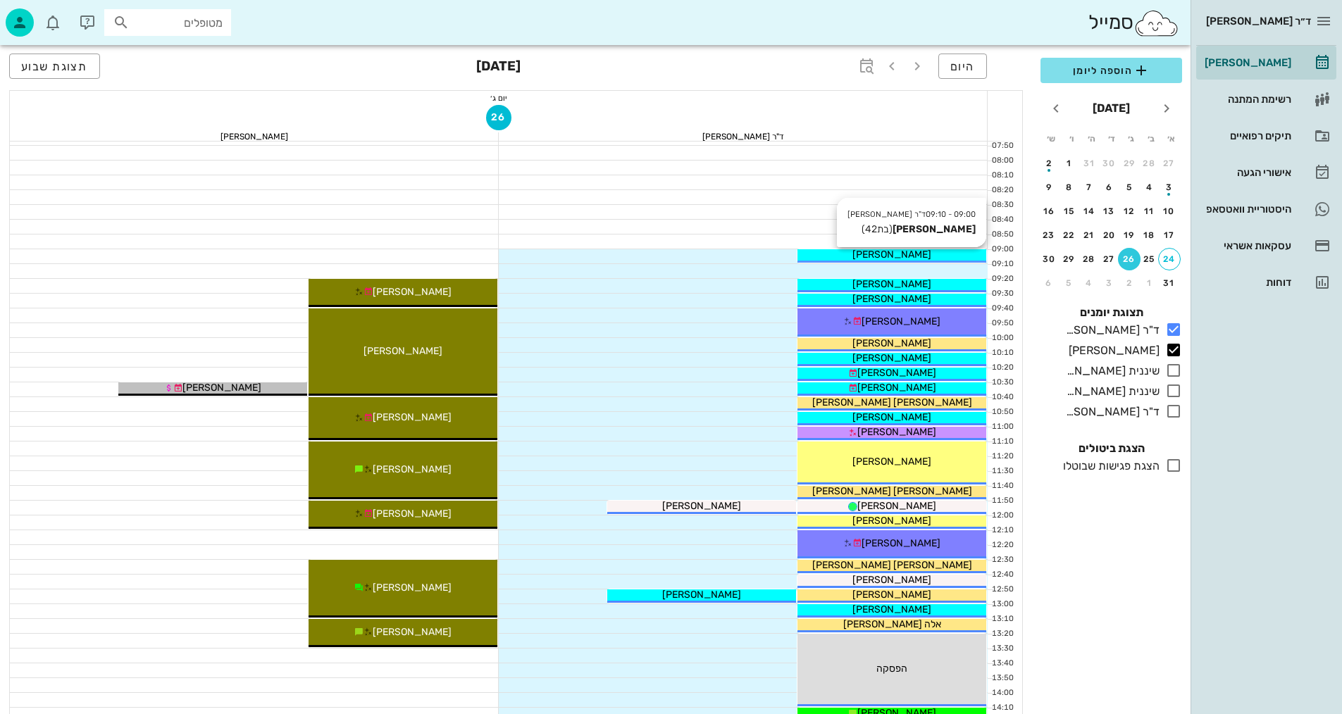
click at [935, 254] on div "[PERSON_NAME]" at bounding box center [891, 254] width 189 height 15
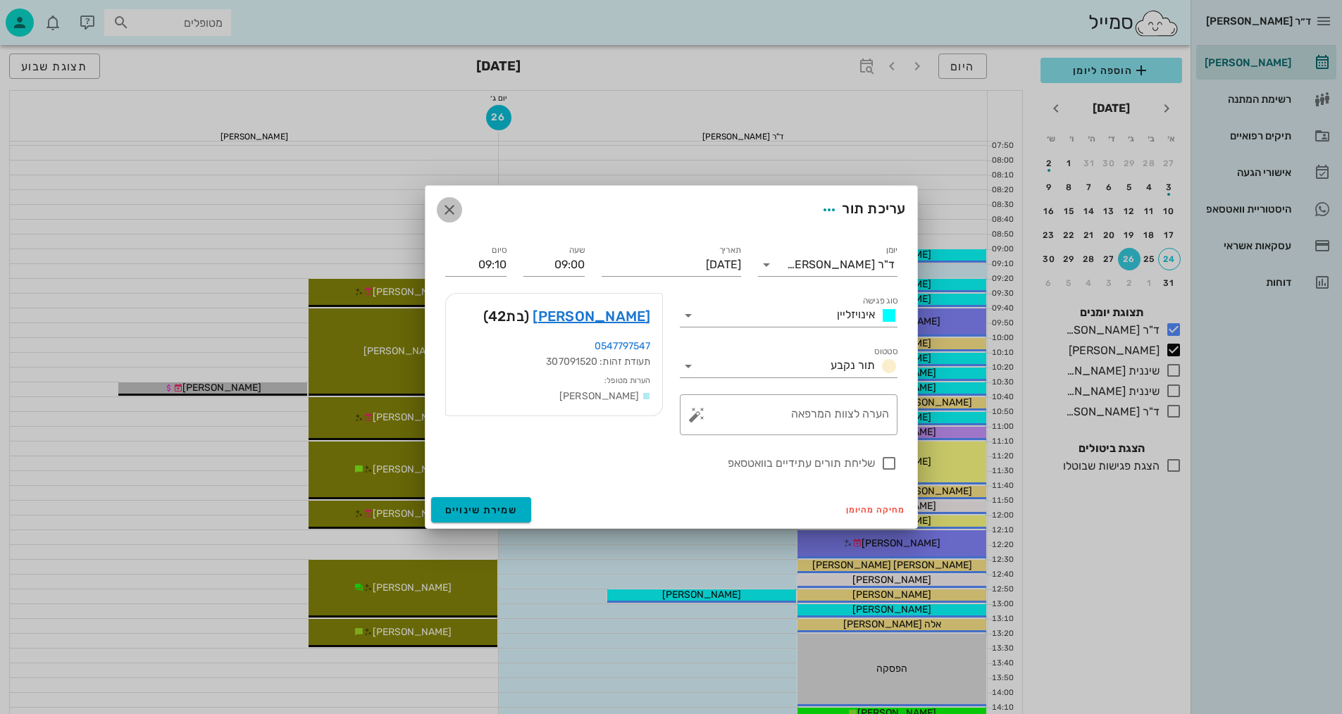
click at [452, 215] on icon "button" at bounding box center [449, 209] width 17 height 17
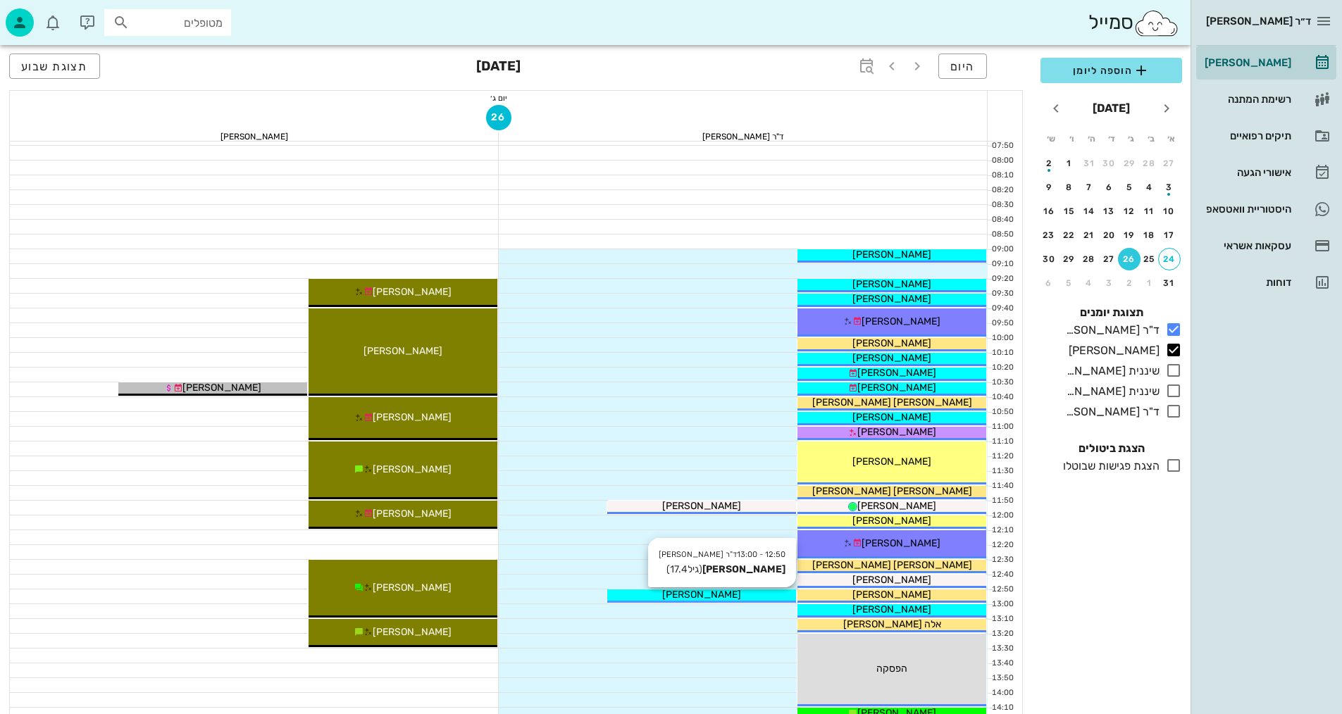
click at [773, 591] on div "09:00 - 09:10 ד"ר [PERSON_NAME] [PERSON_NAME] (בת 42 ) [PERSON_NAME] 09:20 - 09…" at bounding box center [743, 692] width 489 height 1242
click at [739, 601] on div "12:50 - 13:00 ד"ר [PERSON_NAME] [PERSON_NAME] (גיל 17.4 ) [PERSON_NAME]" at bounding box center [701, 595] width 189 height 13
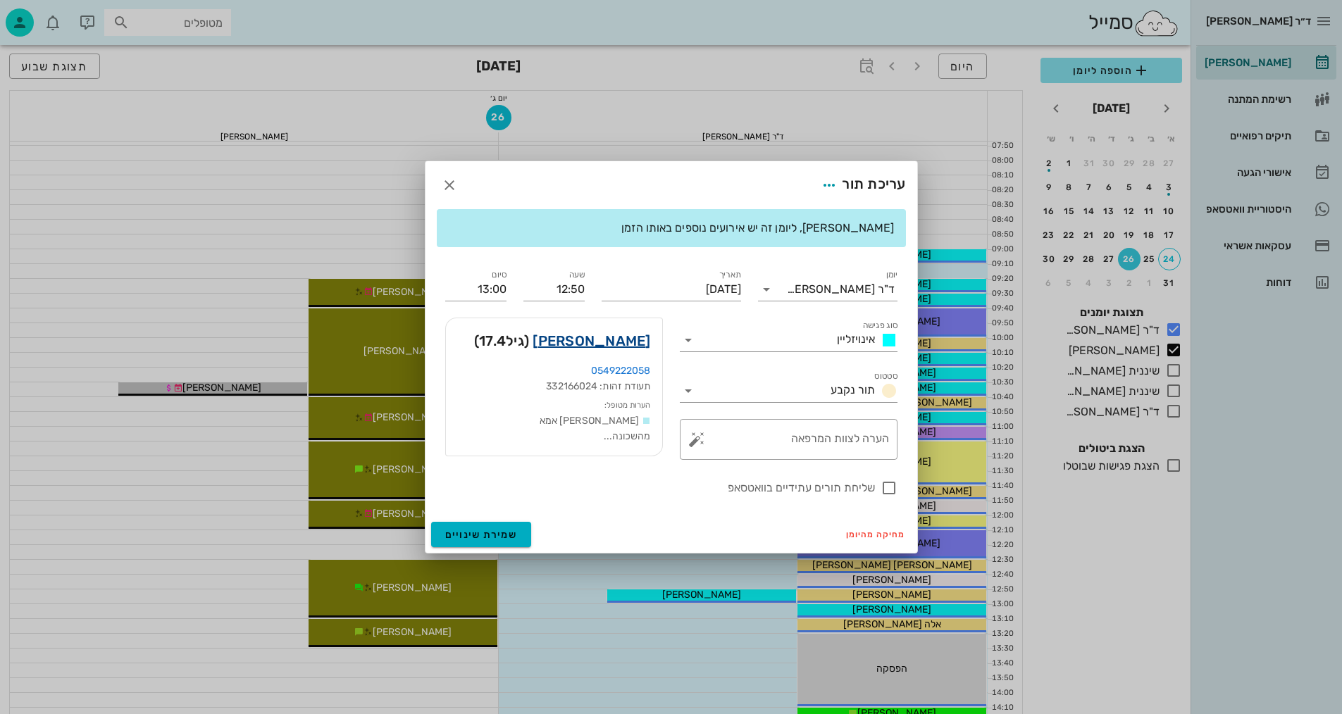
click at [633, 339] on link "[PERSON_NAME]" at bounding box center [591, 341] width 118 height 23
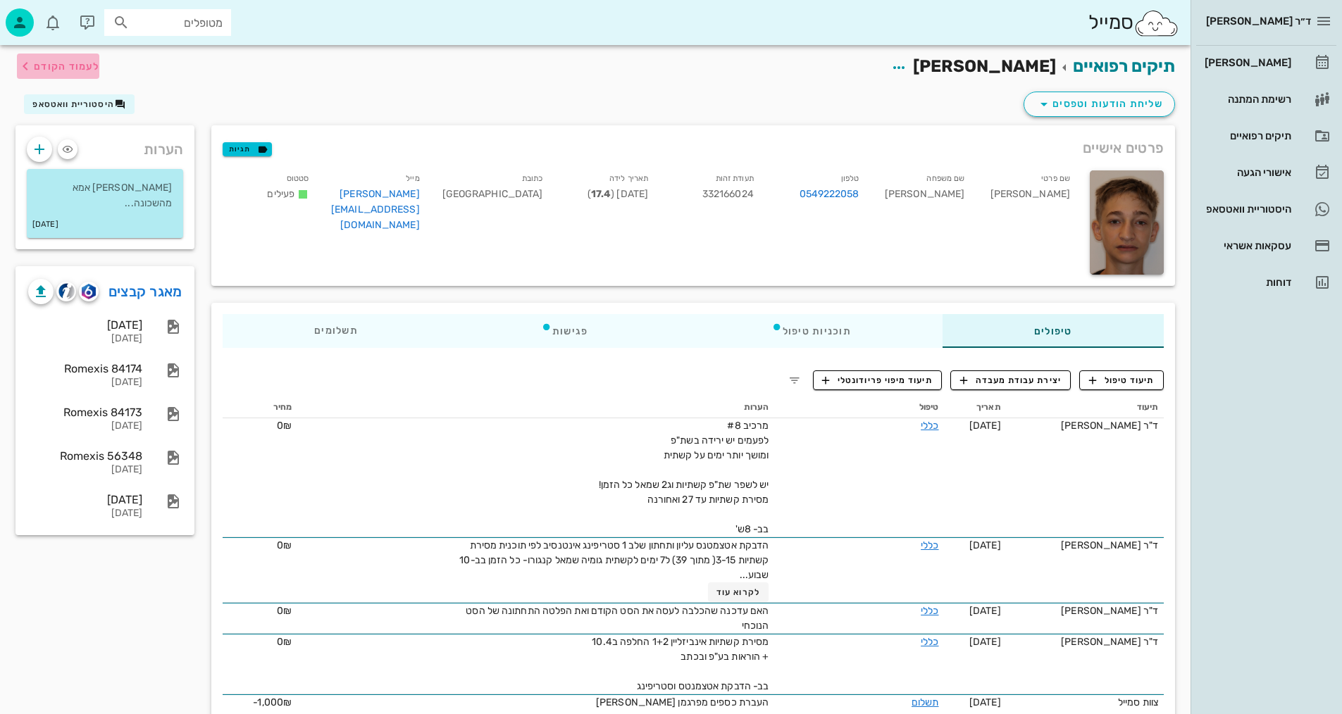
click at [69, 73] on span "לעמוד הקודם" at bounding box center [58, 66] width 82 height 17
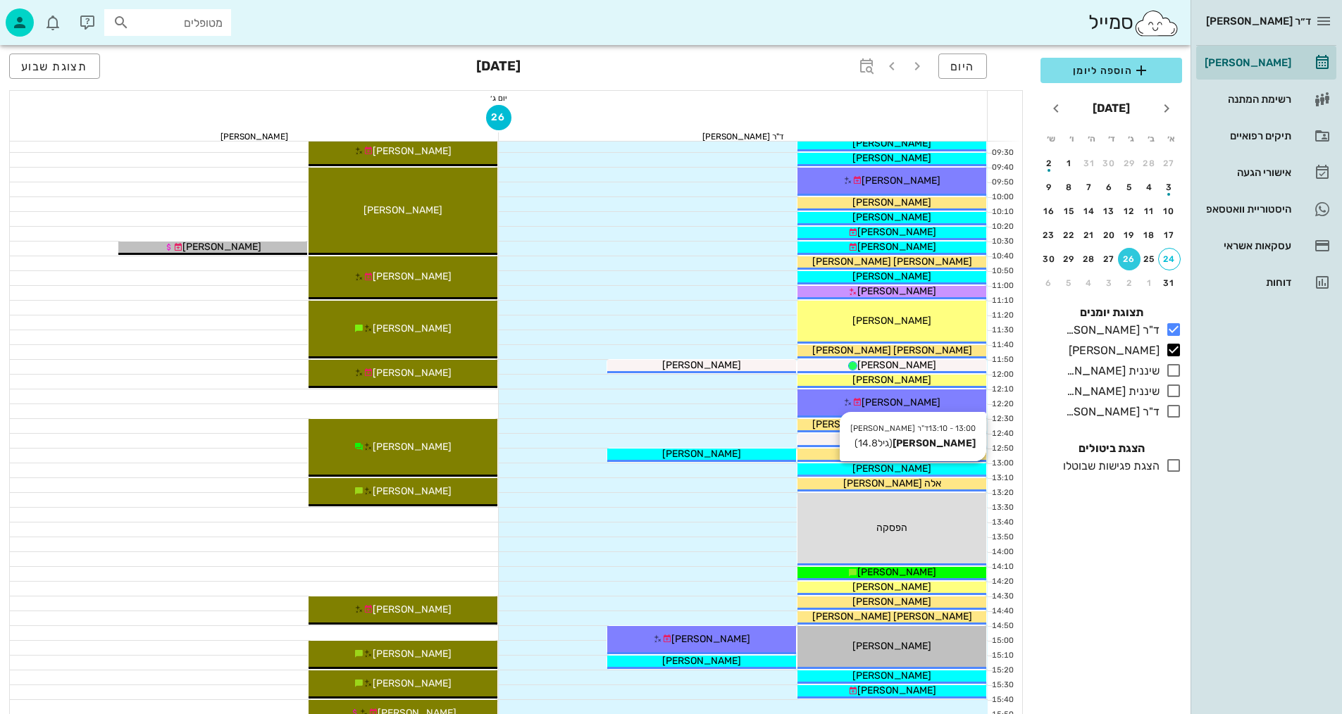
scroll to position [282, 0]
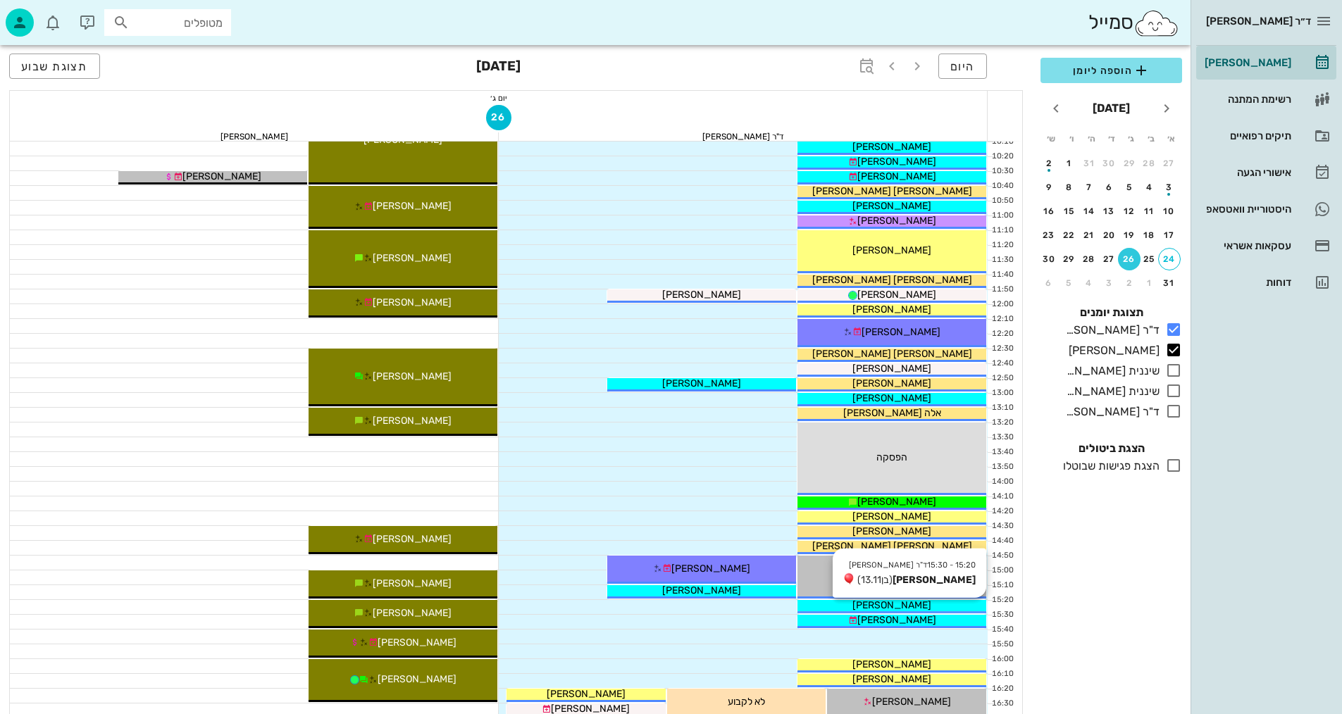
click at [861, 608] on div "[PERSON_NAME]" at bounding box center [891, 605] width 189 height 15
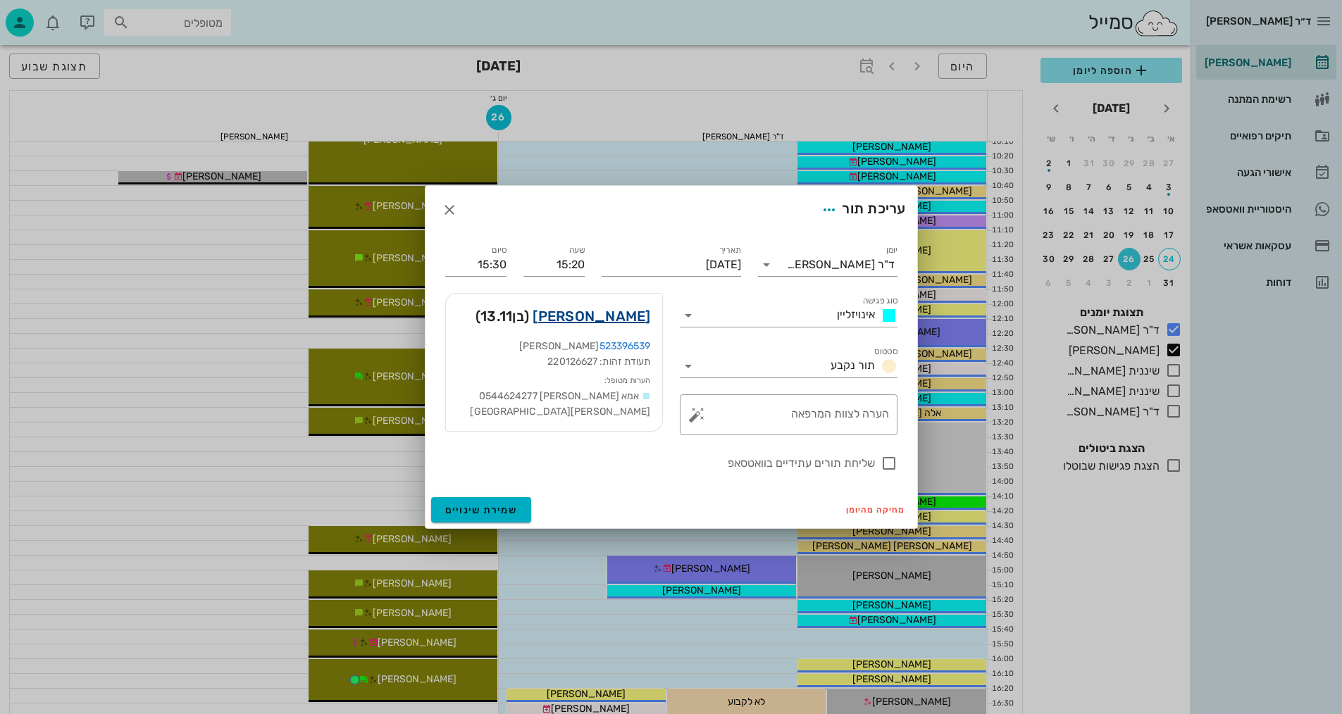
click at [623, 305] on link "[PERSON_NAME]" at bounding box center [591, 316] width 118 height 23
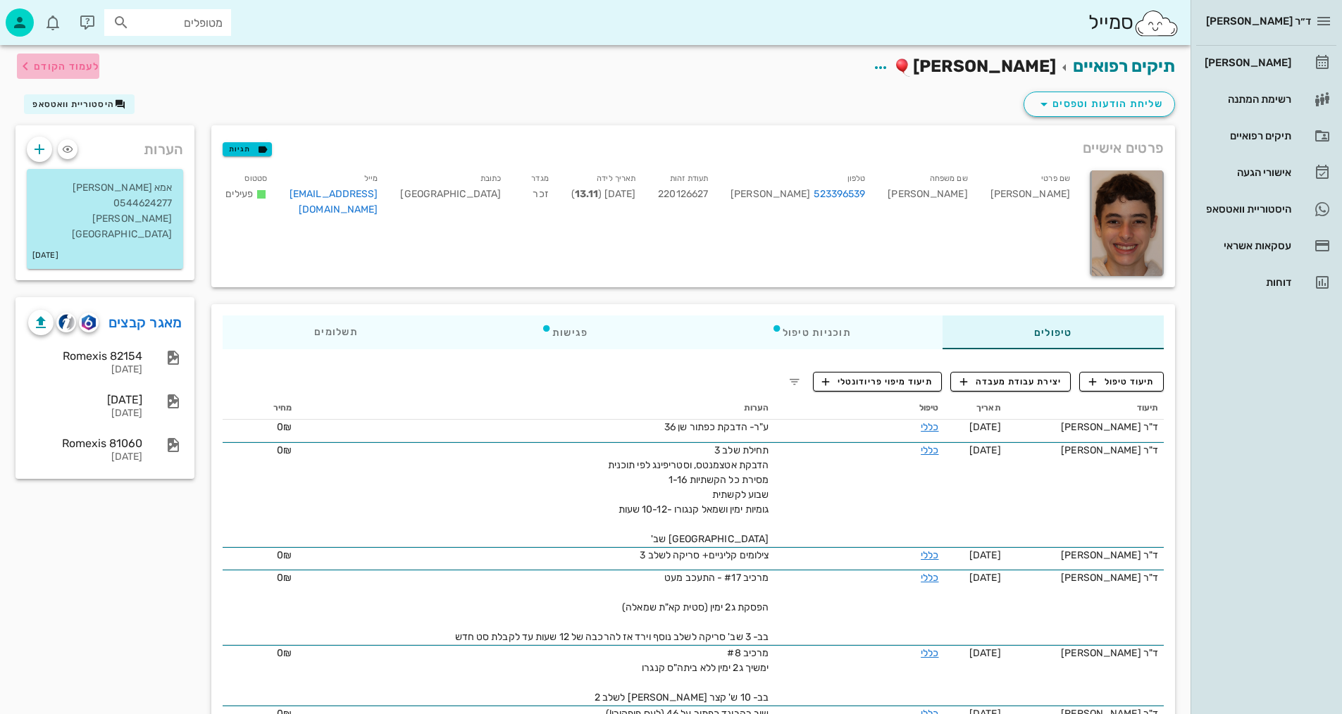
click at [79, 61] on span "לעמוד הקודם" at bounding box center [66, 67] width 65 height 12
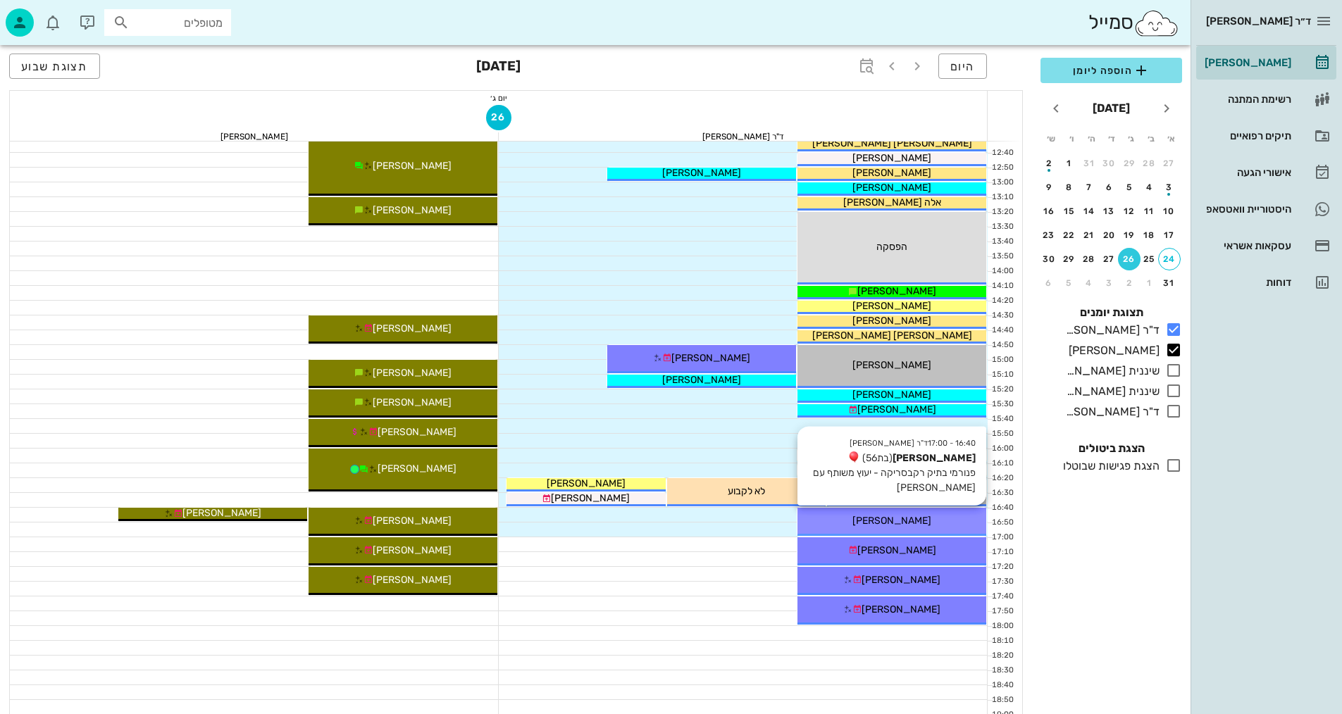
scroll to position [493, 0]
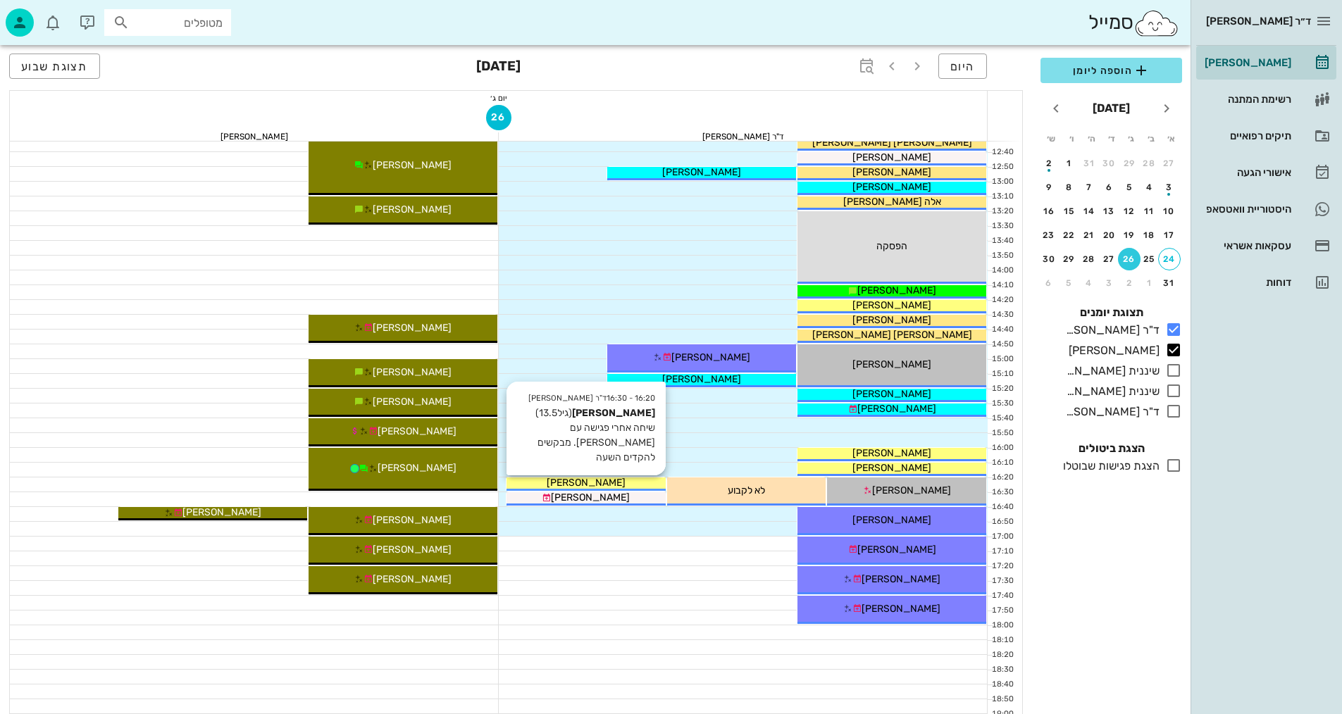
click at [618, 480] on div "[PERSON_NAME]" at bounding box center [585, 482] width 159 height 15
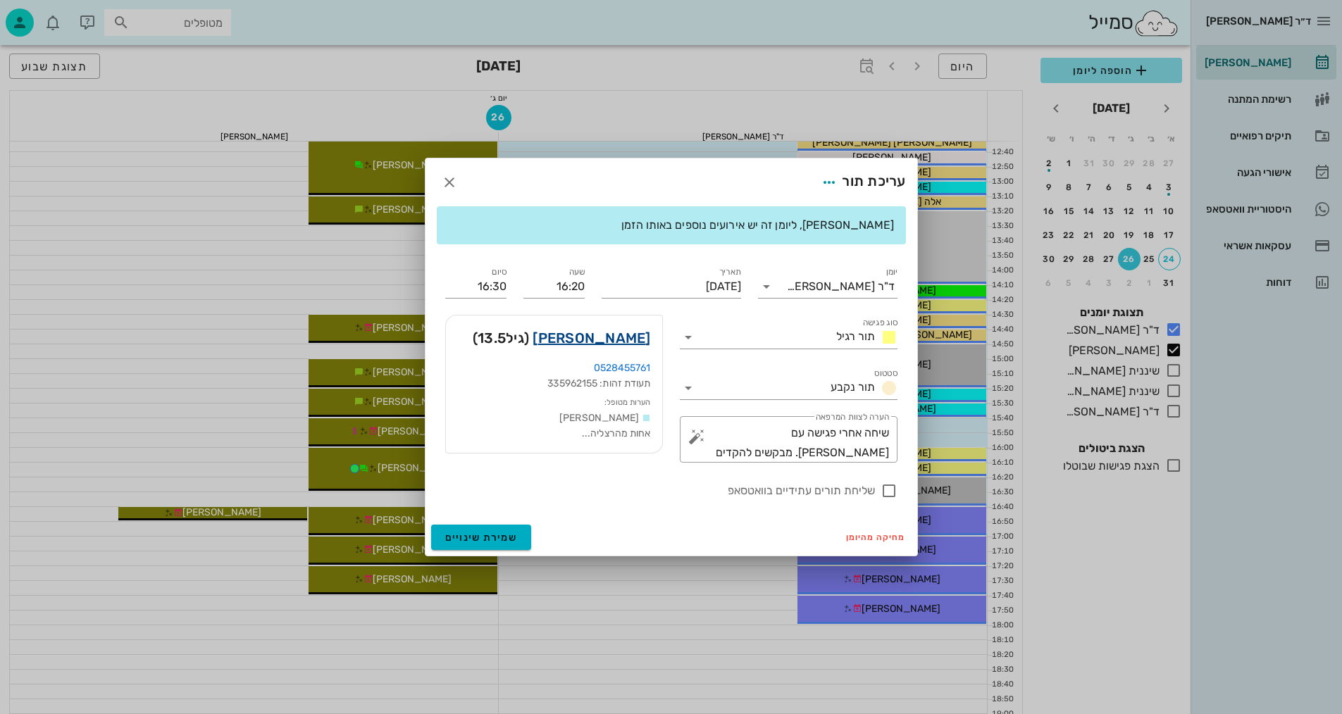
click at [624, 340] on link "[PERSON_NAME]" at bounding box center [591, 338] width 118 height 23
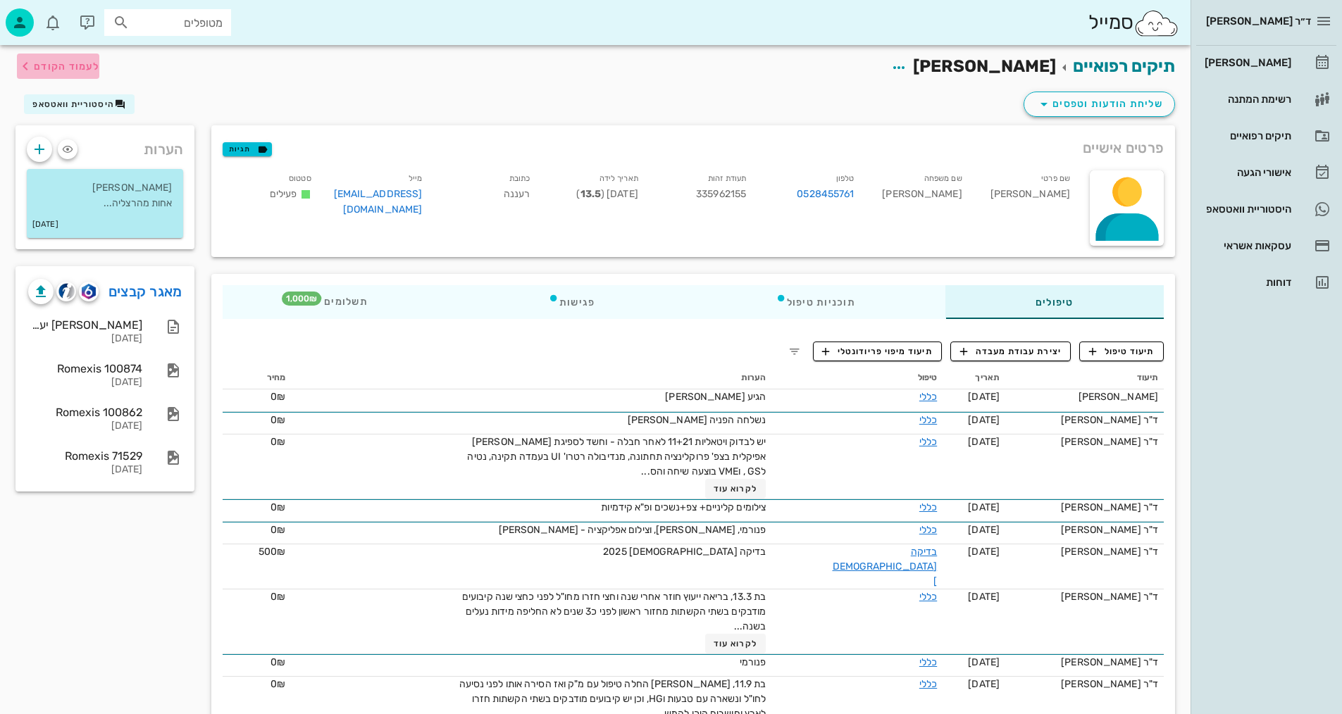
click at [68, 72] on span "לעמוד הקודם" at bounding box center [66, 67] width 65 height 12
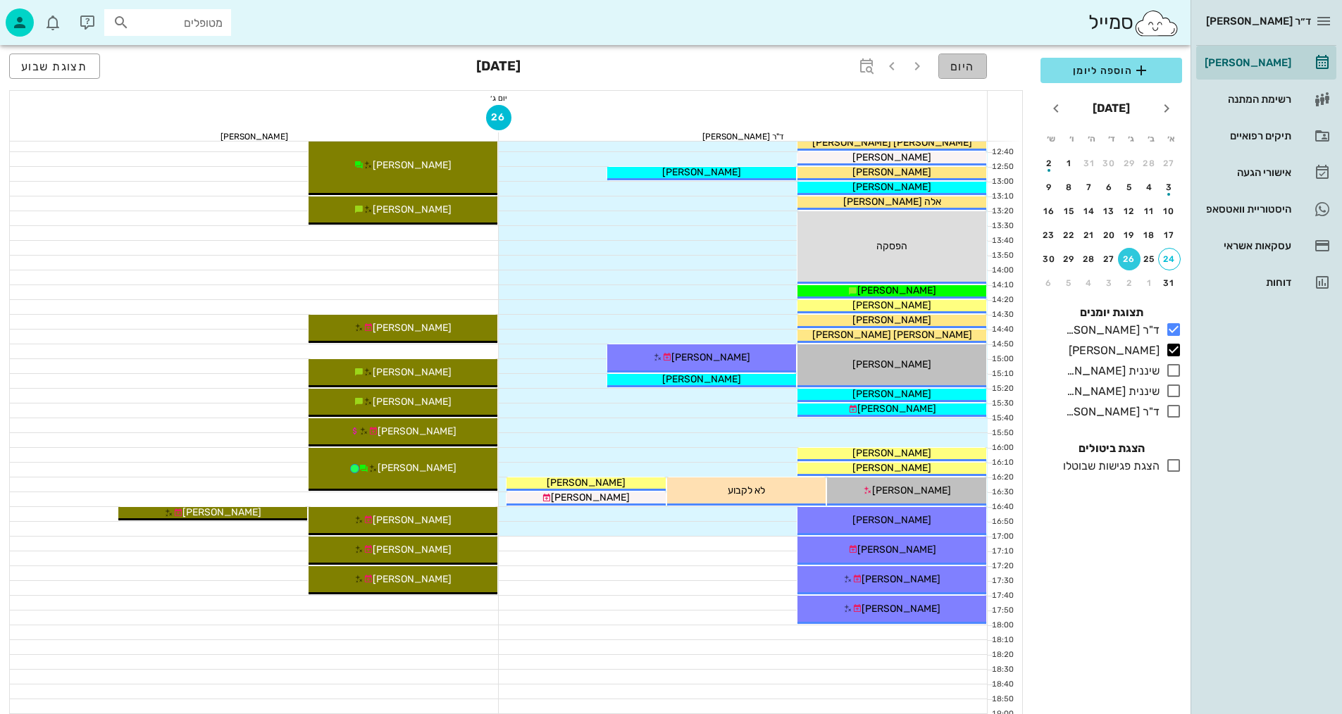
click at [962, 55] on button "היום" at bounding box center [962, 66] width 49 height 25
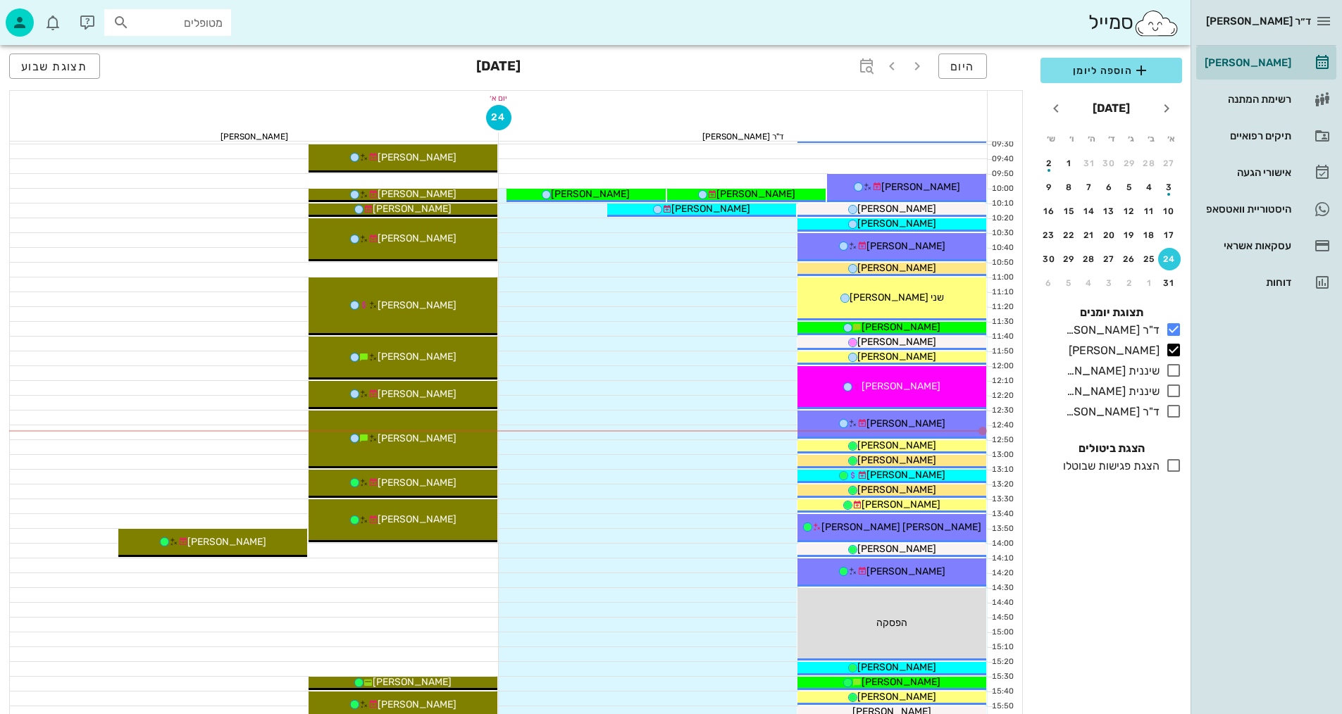
scroll to position [211, 0]
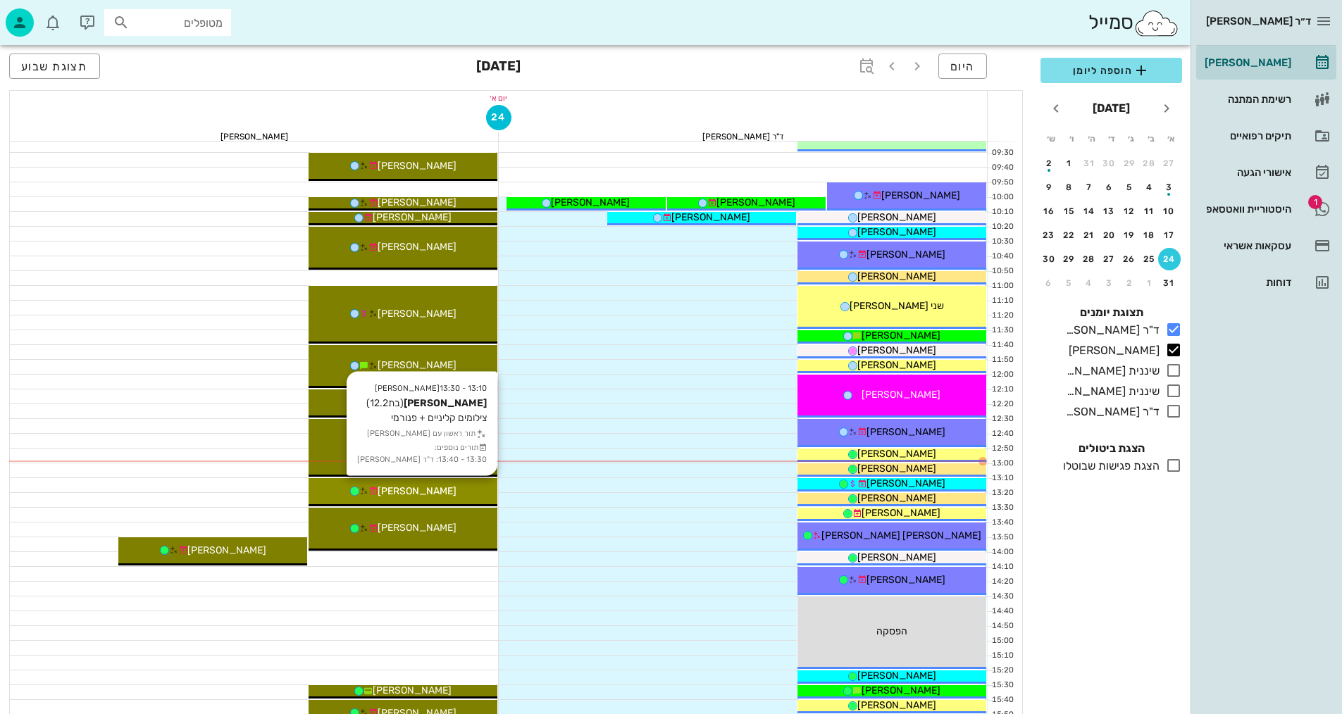
click at [432, 489] on span "[PERSON_NAME]" at bounding box center [416, 491] width 79 height 12
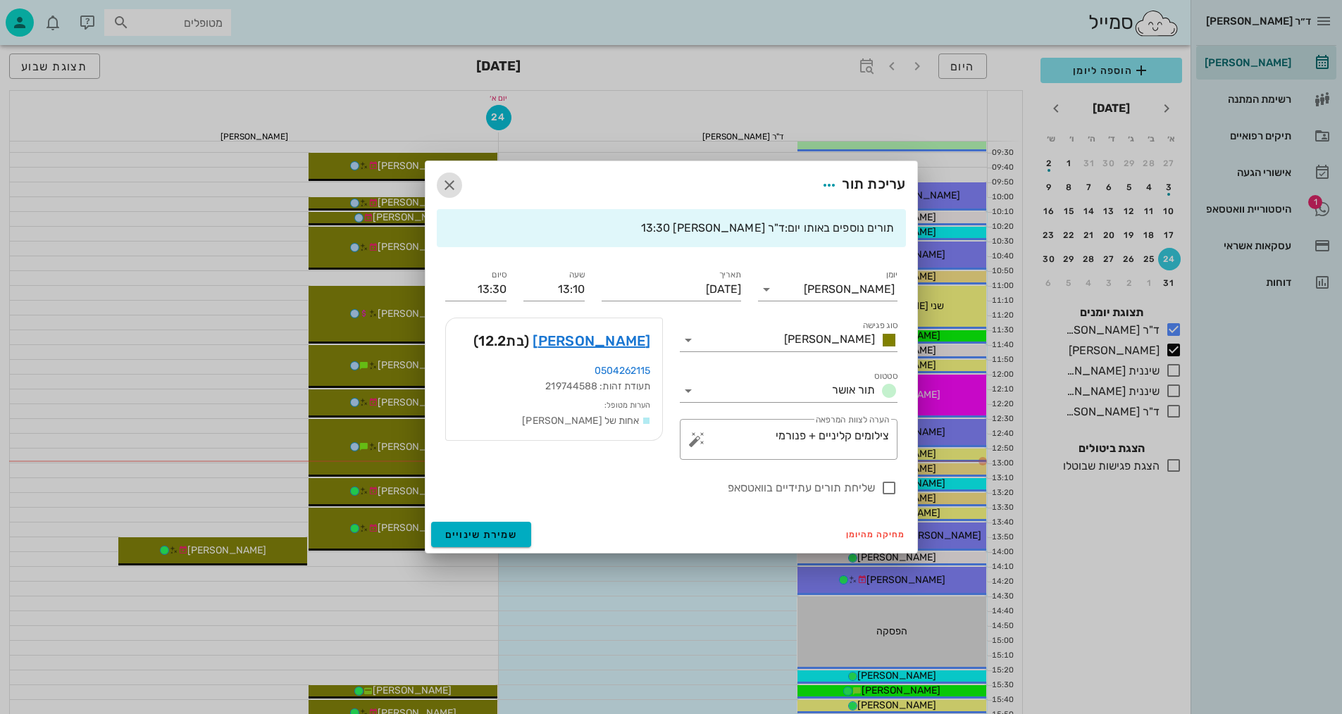
click at [449, 181] on icon "button" at bounding box center [449, 185] width 17 height 17
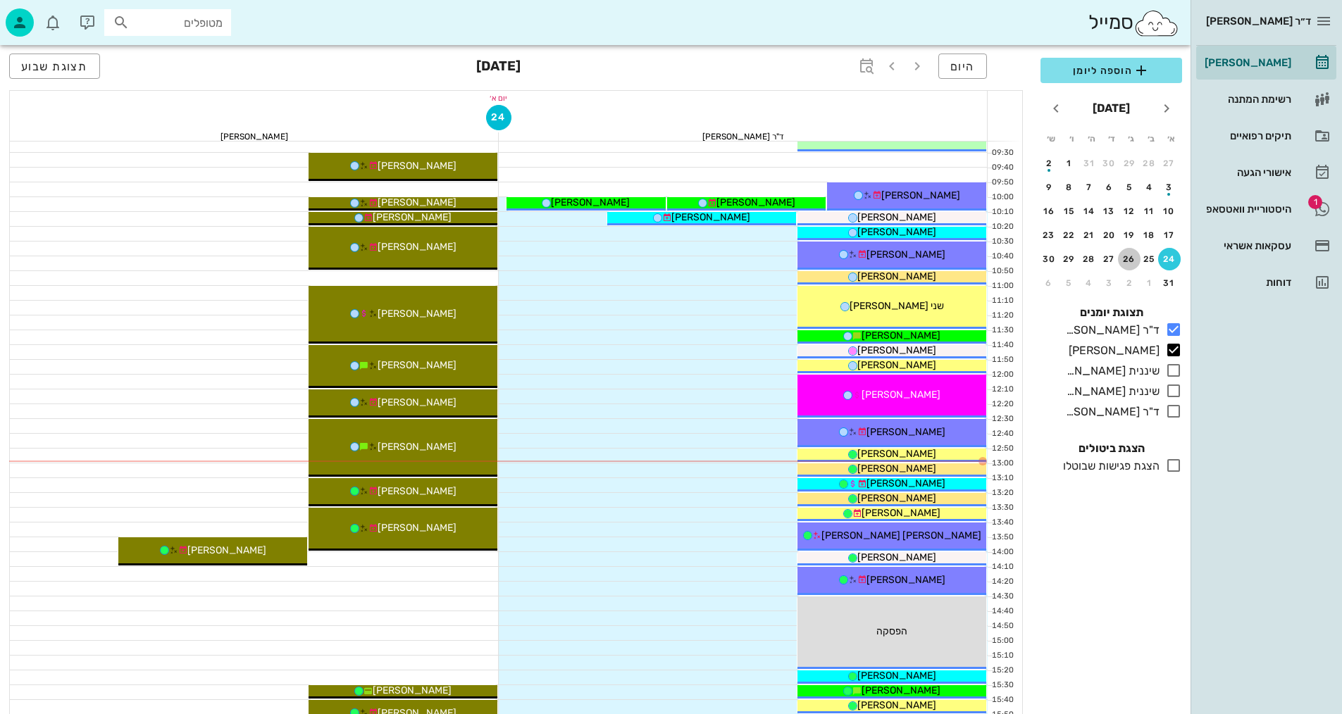
click at [1131, 260] on div "26" at bounding box center [1129, 259] width 23 height 10
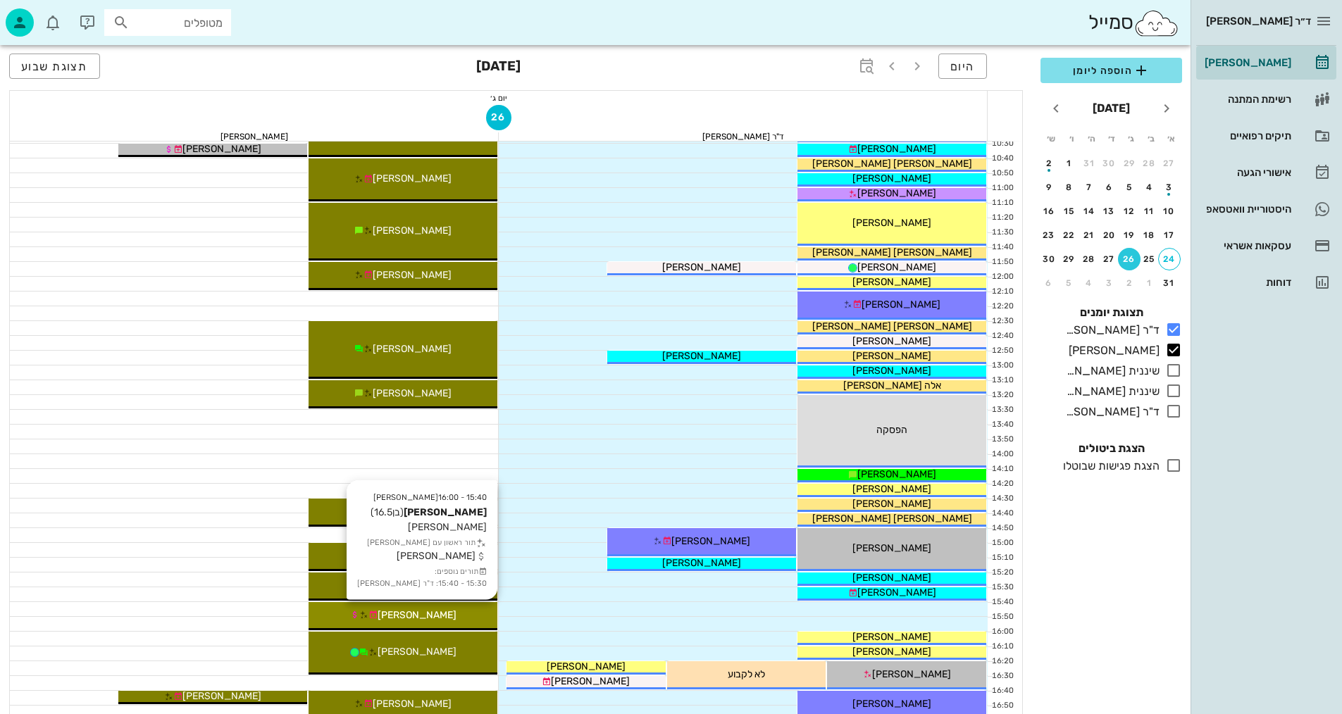
scroll to position [352, 0]
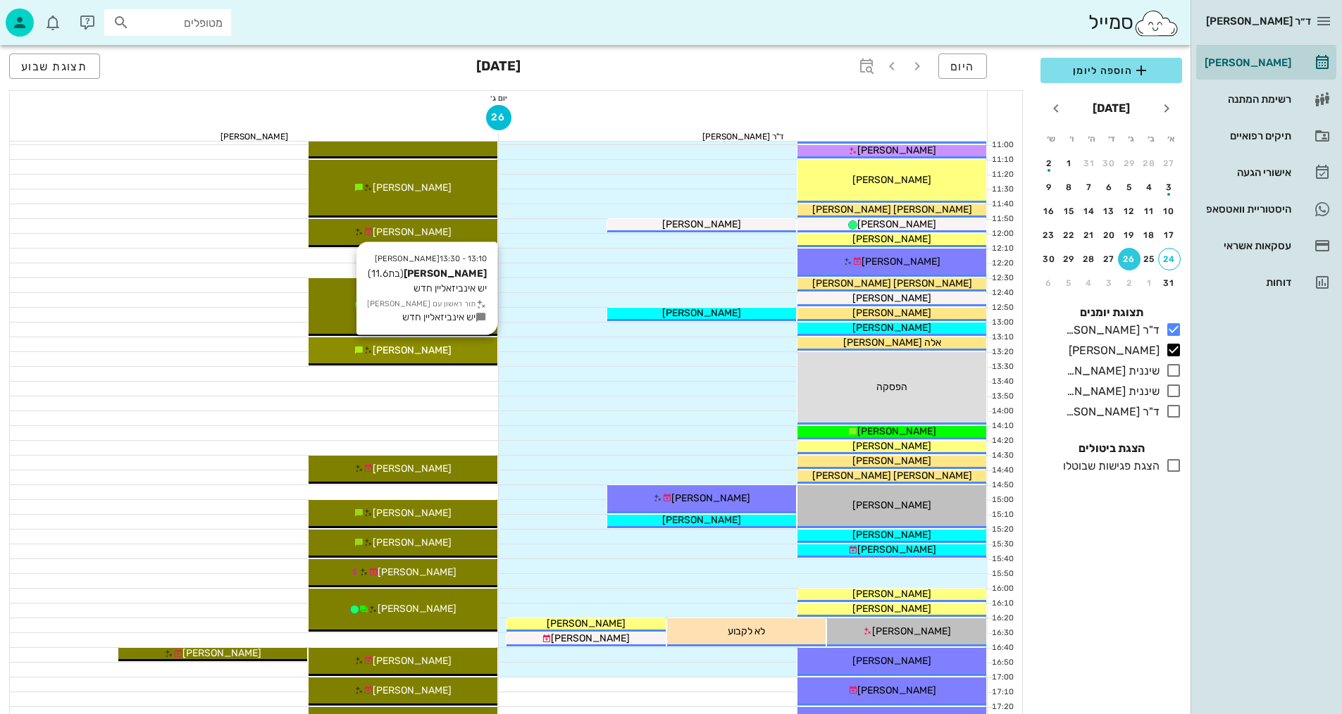
click at [461, 356] on div "[PERSON_NAME]" at bounding box center [402, 350] width 189 height 15
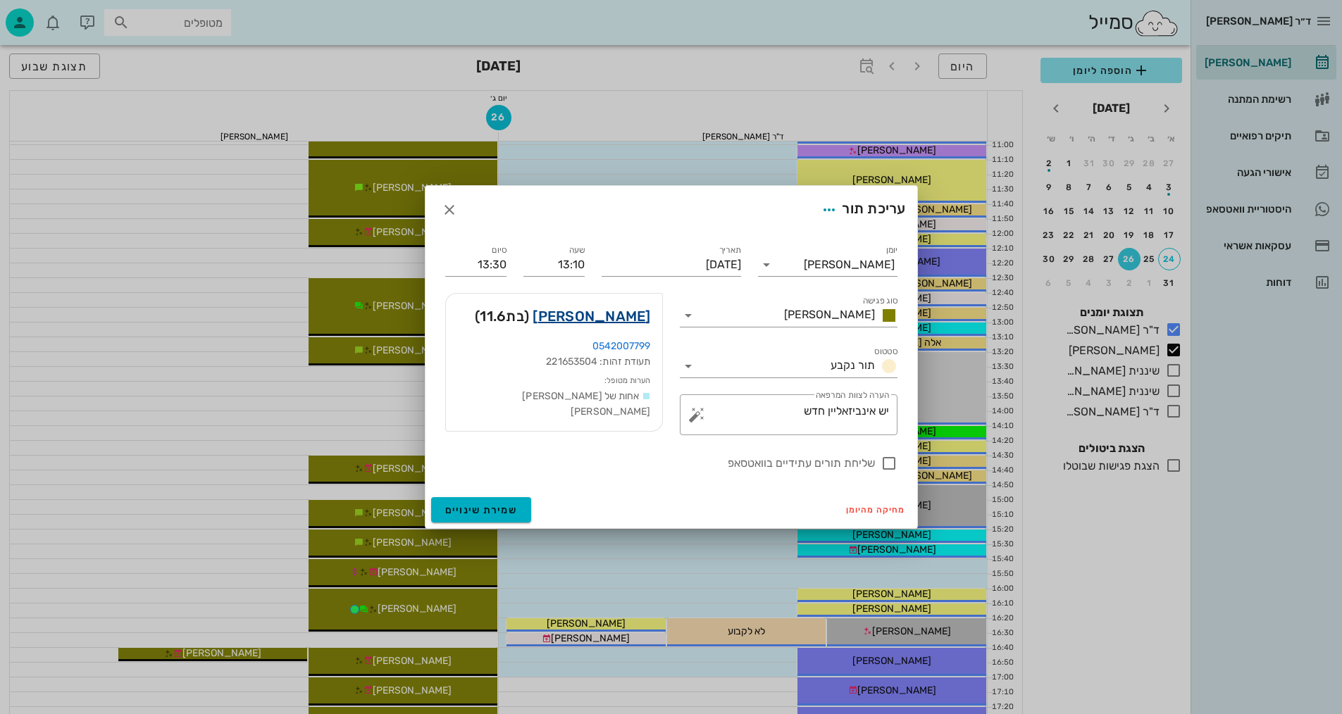
click at [591, 311] on link "[PERSON_NAME]" at bounding box center [591, 316] width 118 height 23
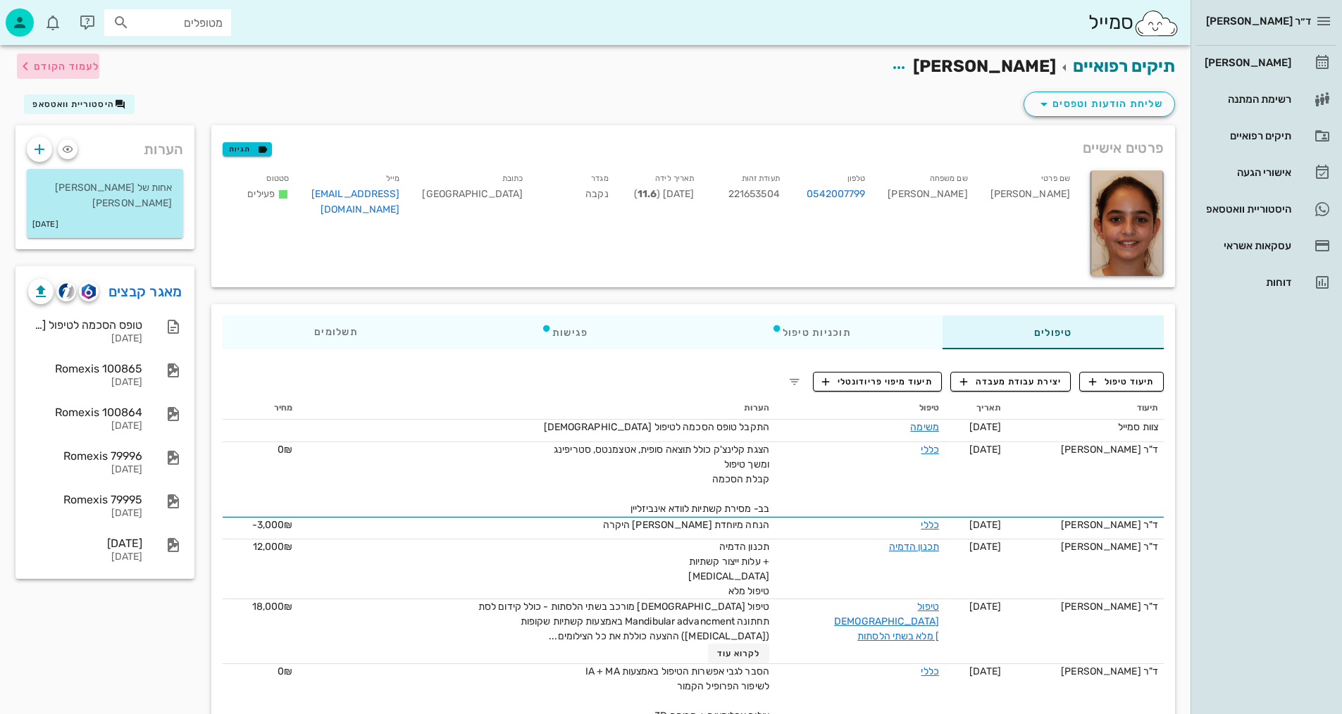
click at [44, 65] on span "לעמוד הקודם" at bounding box center [66, 67] width 65 height 12
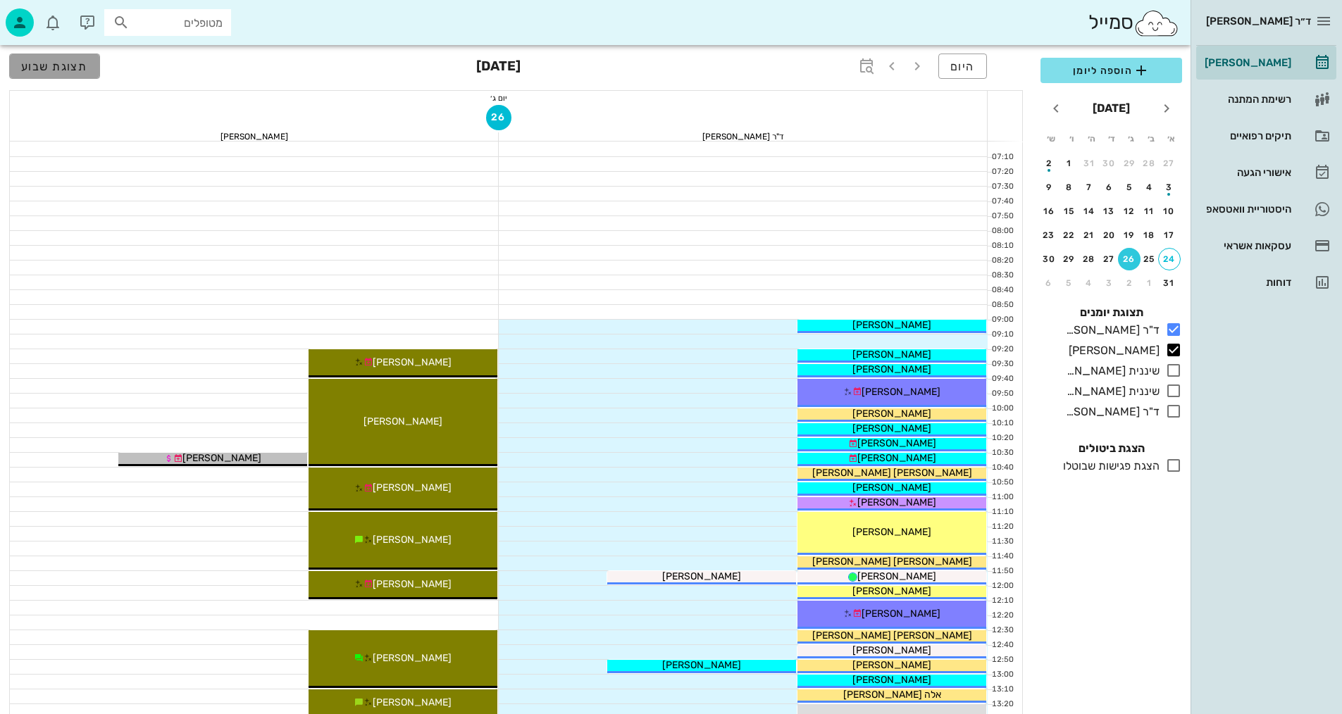
drag, startPoint x: 84, startPoint y: 58, endPoint x: 99, endPoint y: 61, distance: 14.9
click at [82, 60] on button "תצוגת שבוע" at bounding box center [54, 66] width 91 height 25
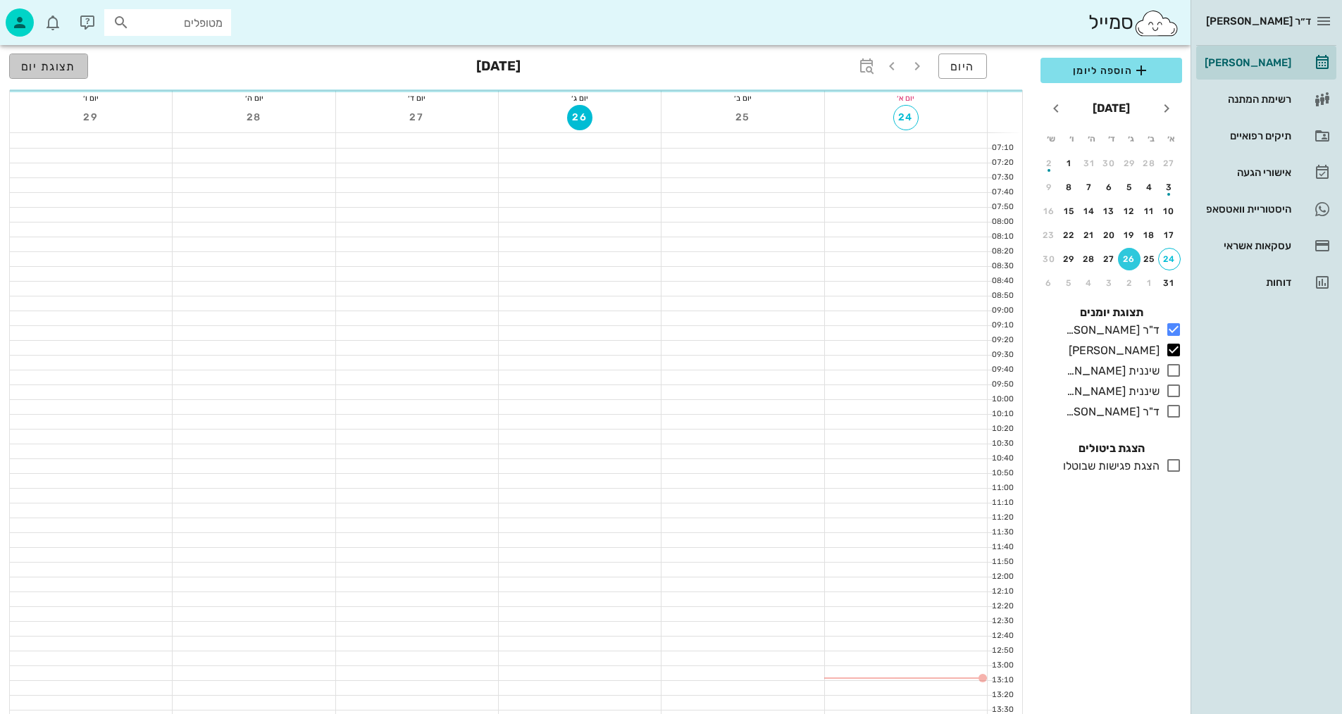
click at [75, 61] on button "תצוגת יום" at bounding box center [48, 66] width 79 height 25
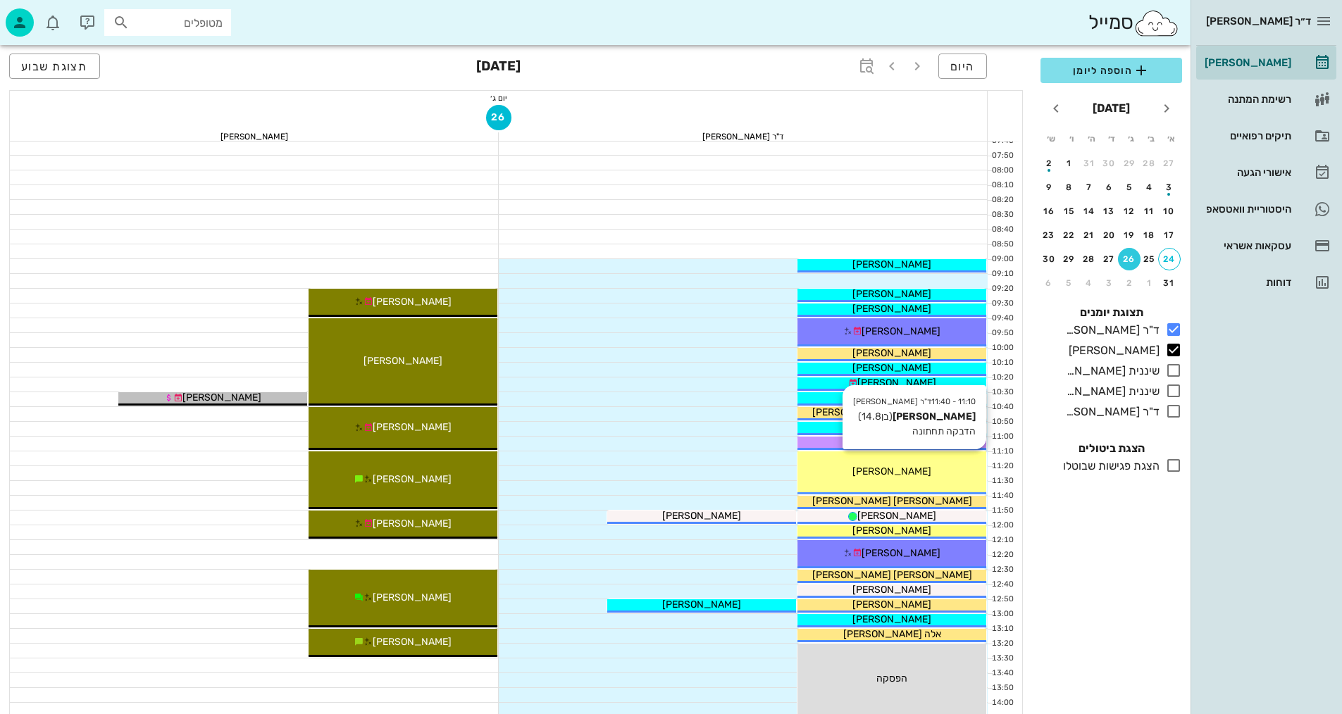
scroll to position [352, 0]
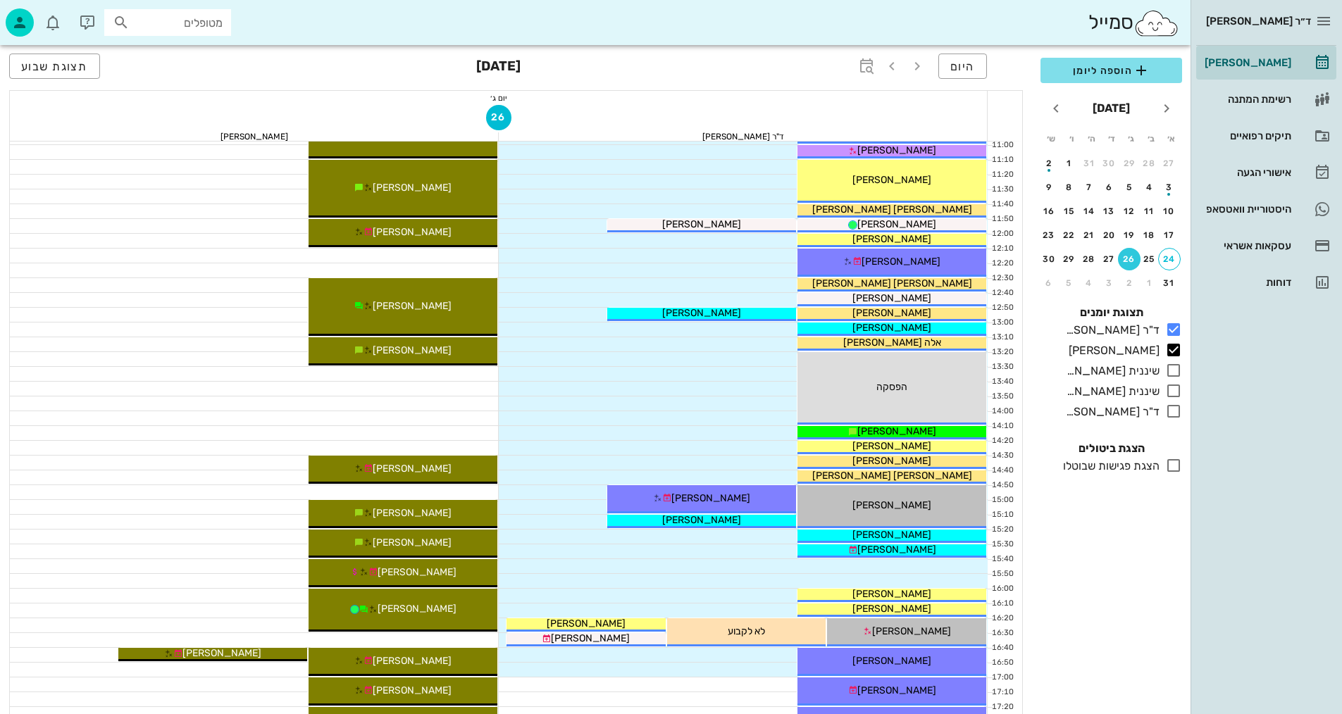
click at [154, 16] on input "מטופלים" at bounding box center [177, 22] width 90 height 18
type input "[PERSON_NAME]"
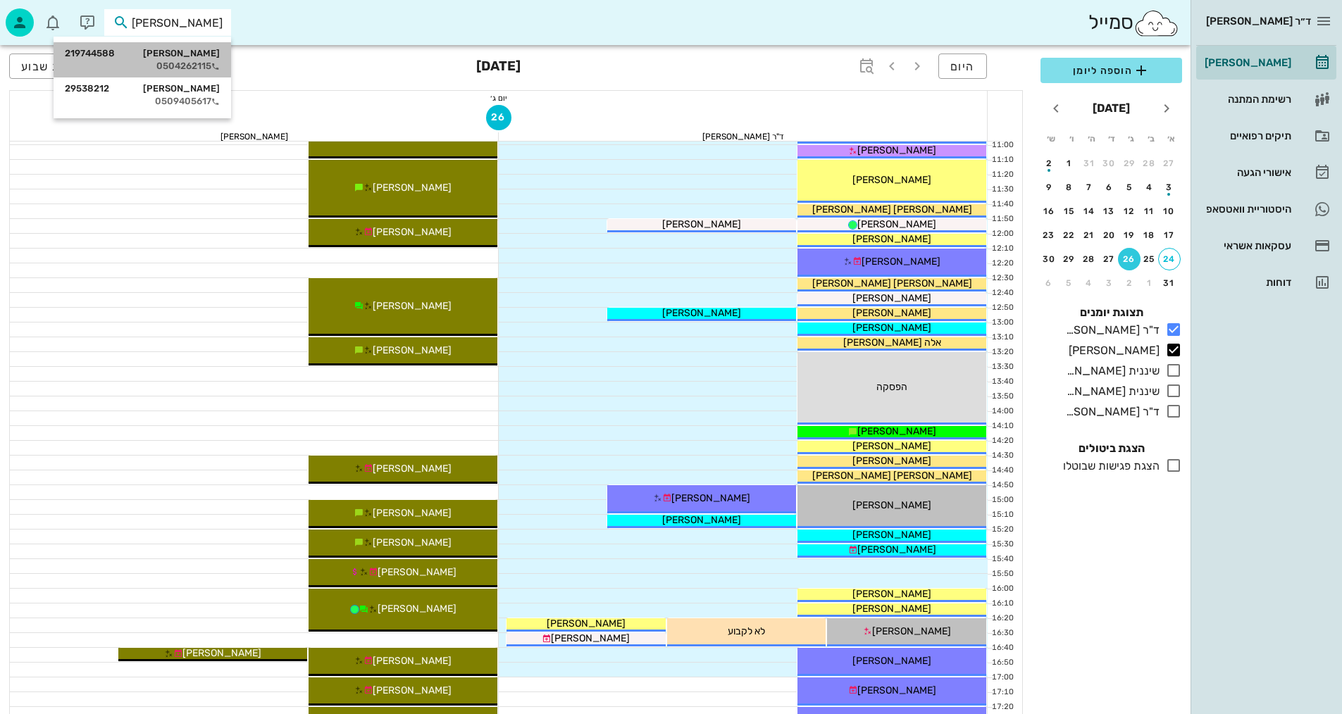
click at [167, 61] on div "0504262115" at bounding box center [142, 66] width 155 height 11
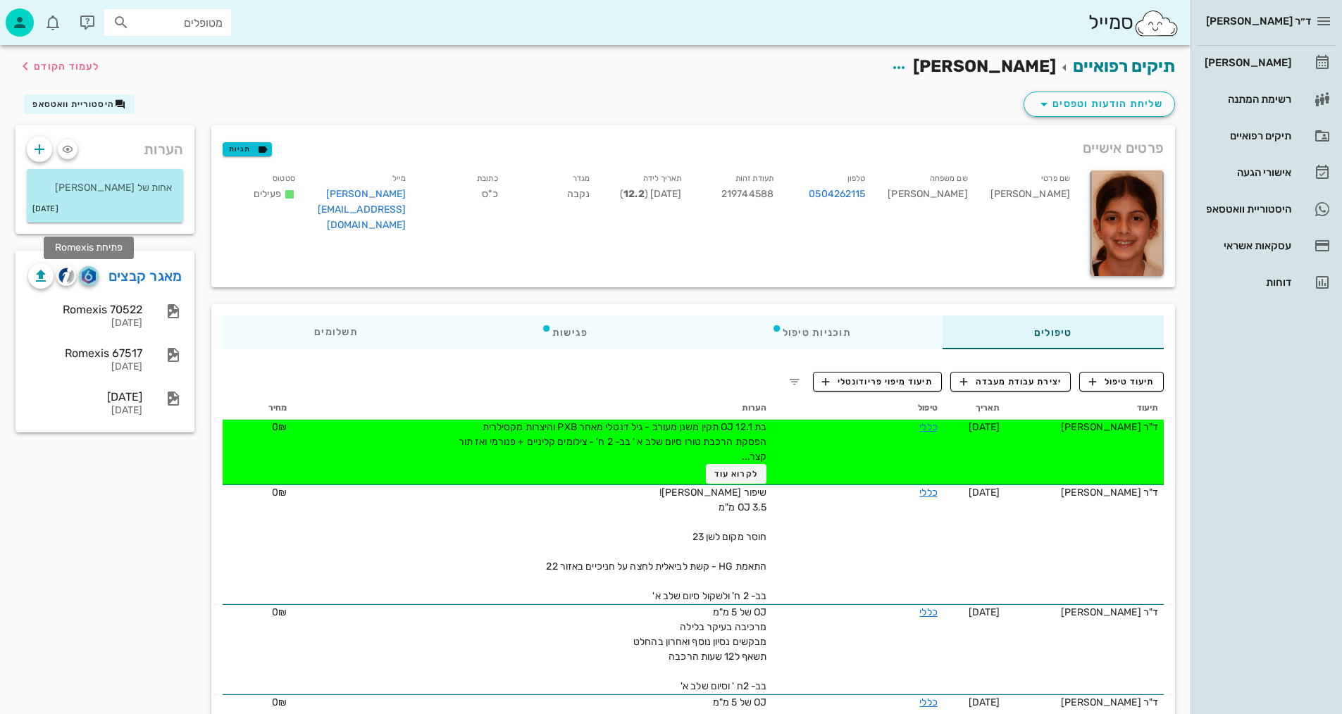
click at [92, 273] on img "button" at bounding box center [88, 275] width 13 height 15
click at [714, 468] on button "לקרוא עוד" at bounding box center [736, 474] width 61 height 20
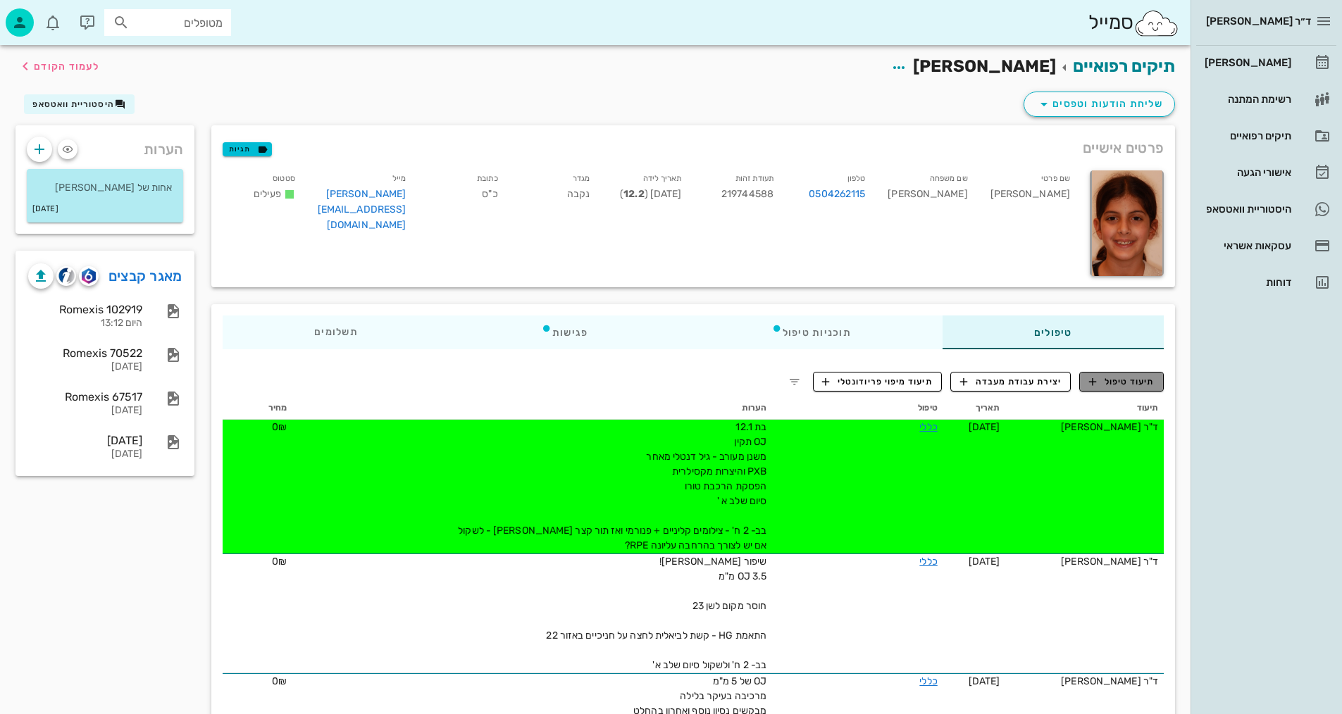
click at [1144, 381] on span "תיעוד טיפול" at bounding box center [1121, 381] width 65 height 13
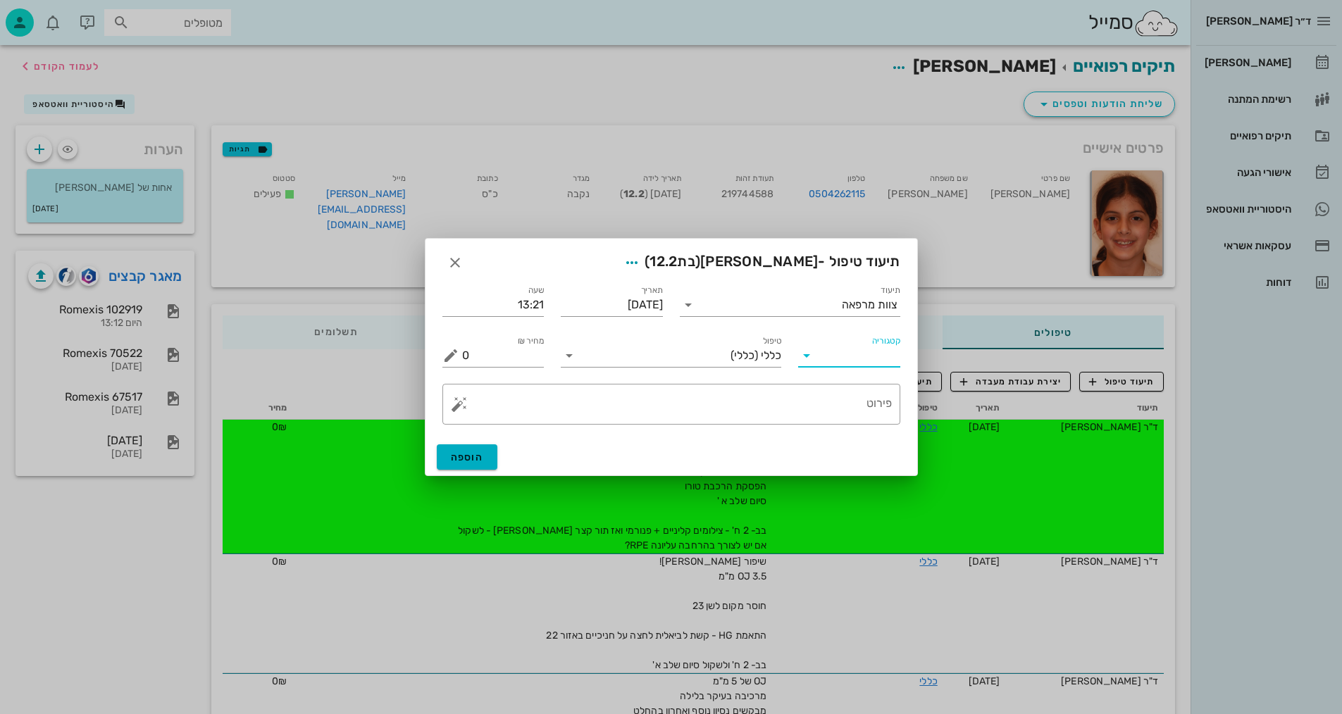
click at [858, 363] on input "קטגוריה" at bounding box center [860, 355] width 80 height 23
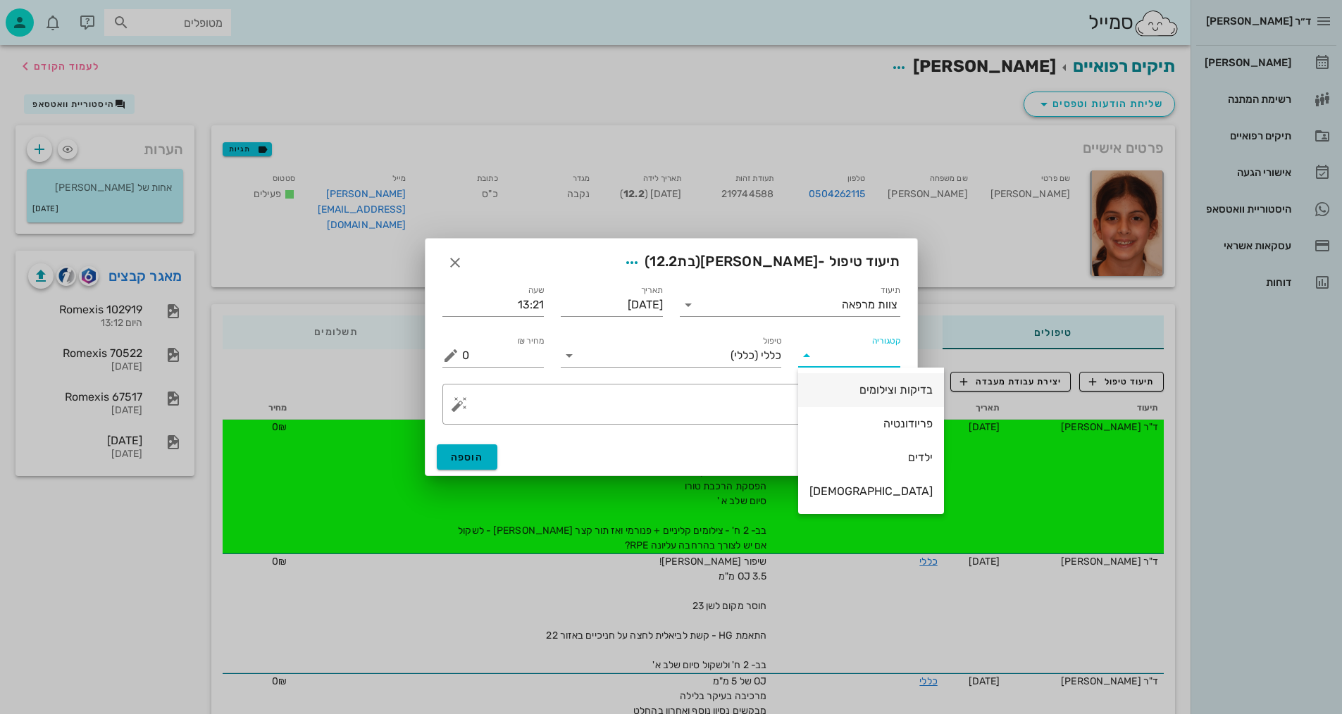
click at [850, 393] on div "בדיקות וצילומים" at bounding box center [870, 389] width 123 height 13
type input "בדיקות וצילומים"
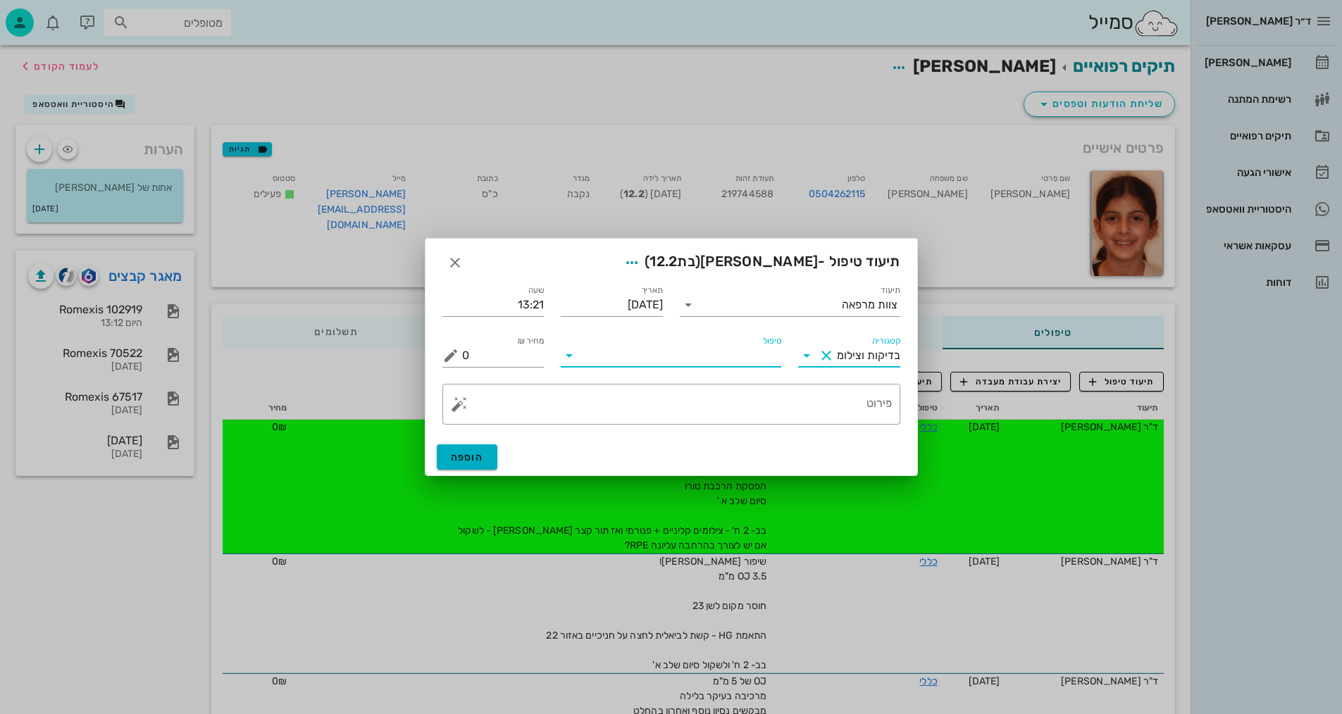
click at [751, 359] on input "טיפול" at bounding box center [680, 355] width 201 height 23
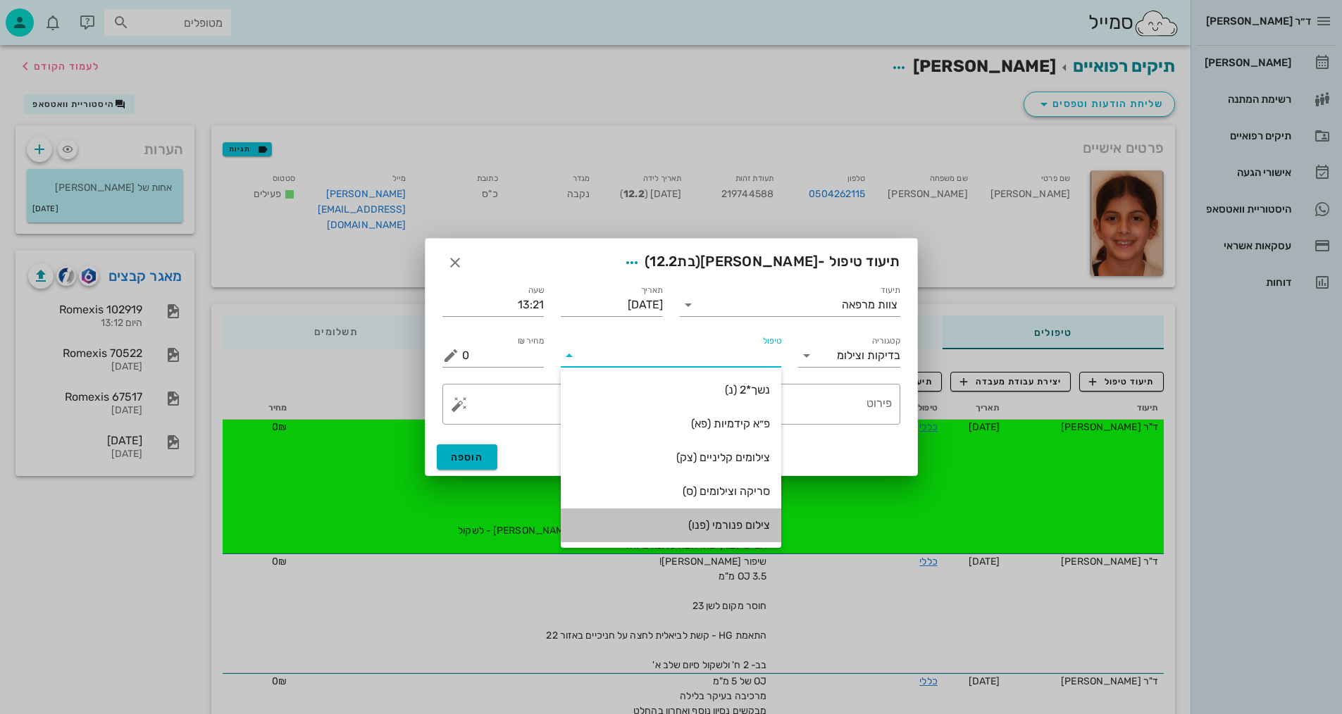
click at [736, 530] on div "צילום פנורמי (פנו)" at bounding box center [671, 524] width 198 height 13
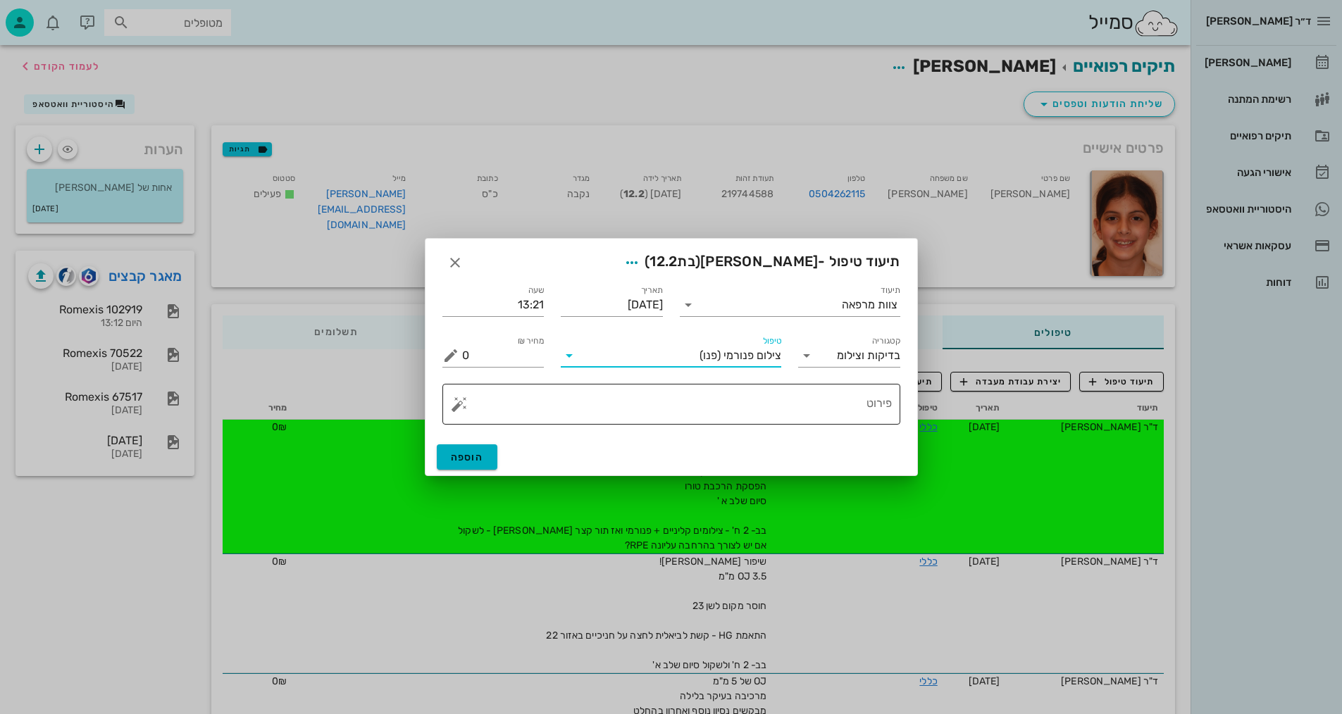
click at [859, 412] on textarea "פירוט" at bounding box center [677, 408] width 430 height 34
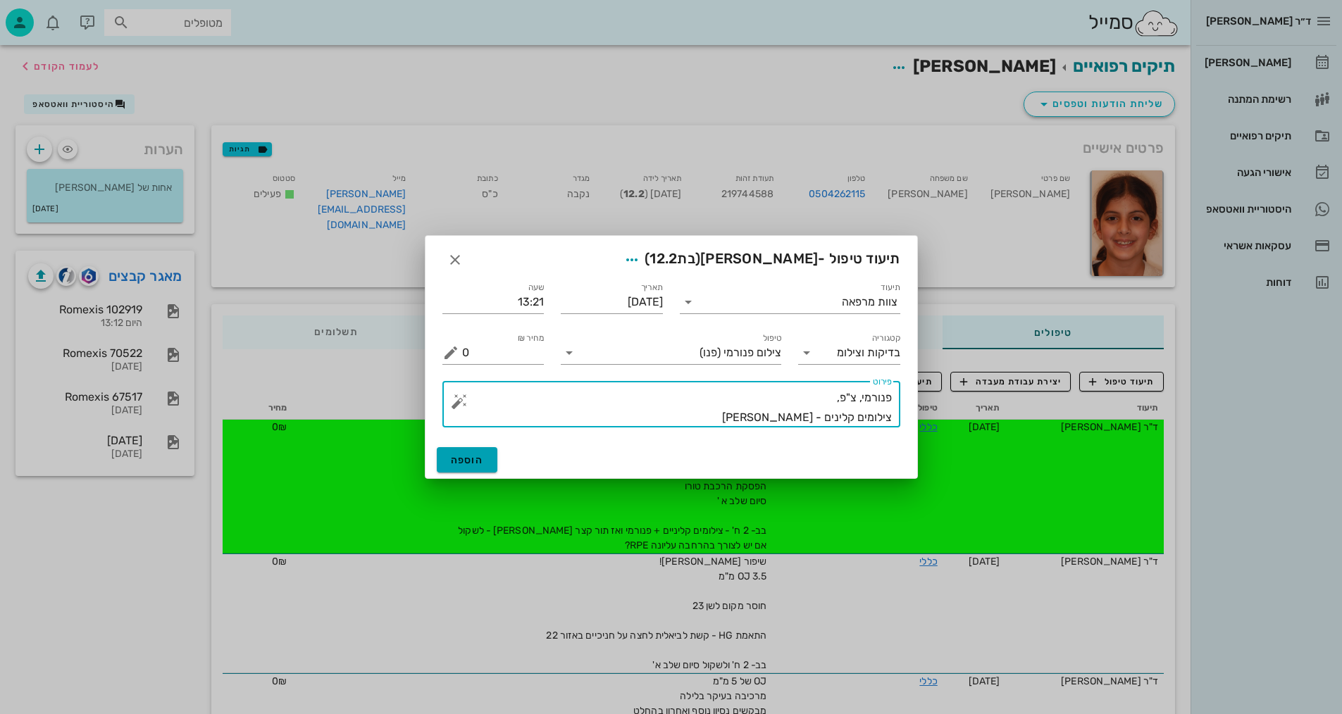
type textarea "פנורמי, צ"פ, צילומים קלינים - [PERSON_NAME]"
click at [461, 465] on span "הוספה" at bounding box center [467, 460] width 33 height 12
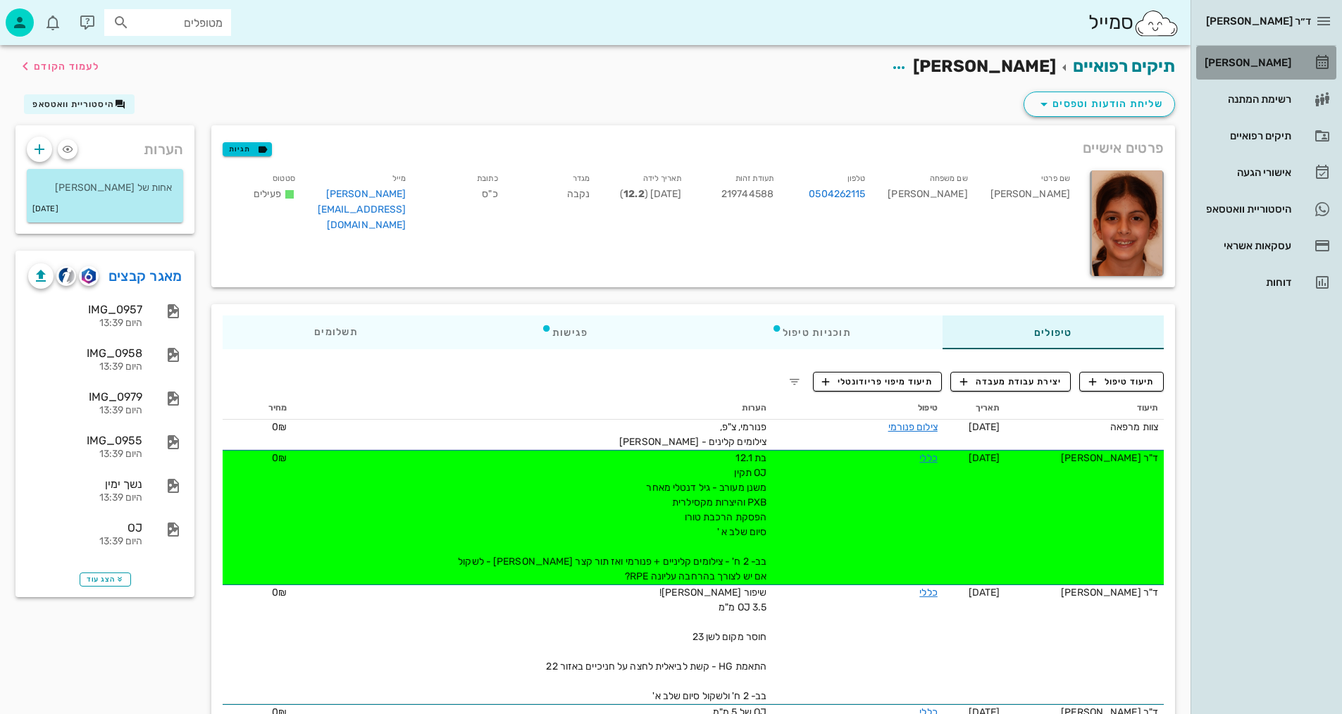
click at [1260, 71] on div "[PERSON_NAME]" at bounding box center [1245, 62] width 89 height 23
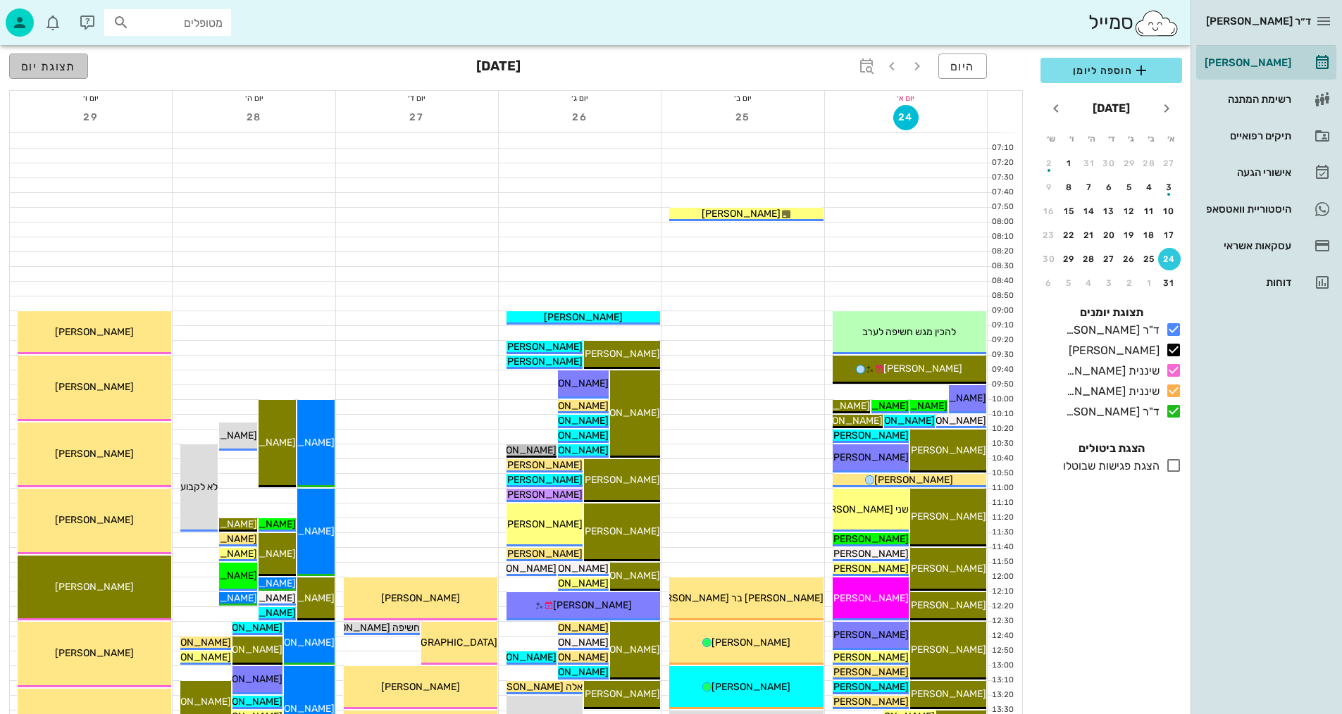
drag, startPoint x: 37, startPoint y: 65, endPoint x: 423, endPoint y: 1, distance: 391.9
click at [32, 71] on span "תצוגת יום" at bounding box center [48, 66] width 55 height 13
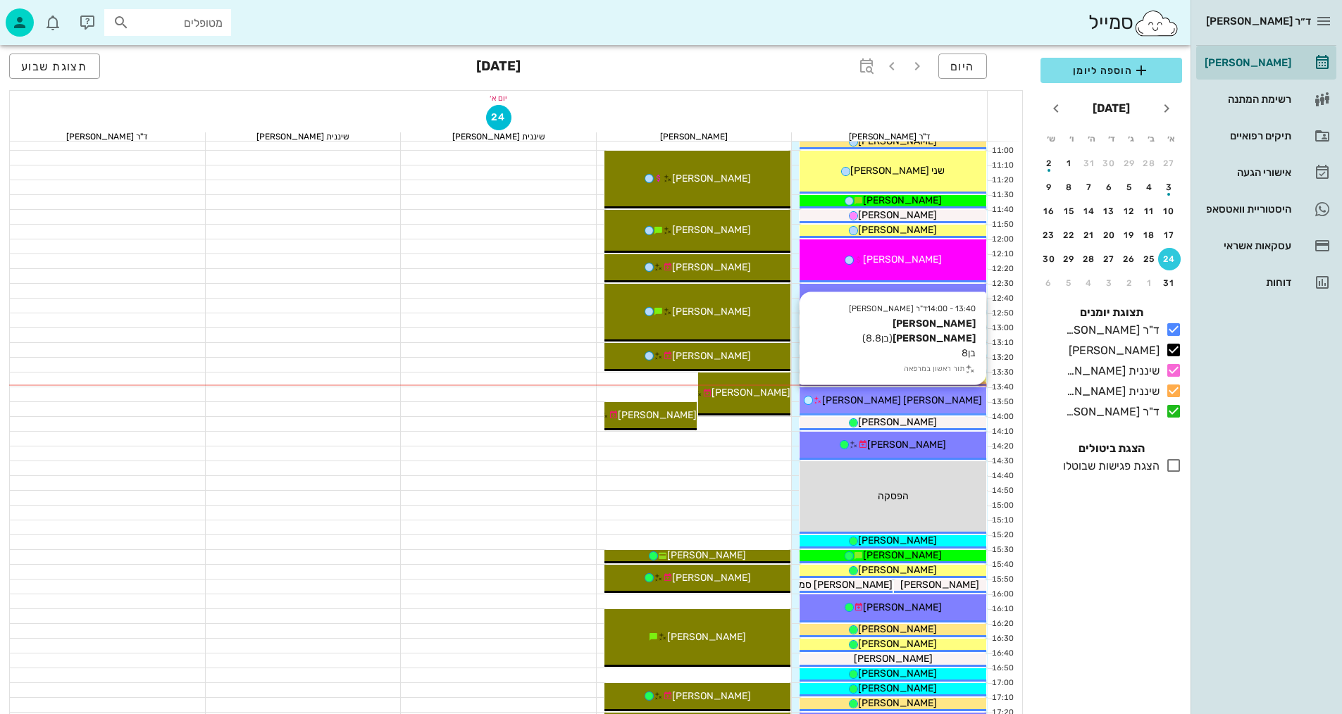
scroll to position [352, 0]
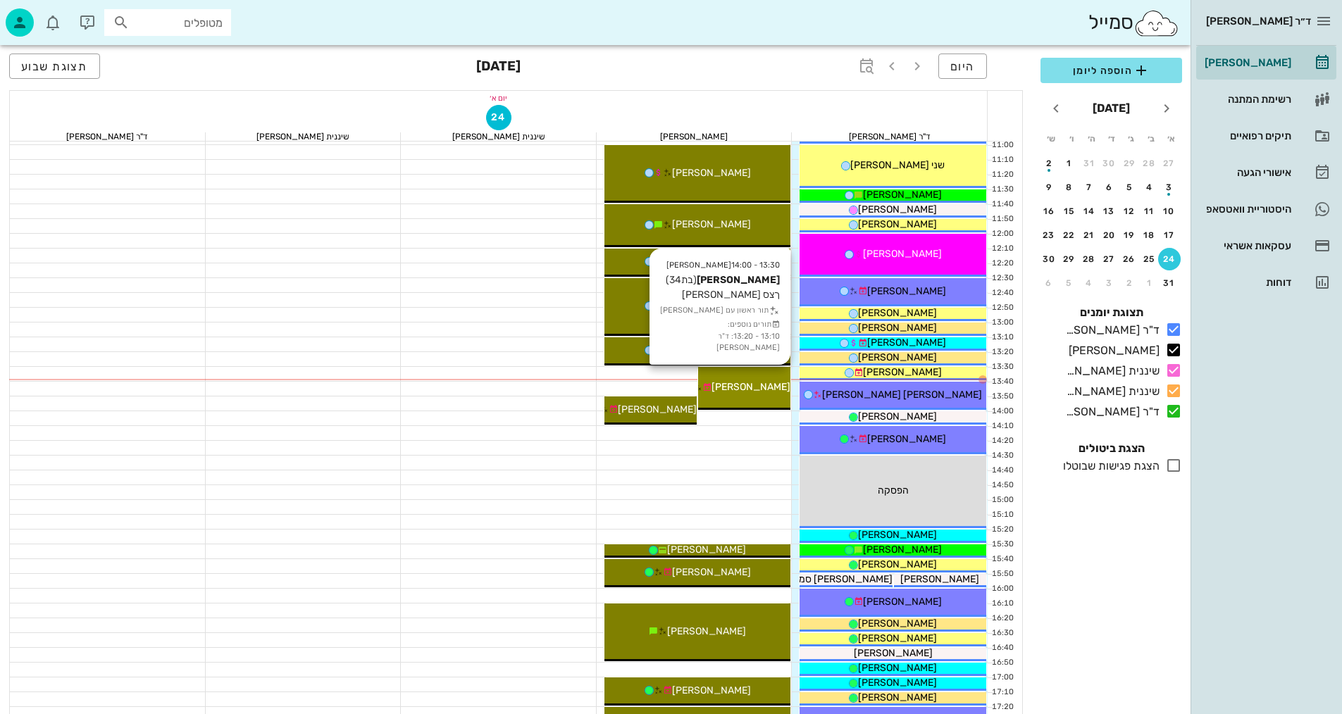
click at [761, 383] on span "[PERSON_NAME]" at bounding box center [750, 387] width 79 height 12
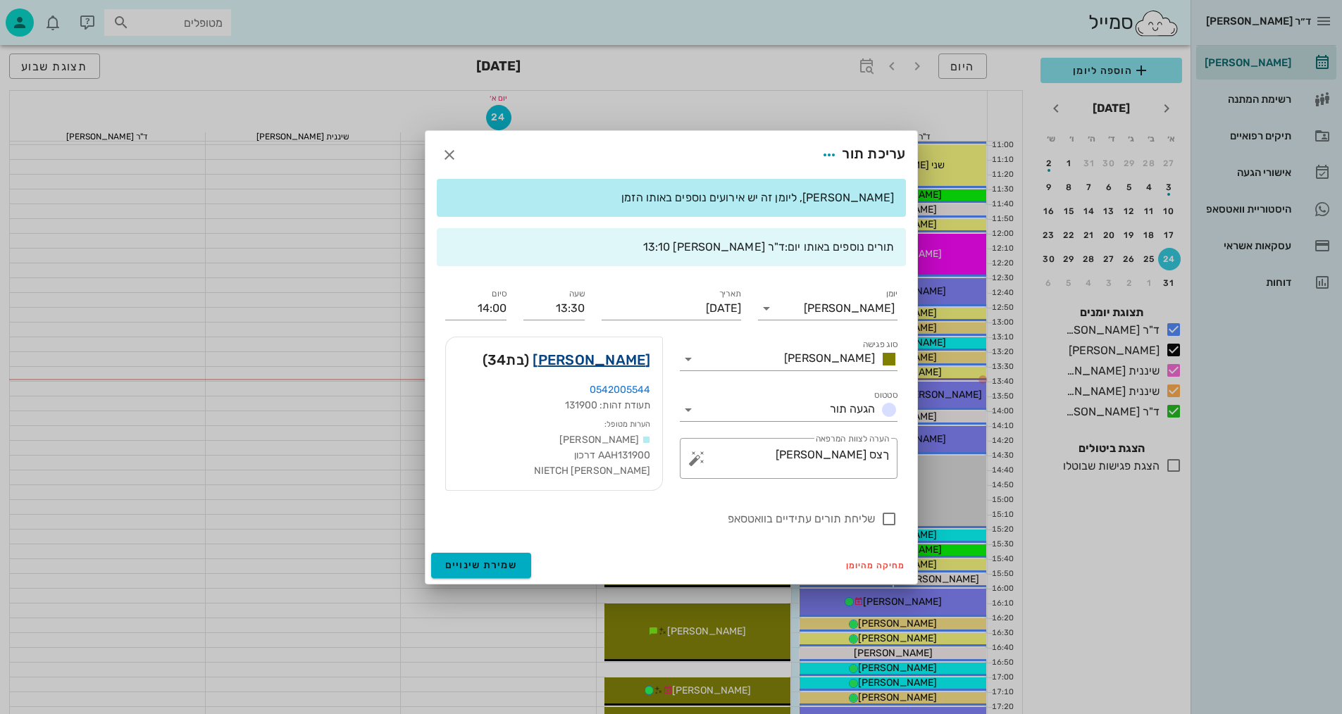
click at [630, 355] on link "[PERSON_NAME]" at bounding box center [591, 360] width 118 height 23
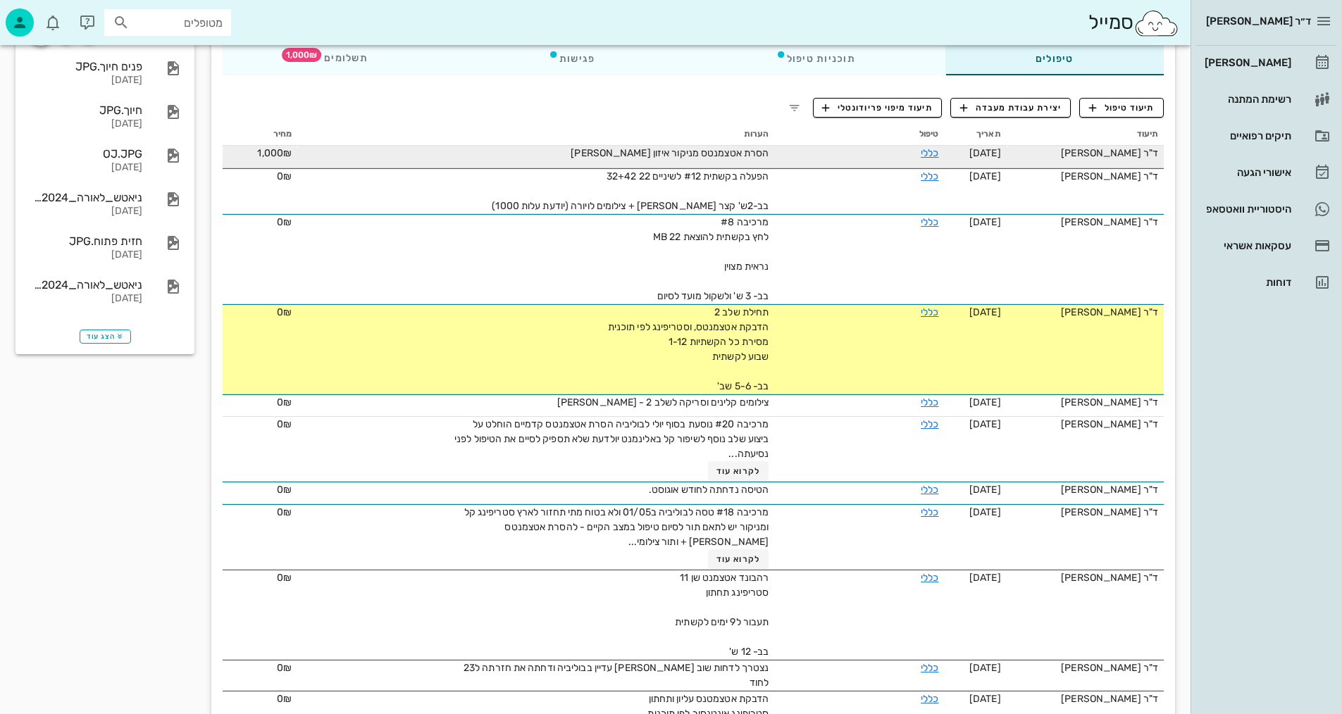
scroll to position [70, 0]
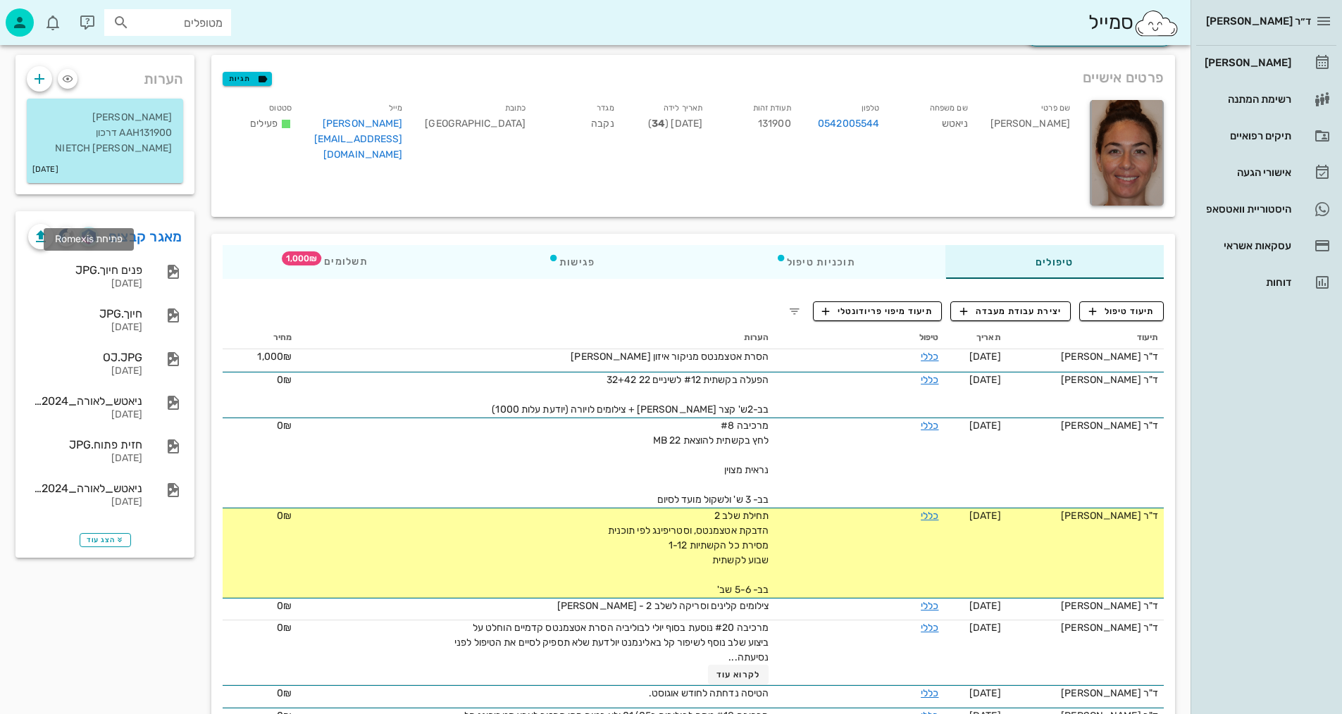
click at [87, 244] on img "button" at bounding box center [88, 236] width 13 height 15
click at [1257, 61] on div "[PERSON_NAME]" at bounding box center [1245, 62] width 89 height 11
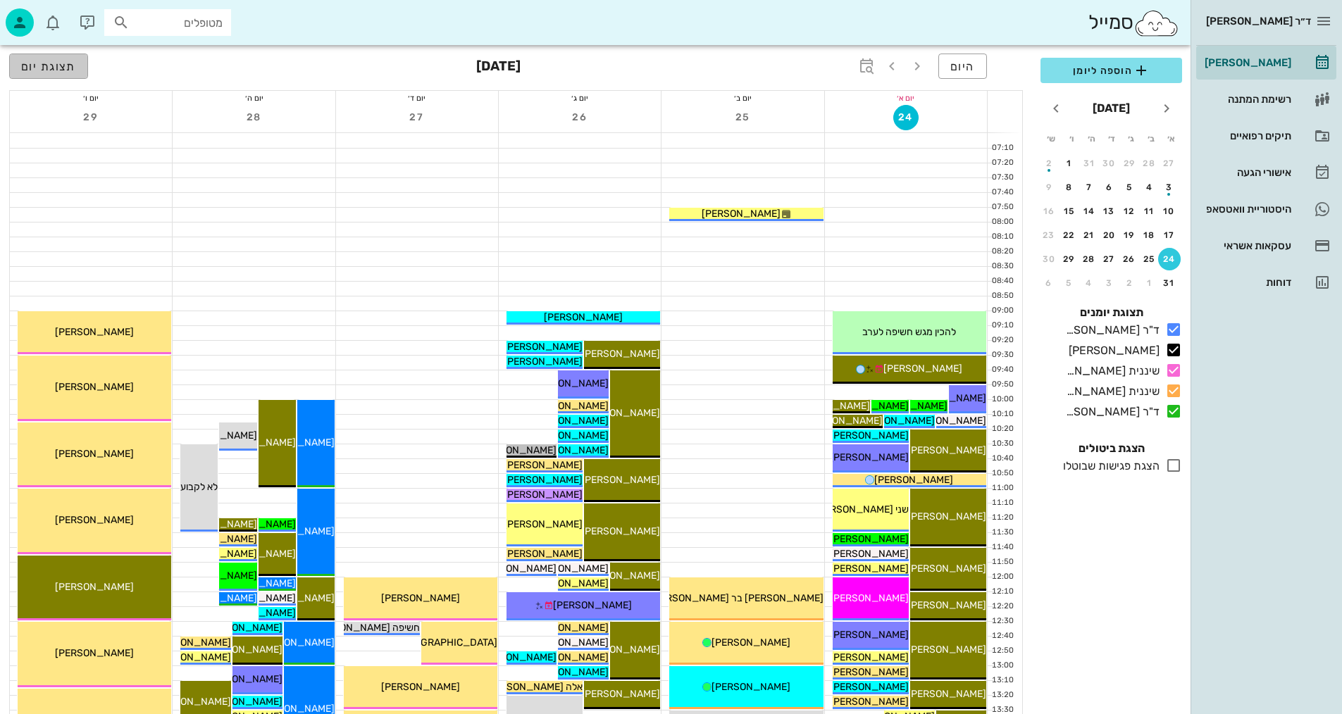
click at [42, 69] on span "תצוגת יום" at bounding box center [48, 66] width 55 height 13
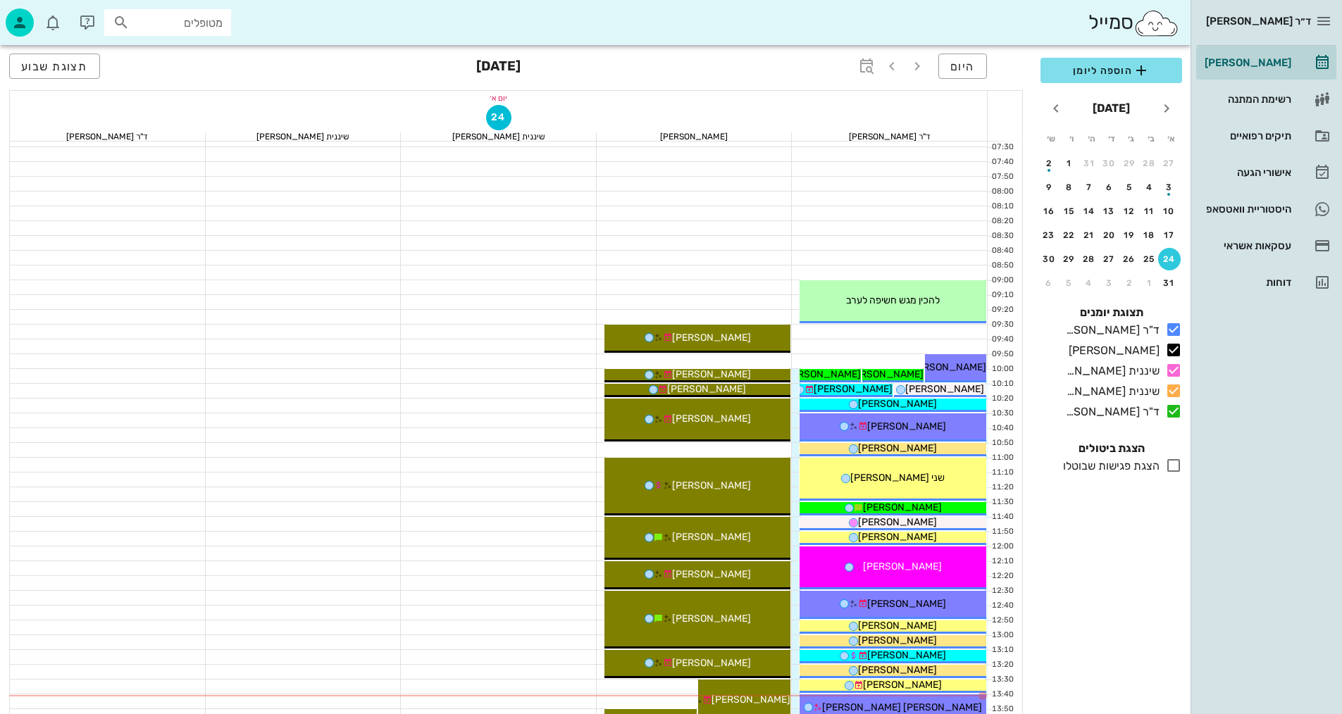
scroll to position [352, 0]
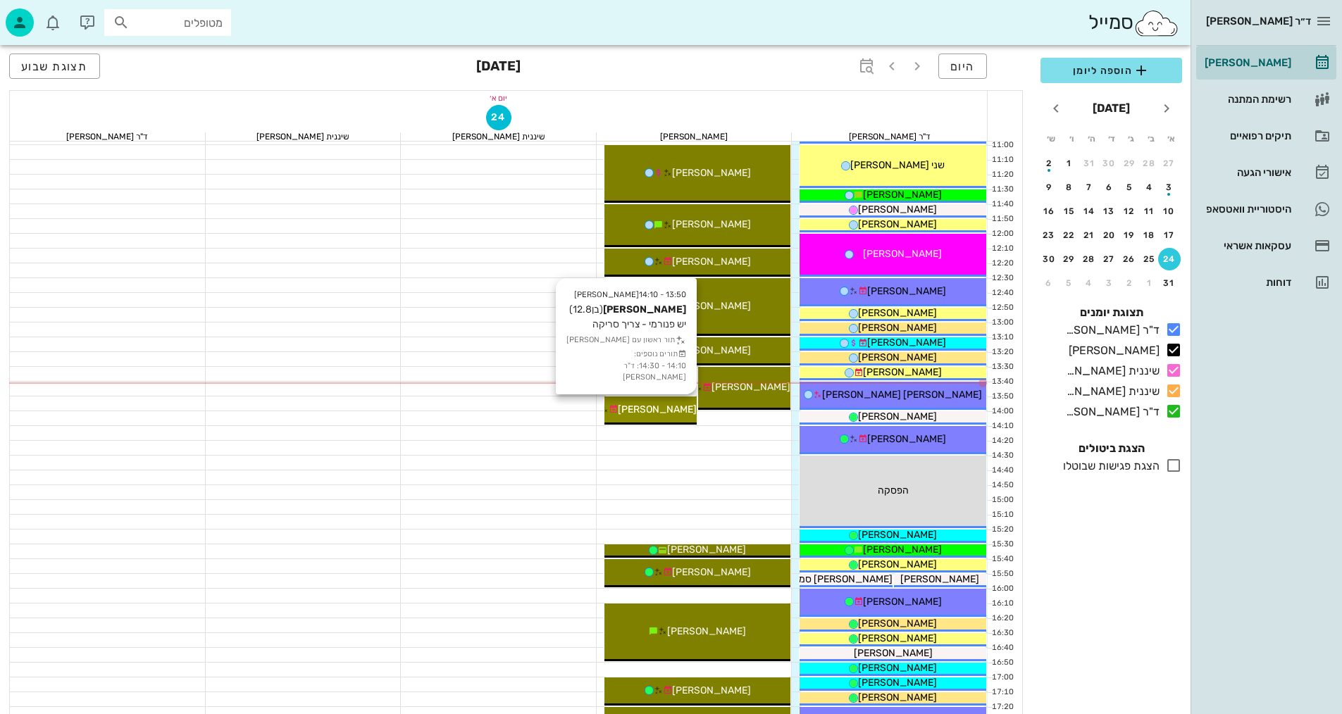
click at [677, 405] on span "[PERSON_NAME]" at bounding box center [657, 410] width 79 height 12
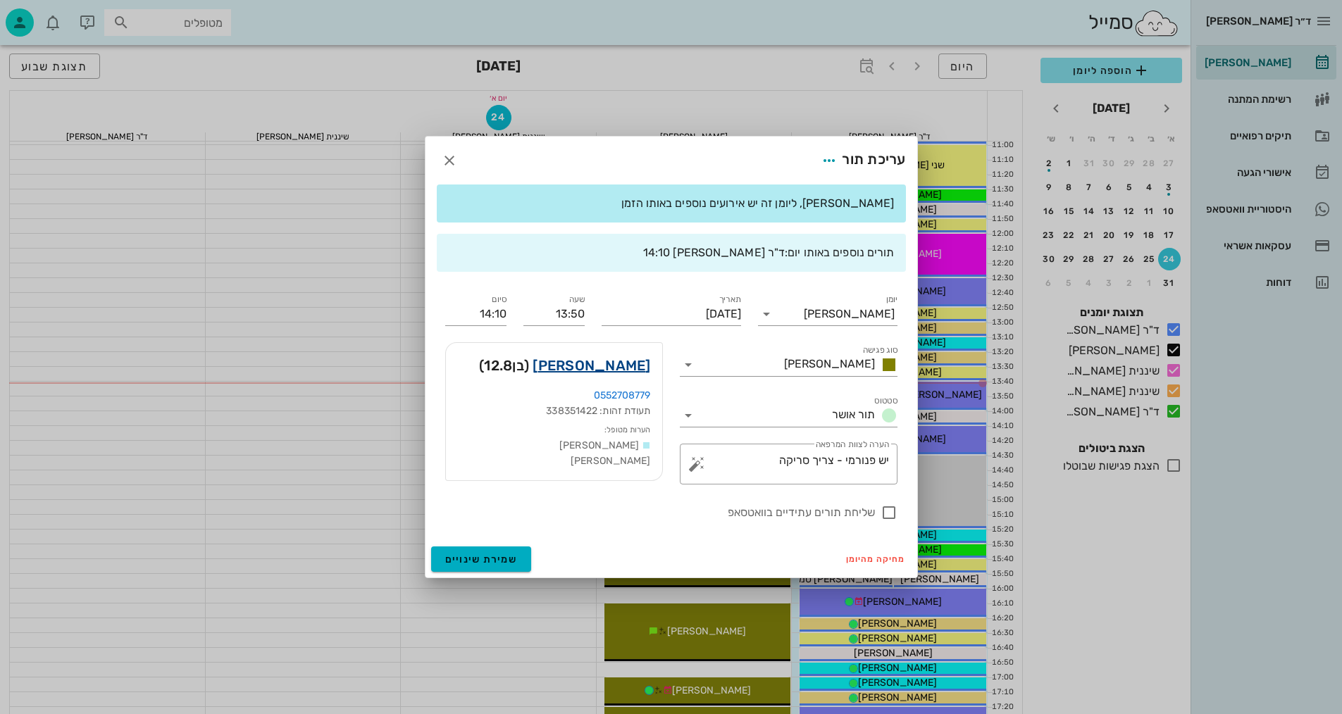
click at [635, 373] on link "[PERSON_NAME]" at bounding box center [591, 365] width 118 height 23
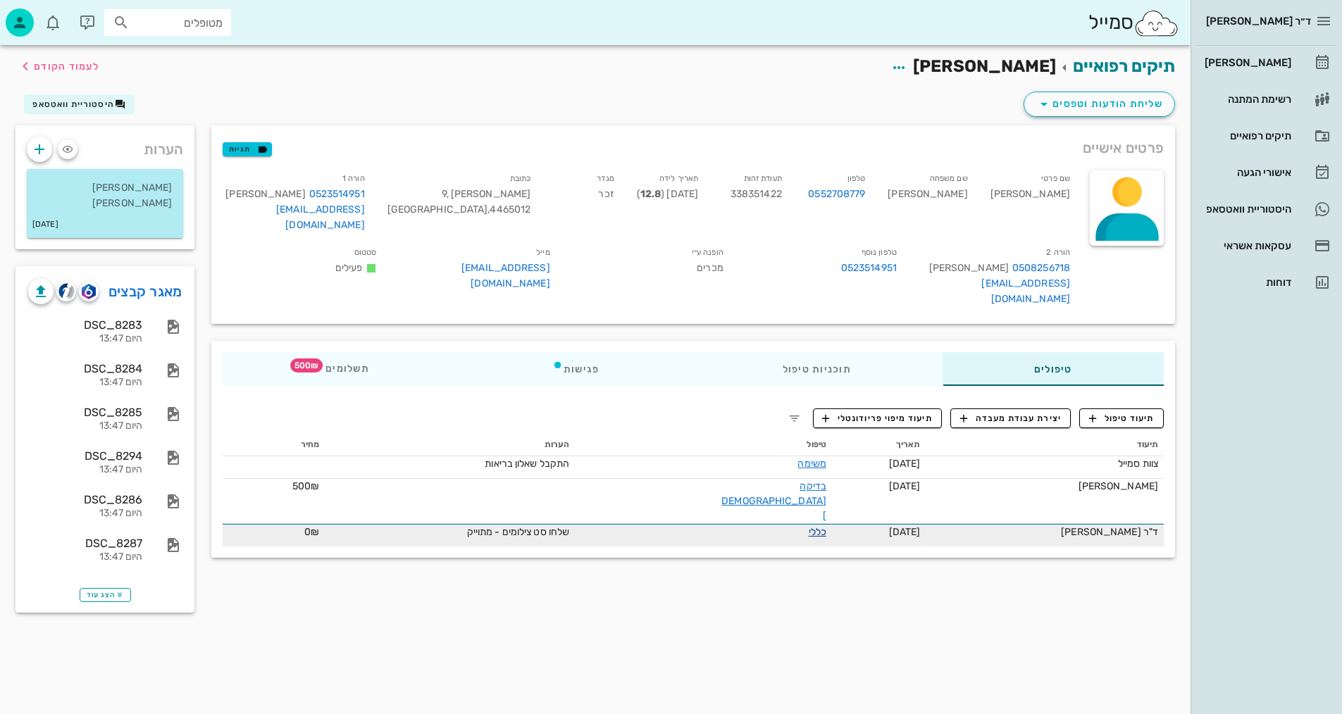
click at [808, 526] on link "כללי" at bounding box center [817, 532] width 18 height 12
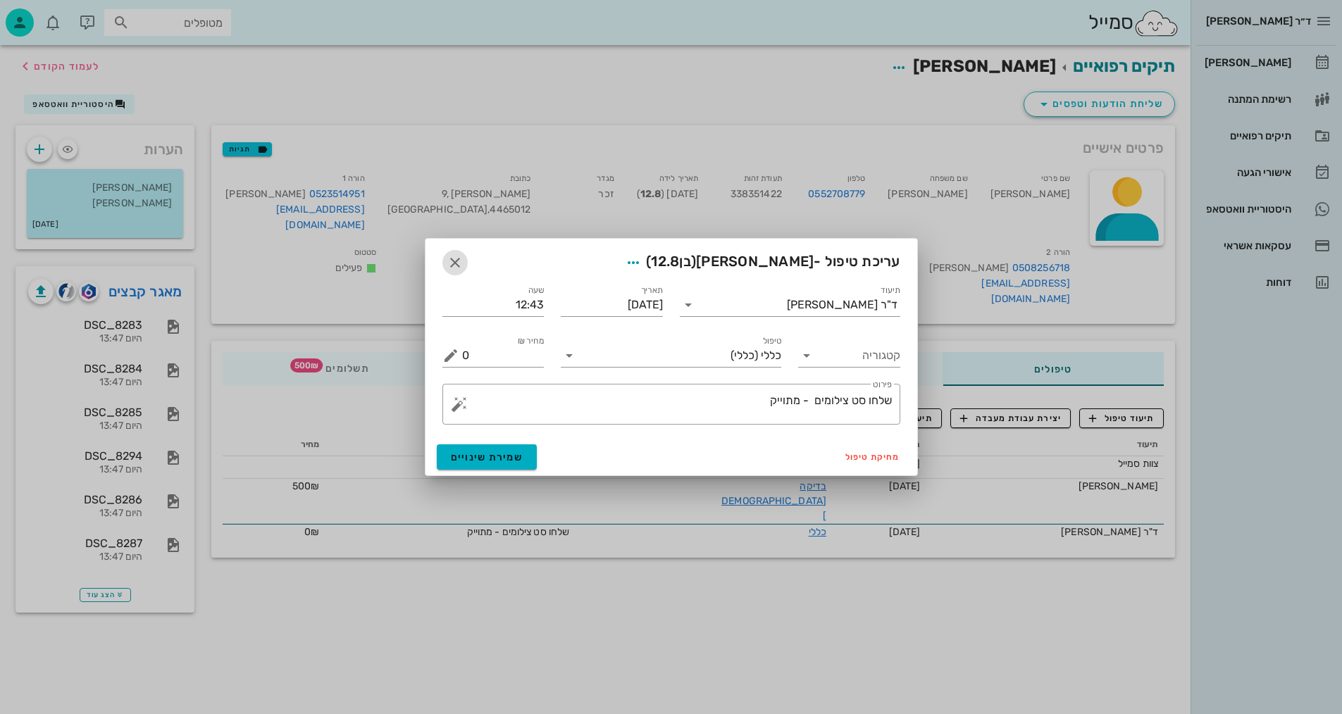
click at [456, 263] on icon "button" at bounding box center [454, 262] width 17 height 17
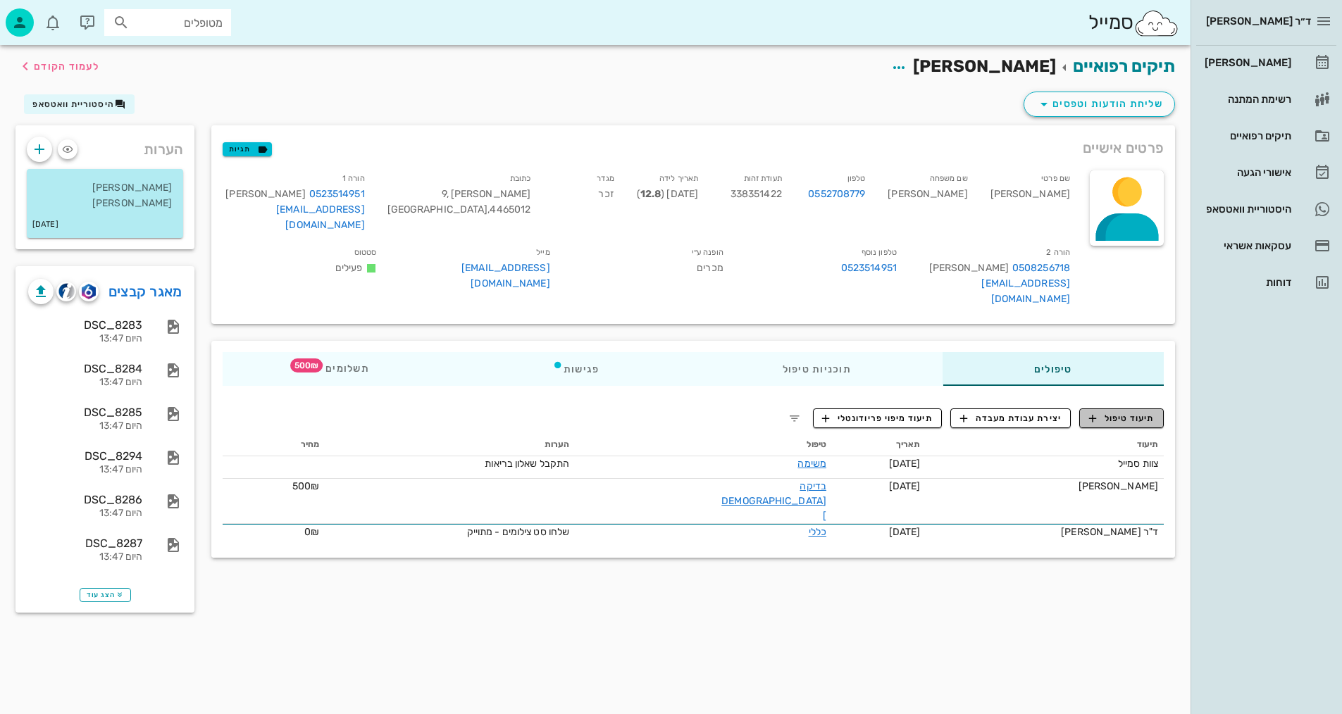
click at [1142, 412] on span "תיעוד טיפול" at bounding box center [1121, 418] width 65 height 13
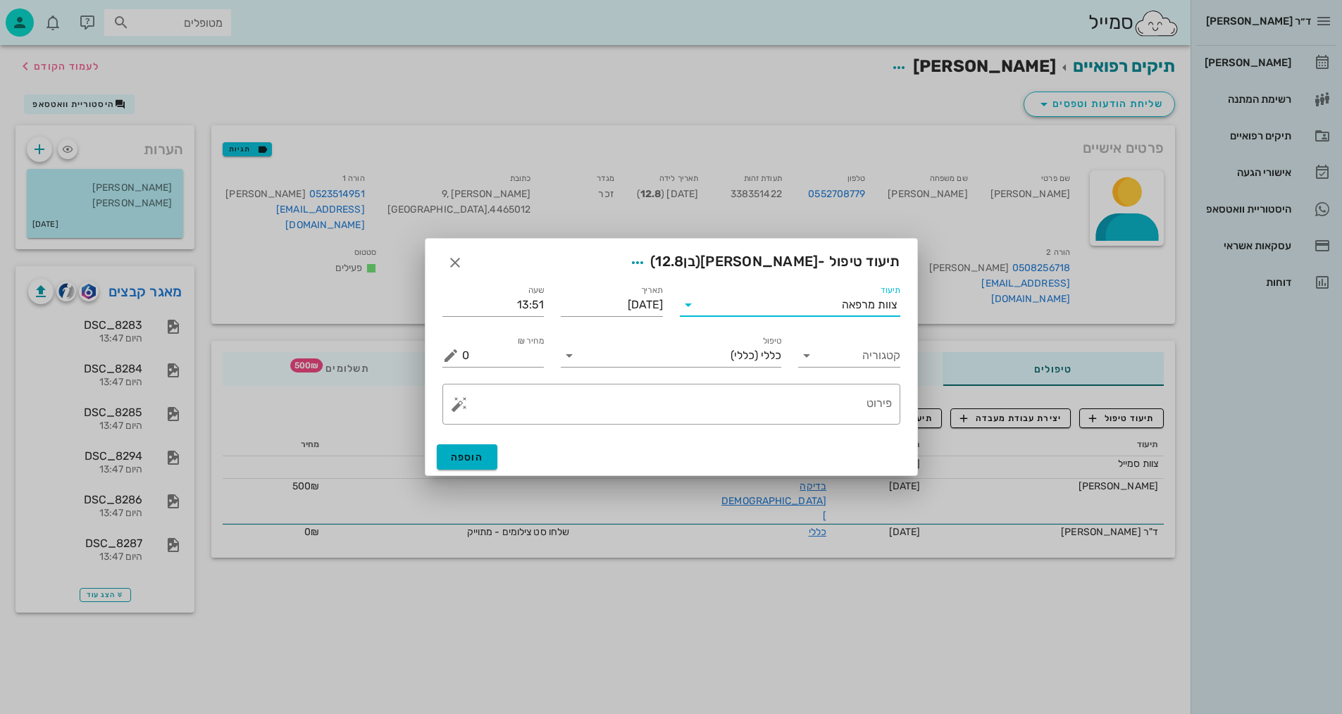
click at [793, 310] on input "תיעוד" at bounding box center [770, 305] width 142 height 23
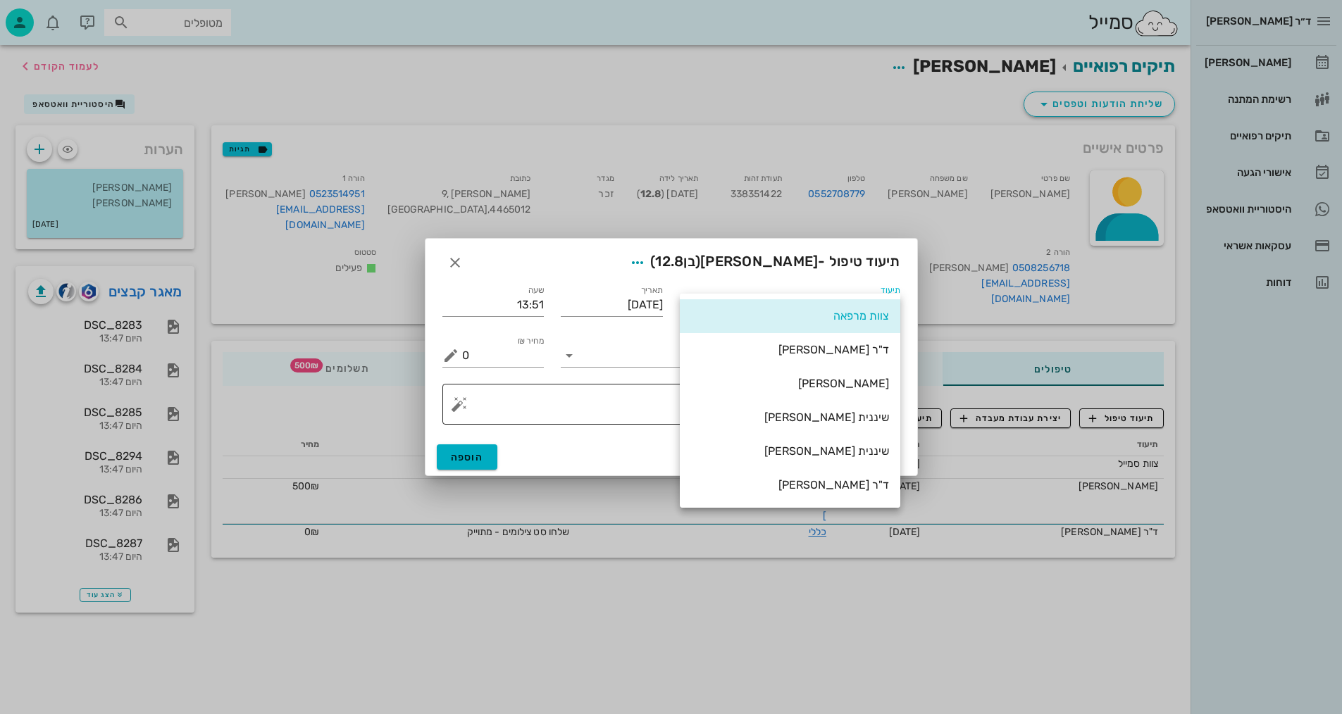
click at [844, 417] on div "שיננית [PERSON_NAME]" at bounding box center [790, 417] width 198 height 13
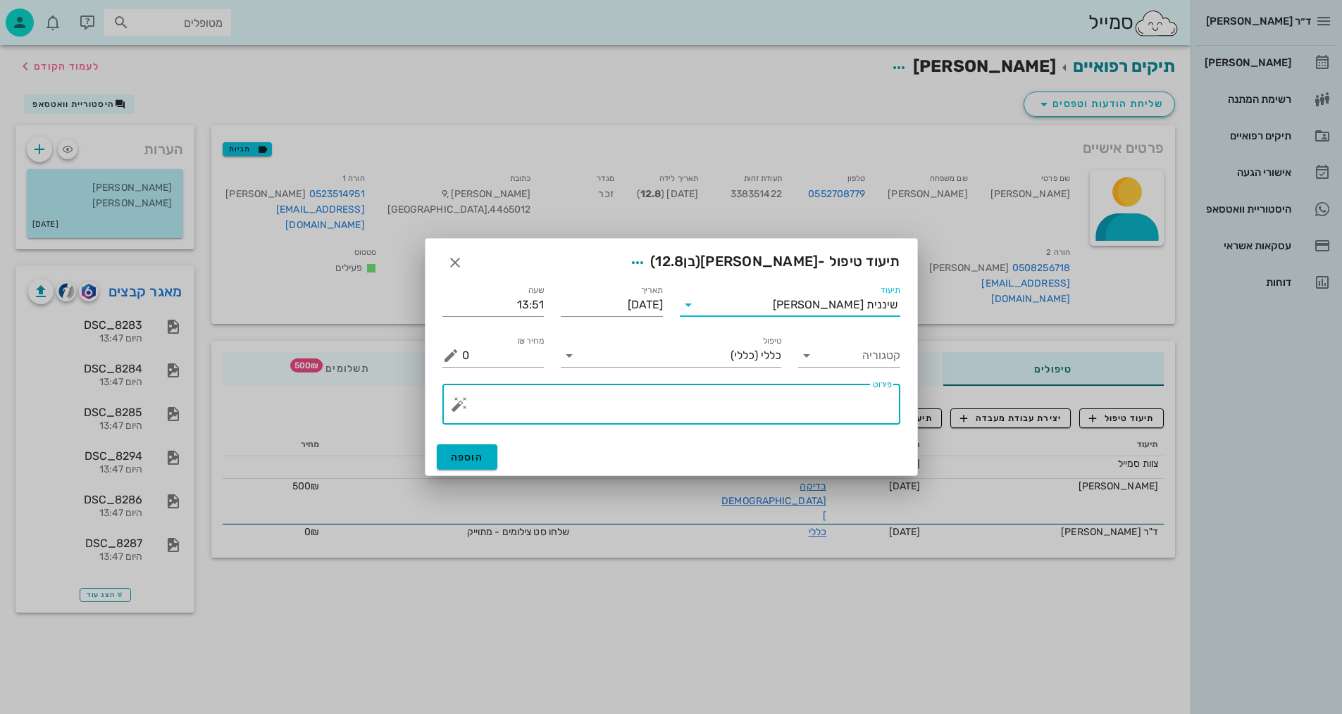
click at [844, 401] on textarea "פירוט" at bounding box center [677, 408] width 430 height 34
type textarea "סריקה +צ.אפליקציה ווידאו"
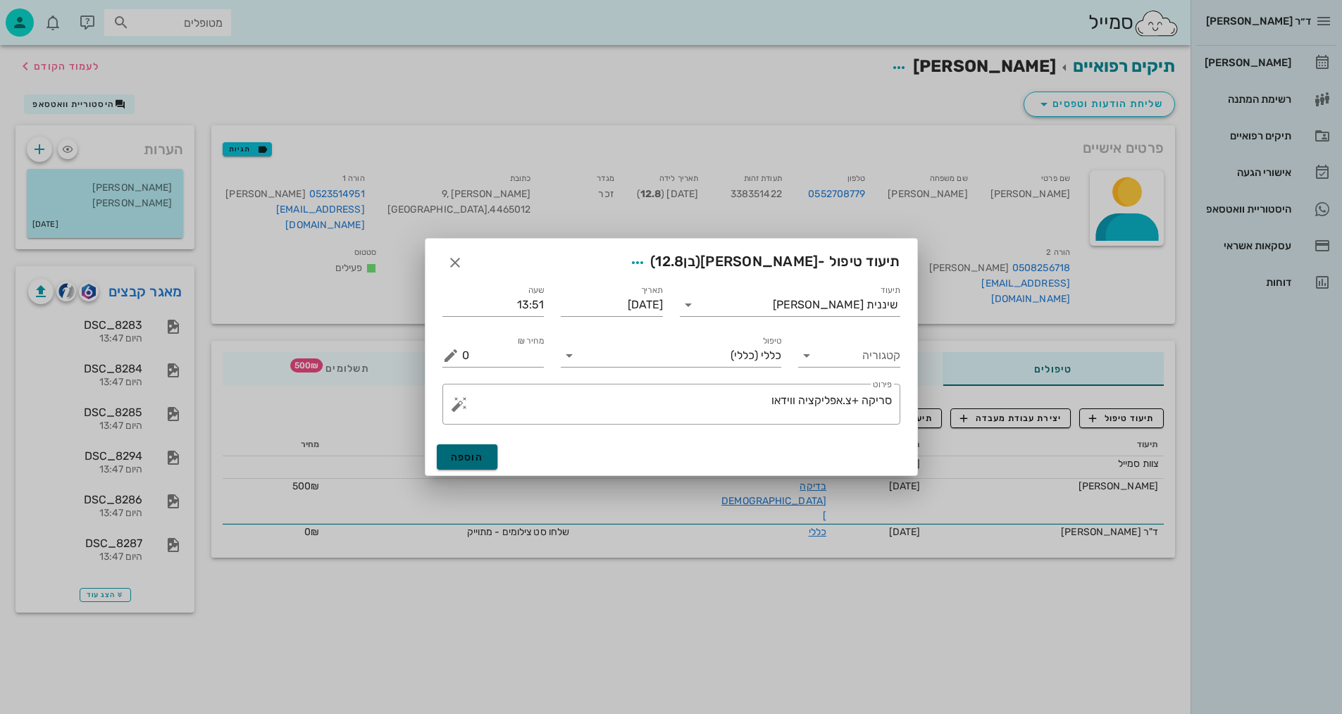
click at [471, 466] on button "הוספה" at bounding box center [467, 456] width 61 height 25
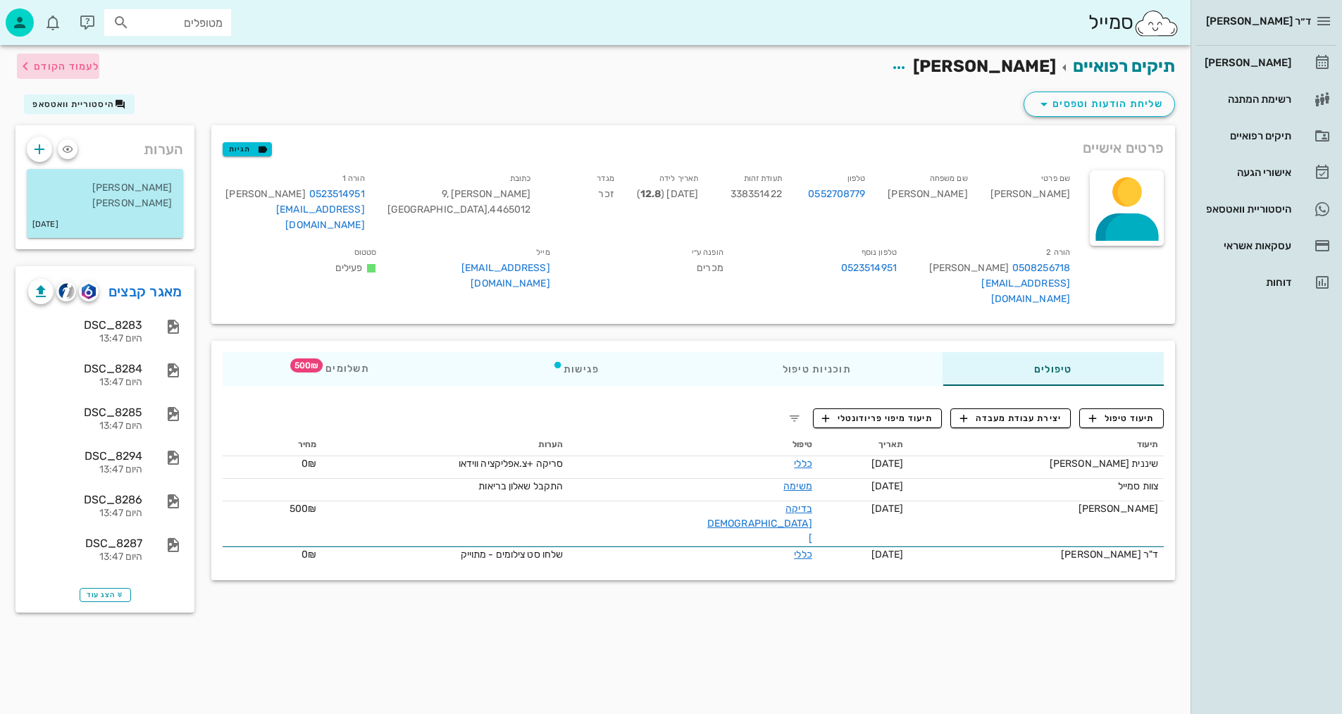
click at [58, 65] on span "לעמוד הקודם" at bounding box center [66, 67] width 65 height 12
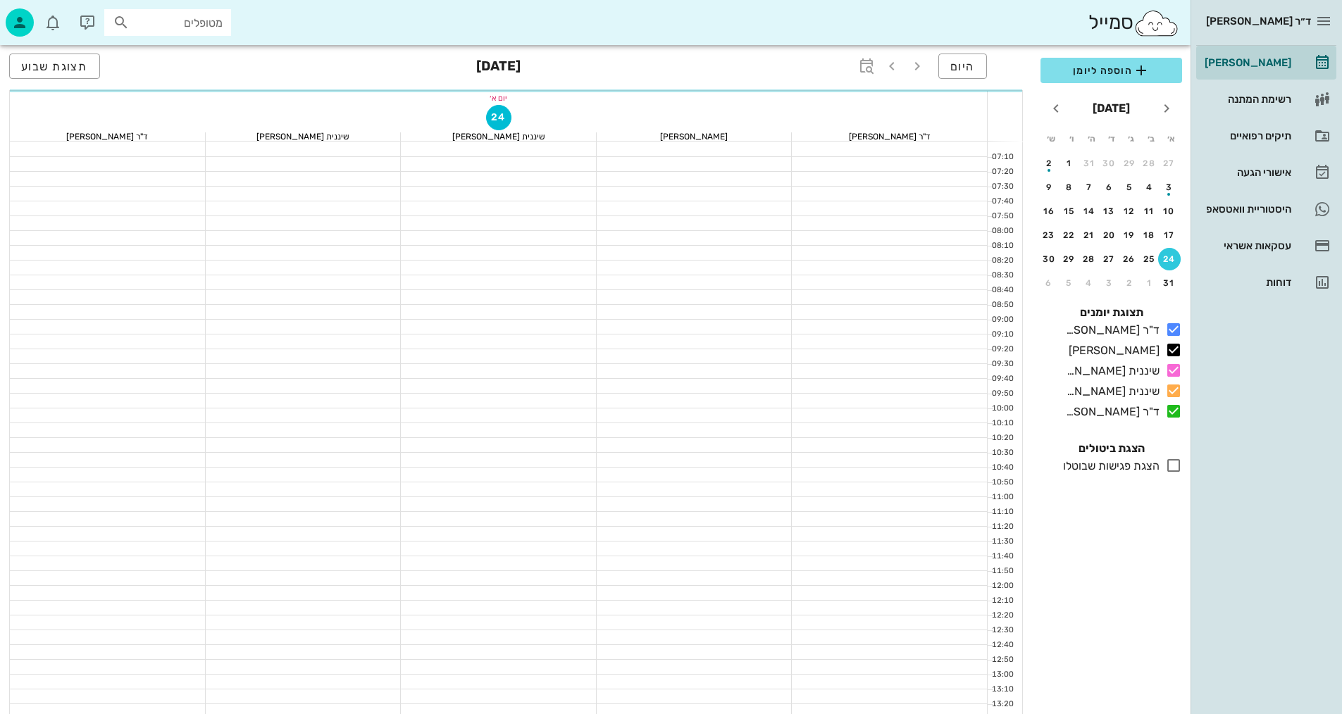
scroll to position [352, 0]
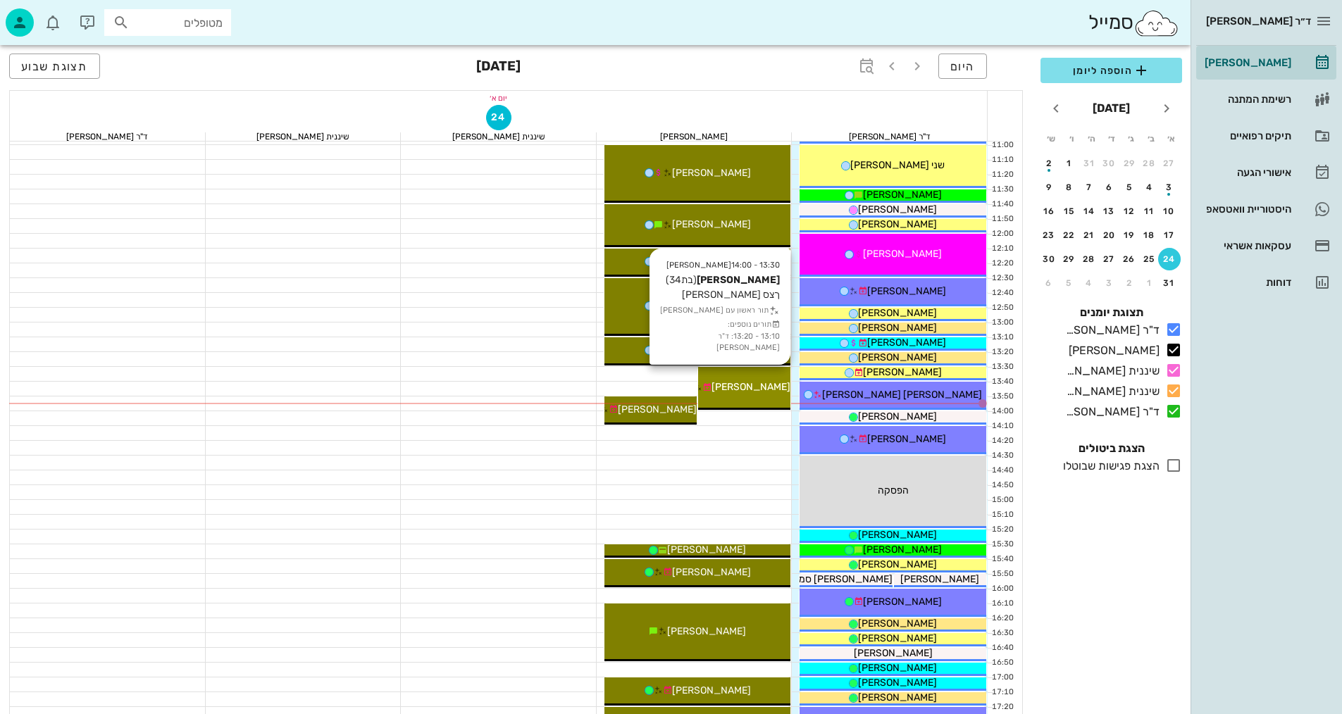
click at [759, 394] on div "[PERSON_NAME]" at bounding box center [744, 387] width 92 height 15
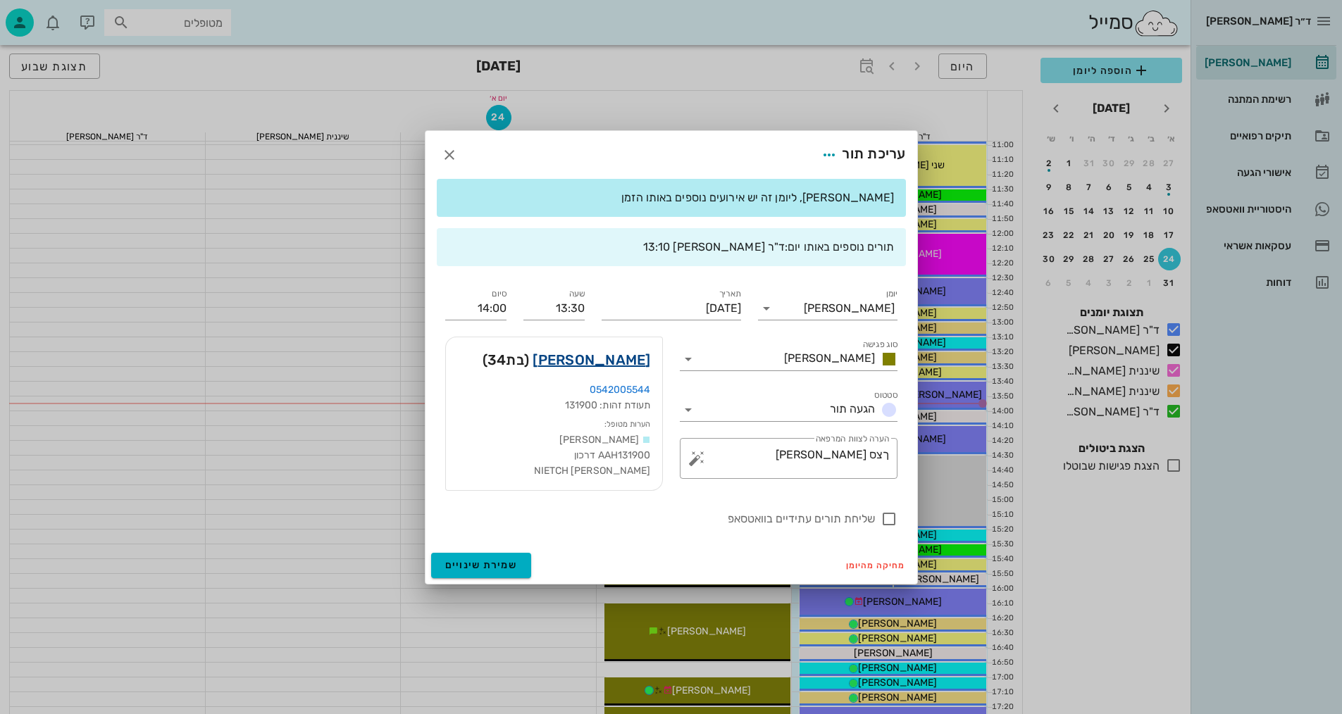
click at [625, 354] on link "[PERSON_NAME]" at bounding box center [591, 360] width 118 height 23
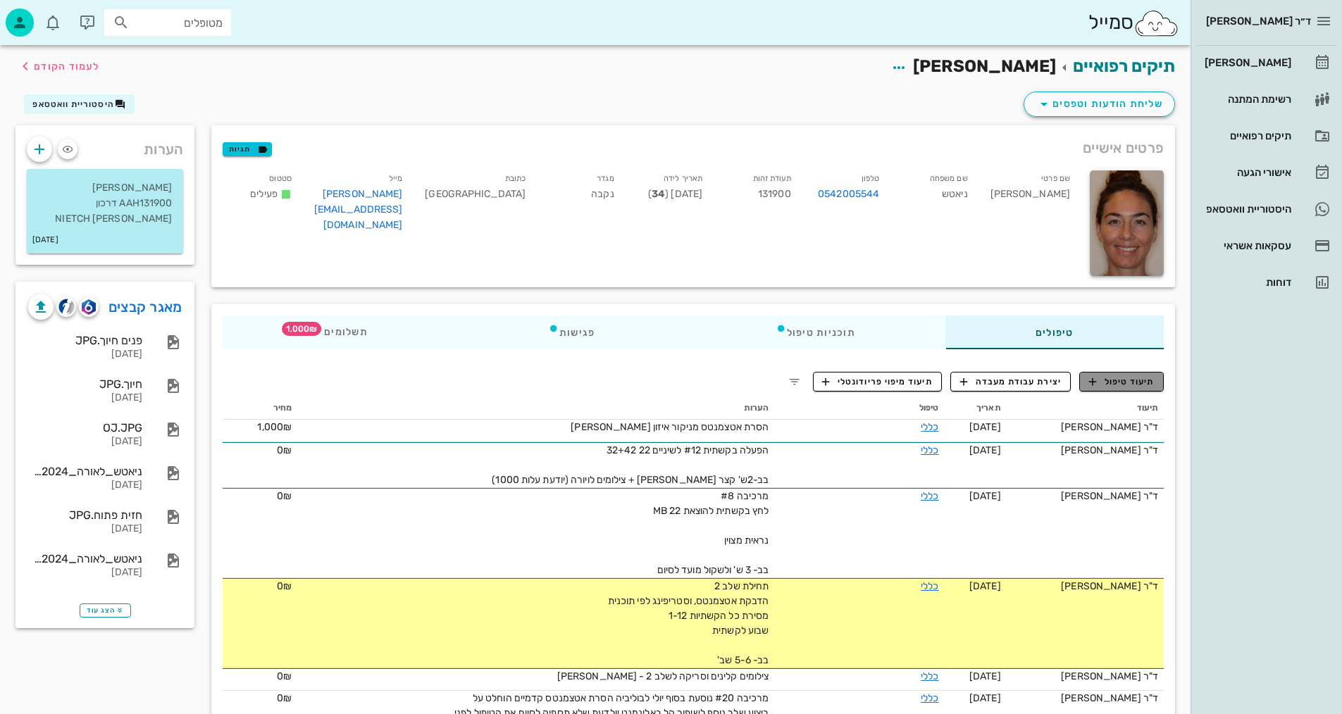
drag, startPoint x: 1139, startPoint y: 384, endPoint x: 1108, endPoint y: 389, distance: 31.5
click at [1137, 384] on span "תיעוד טיפול" at bounding box center [1121, 381] width 65 height 13
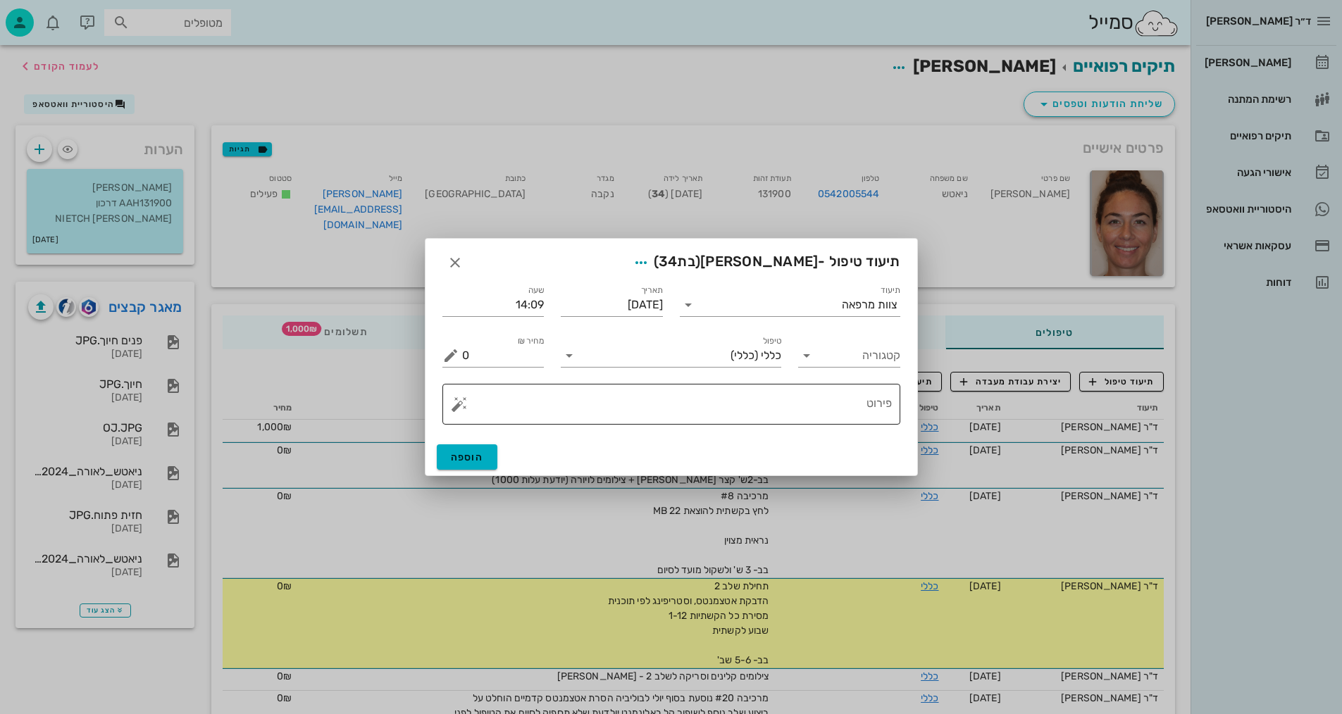
click at [832, 406] on textarea "פירוט" at bounding box center [677, 408] width 430 height 34
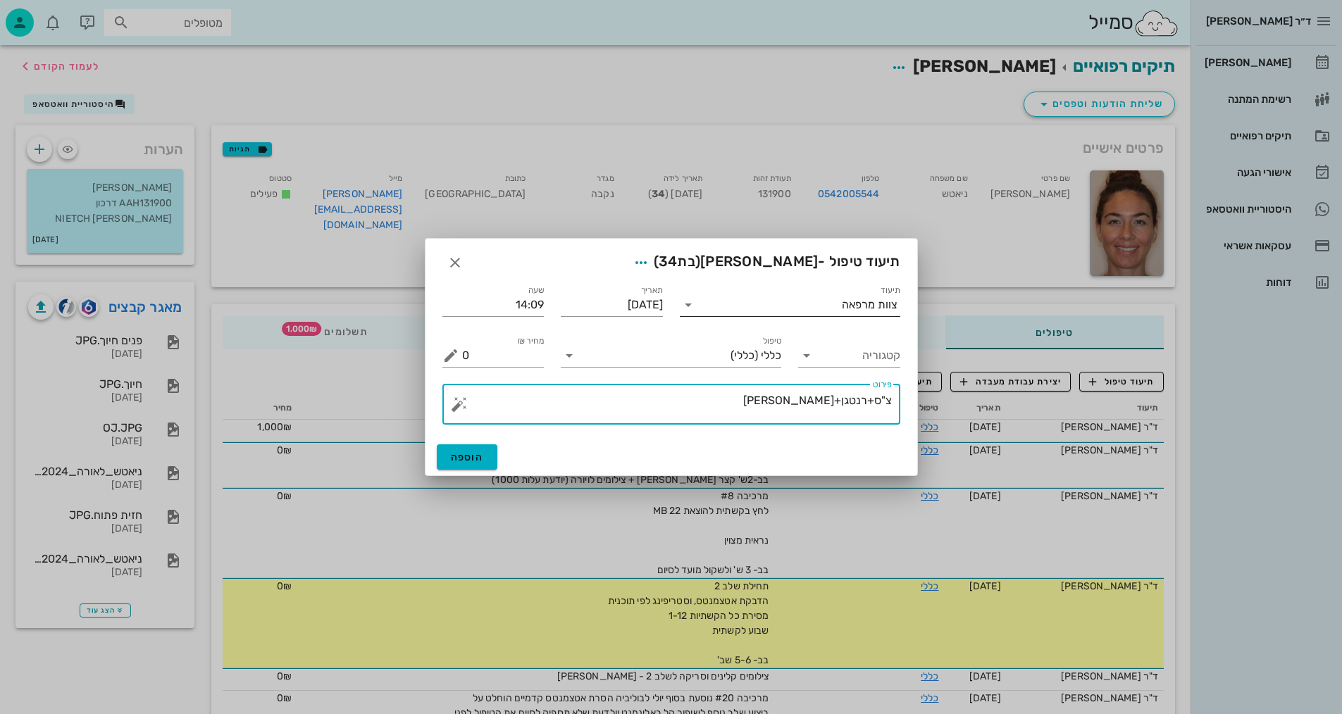
type textarea "צ"ס+רנטגן+[PERSON_NAME]"
click at [792, 309] on input "תיעוד" at bounding box center [770, 305] width 142 height 23
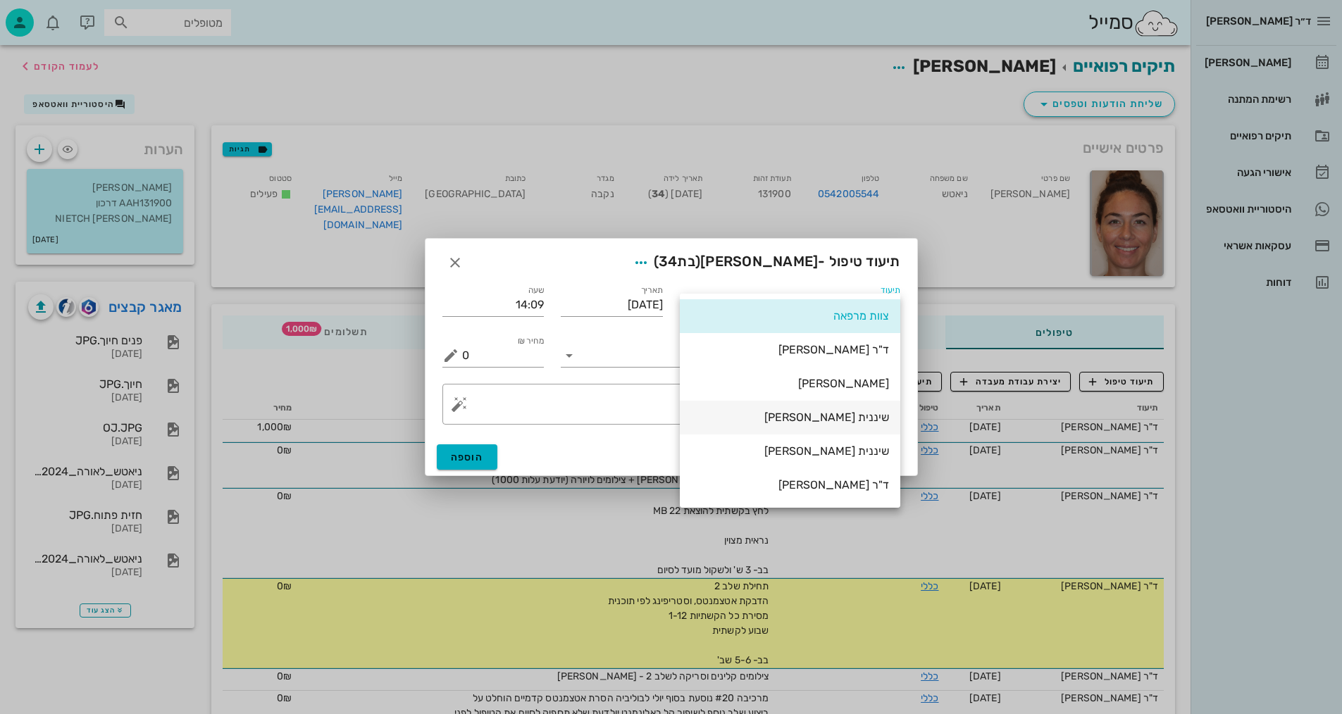
click at [856, 416] on div "שיננית [PERSON_NAME]" at bounding box center [790, 417] width 198 height 13
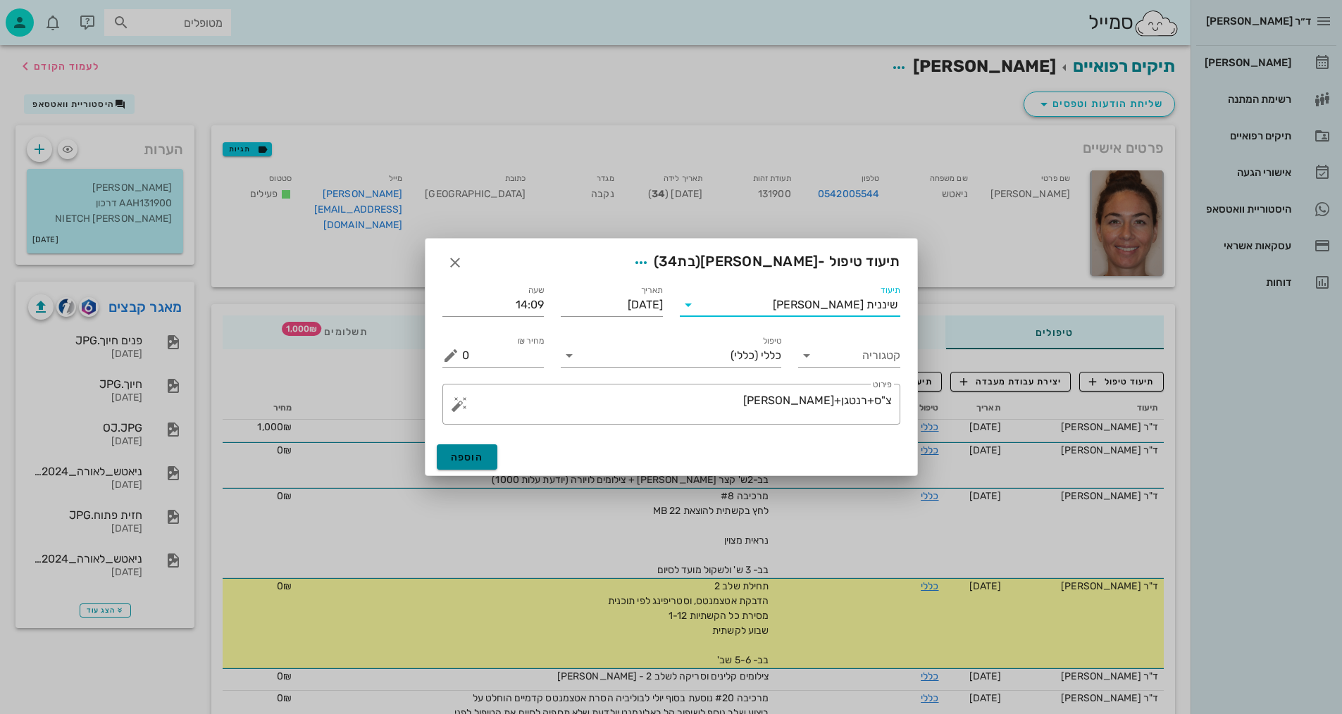
click at [470, 463] on button "הוספה" at bounding box center [467, 456] width 61 height 25
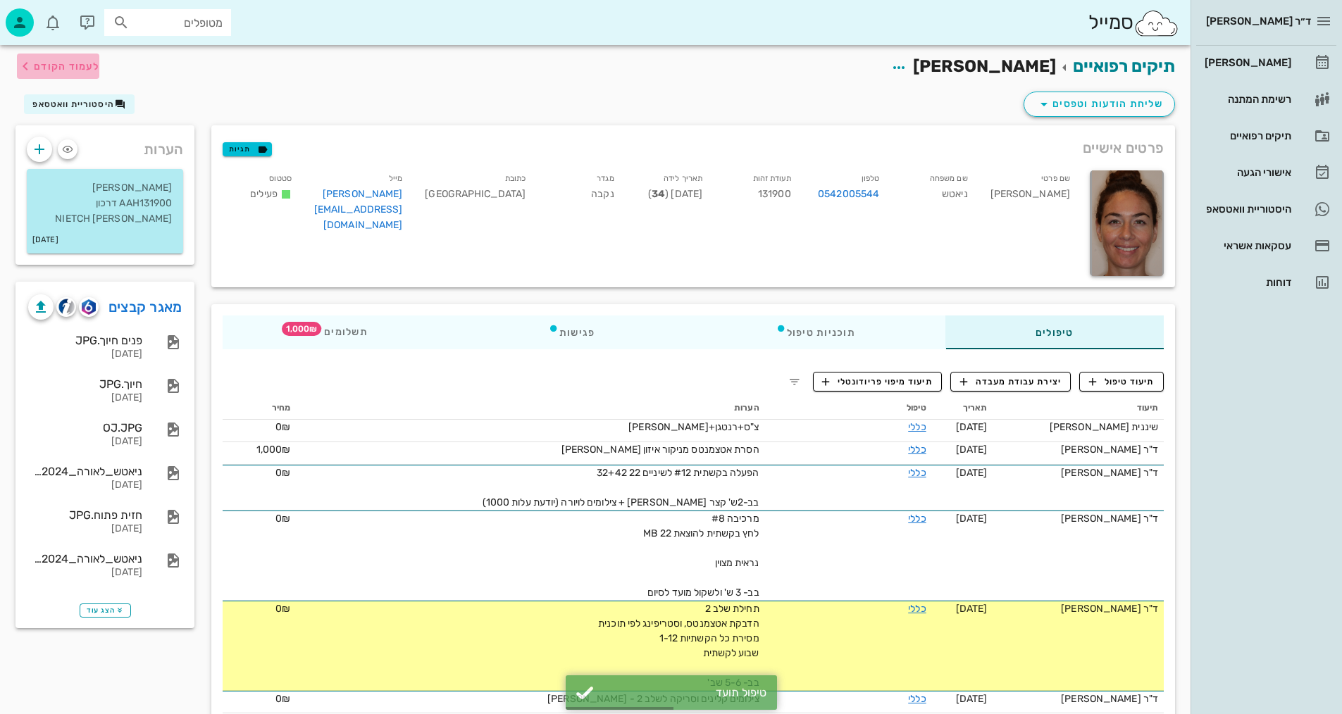
click at [51, 66] on span "לעמוד הקודם" at bounding box center [66, 67] width 65 height 12
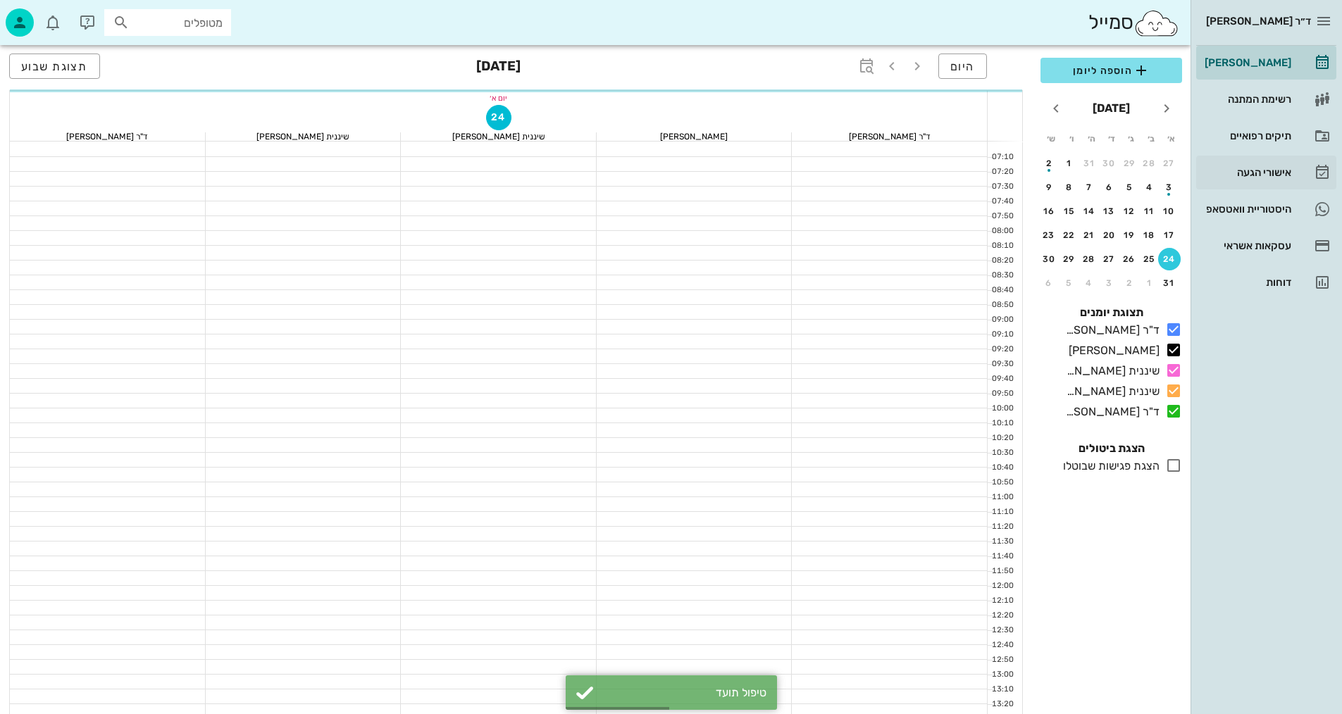
scroll to position [352, 0]
